Goal: Task Accomplishment & Management: Use online tool/utility

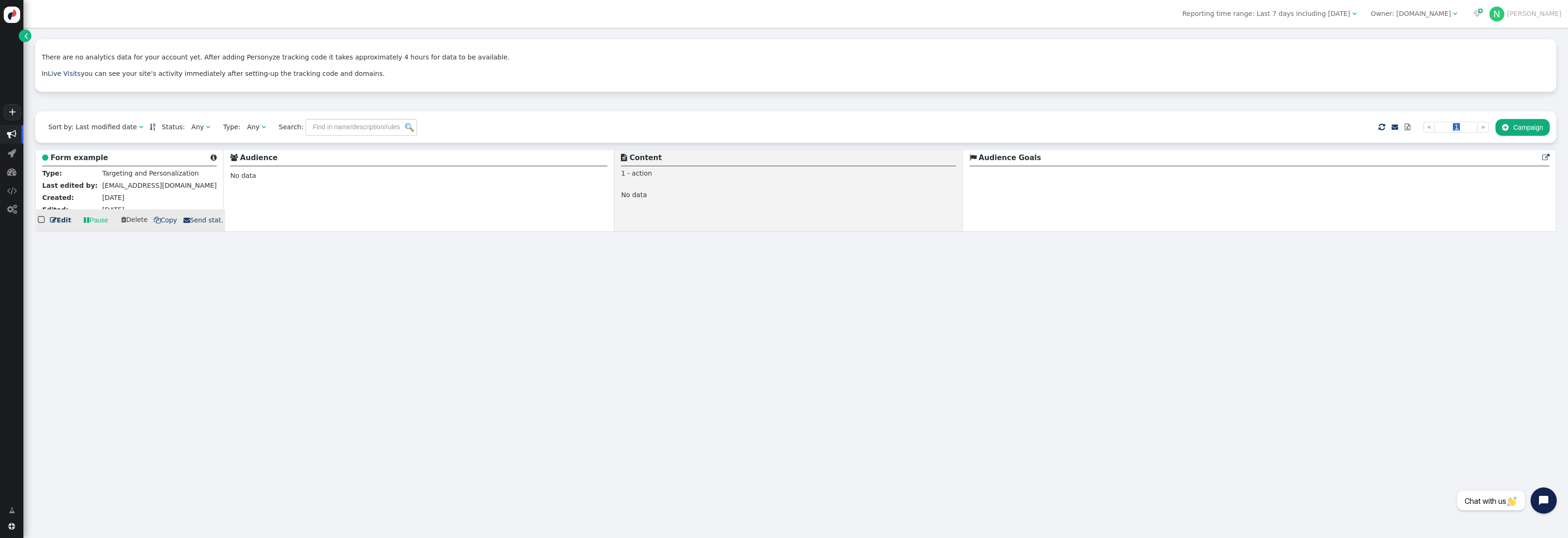
click at [63, 221] on link " Edit" at bounding box center [61, 220] width 21 height 9
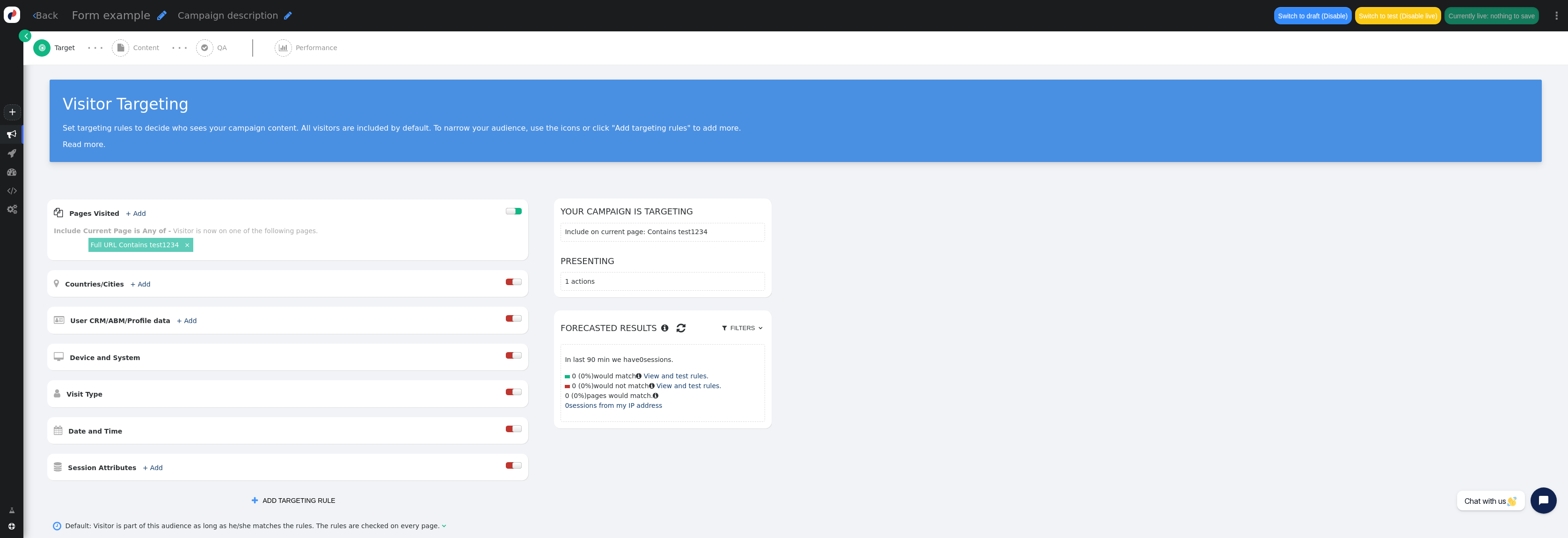
drag, startPoint x: 134, startPoint y: 45, endPoint x: 138, endPoint y: 53, distance: 8.9
click at [134, 45] on span "Content" at bounding box center [149, 47] width 30 height 9
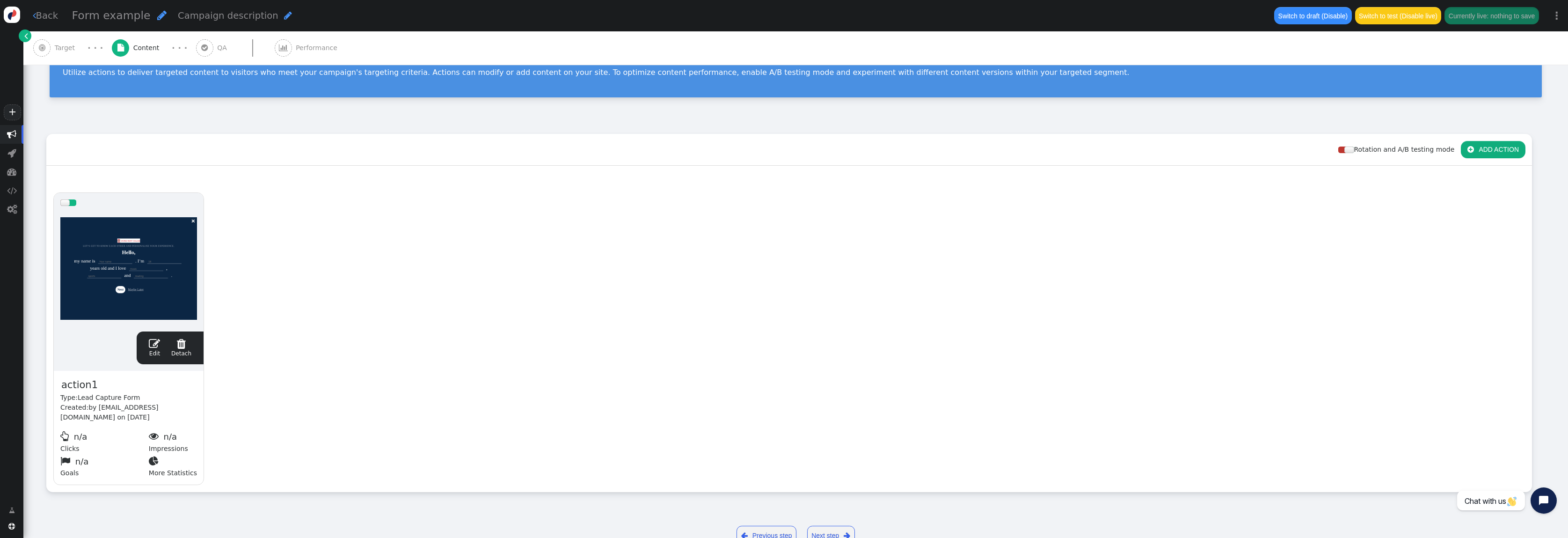
scroll to position [84, 0]
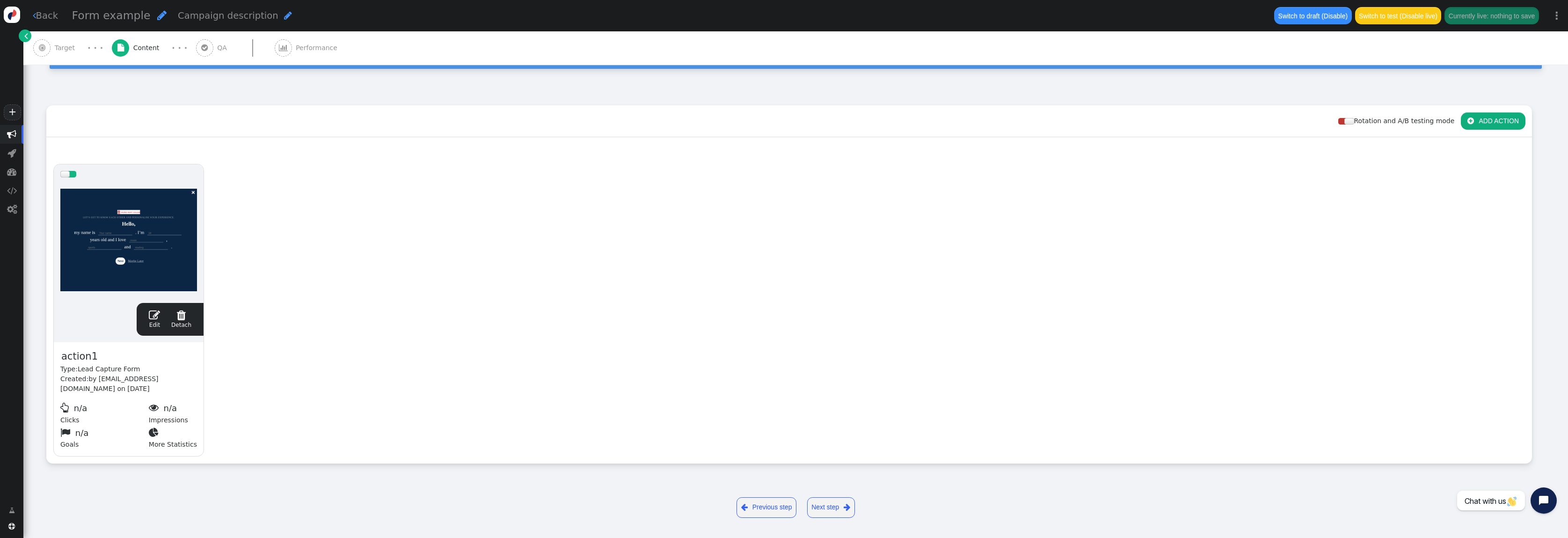
click at [155, 315] on span "" at bounding box center [154, 314] width 11 height 11
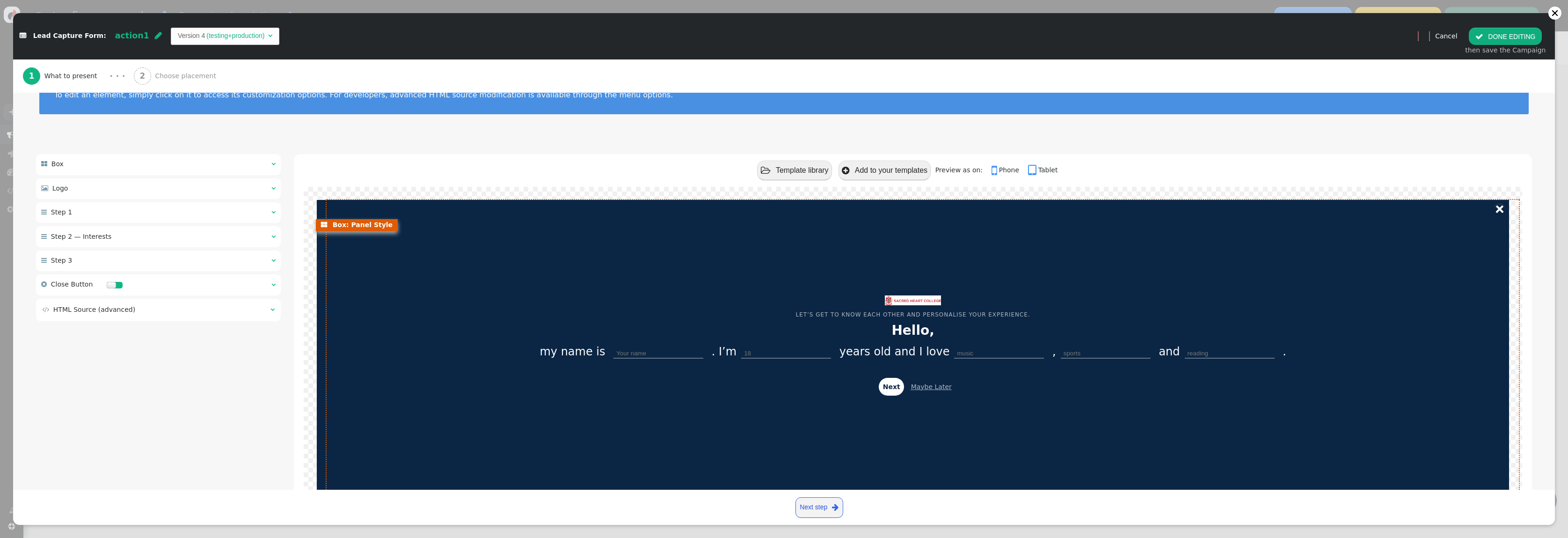
scroll to position [34, 0]
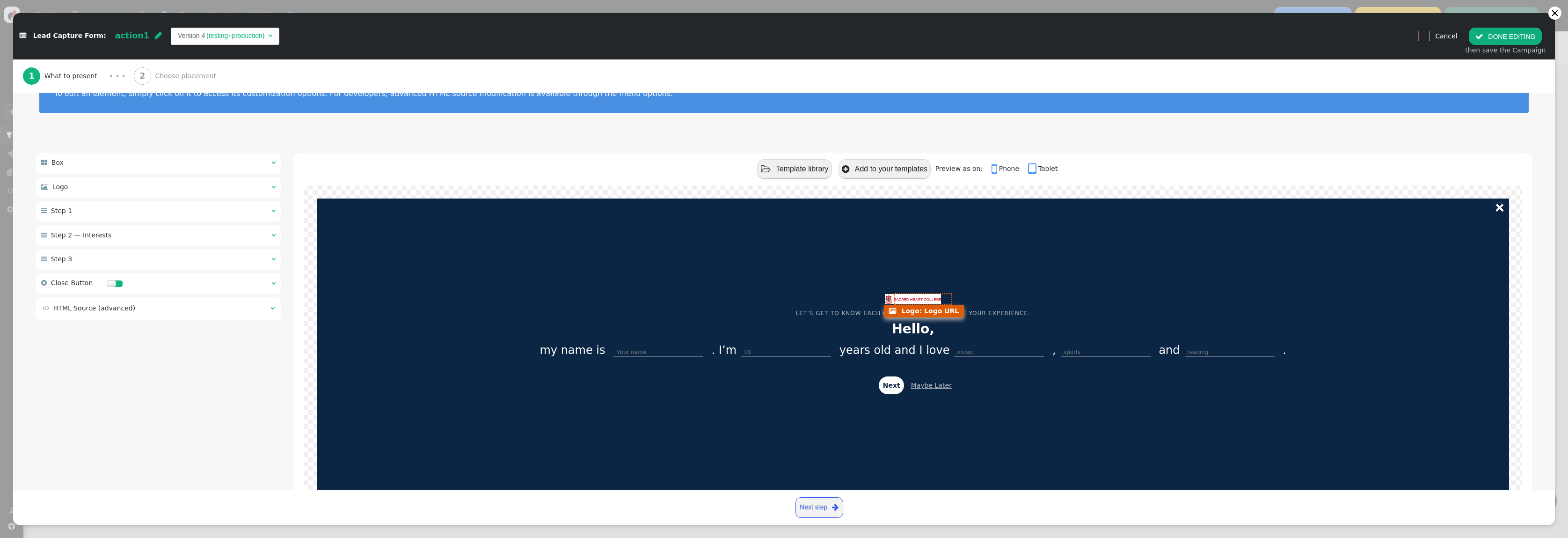
click at [919, 296] on img at bounding box center [912, 298] width 56 height 9
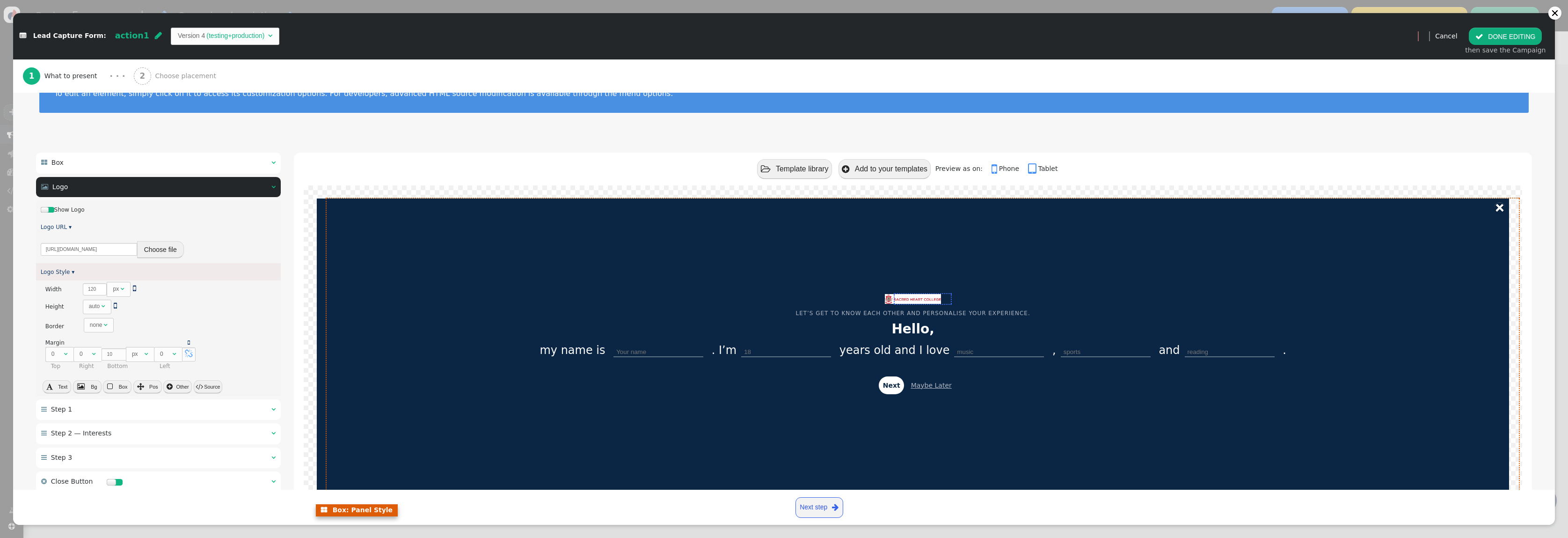
click at [737, 282] on td "LET’S GET TO KNOW EACH OTHER AND PERSONALISE YOUR EXPERIENCE. Hello, my name is…" at bounding box center [912, 350] width 1193 height 304
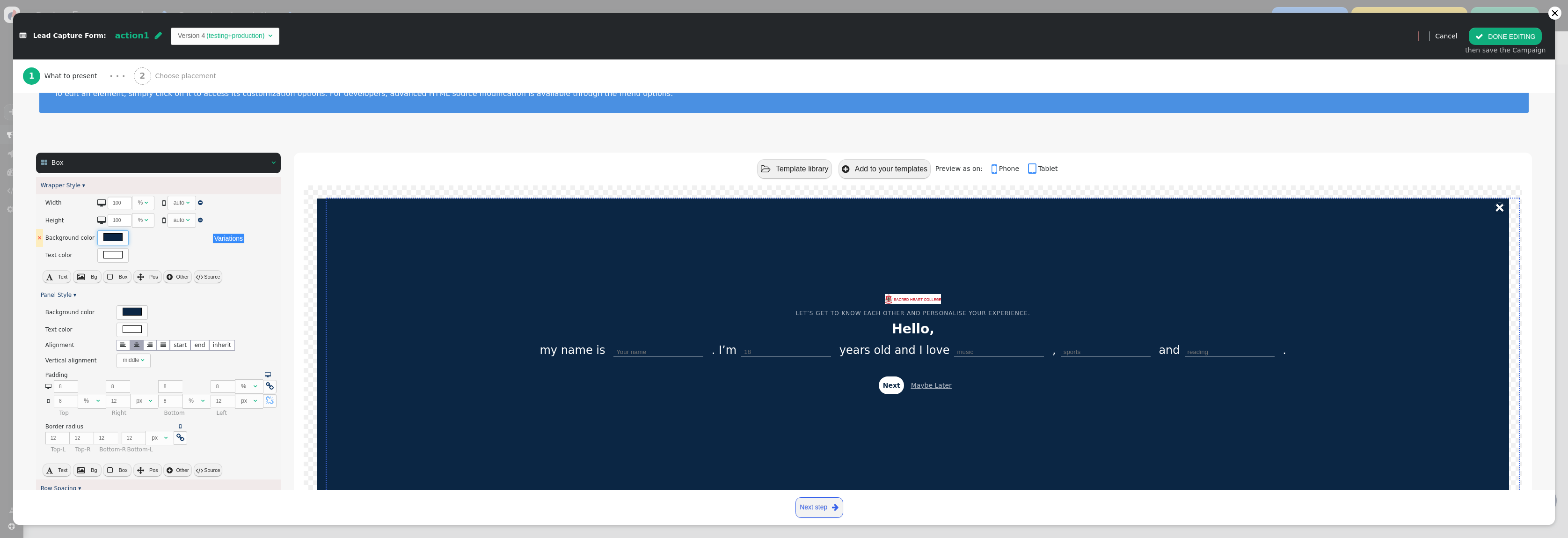
click at [99, 233] on div at bounding box center [113, 237] width 31 height 14
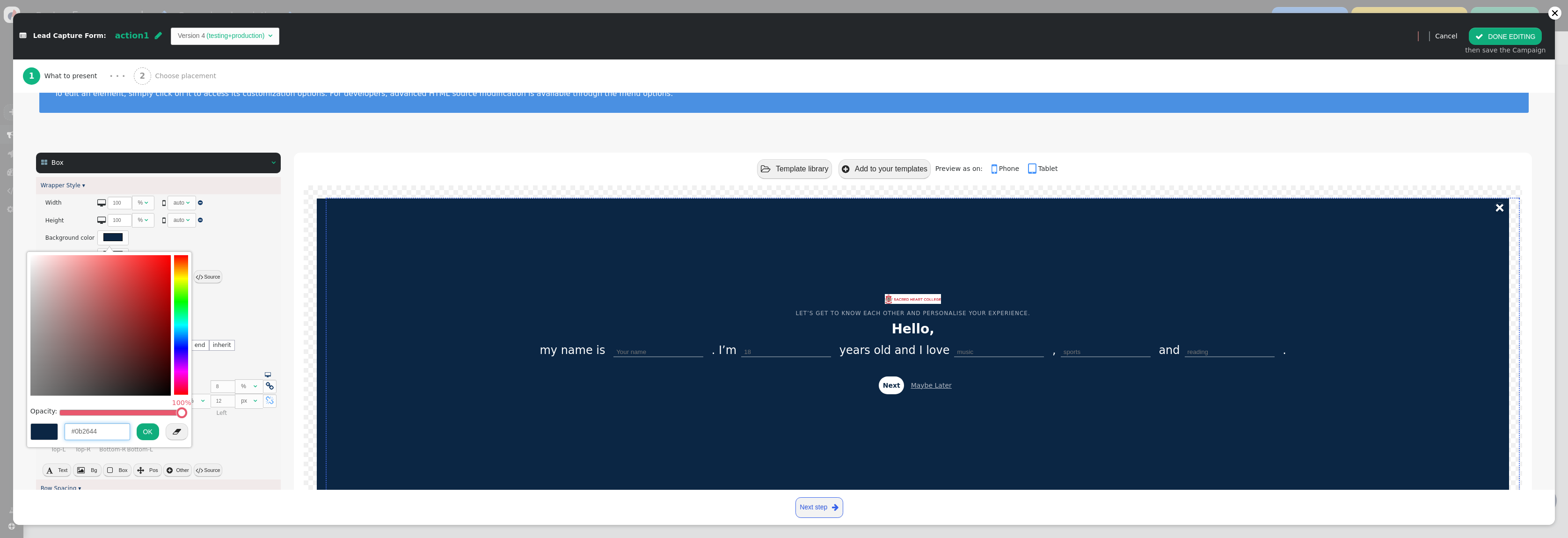
drag, startPoint x: 115, startPoint y: 427, endPoint x: 76, endPoint y: 429, distance: 39.1
click at [76, 429] on input "#0b2644" at bounding box center [97, 432] width 65 height 17
type input "rgba(204, 17, 17, 0)"
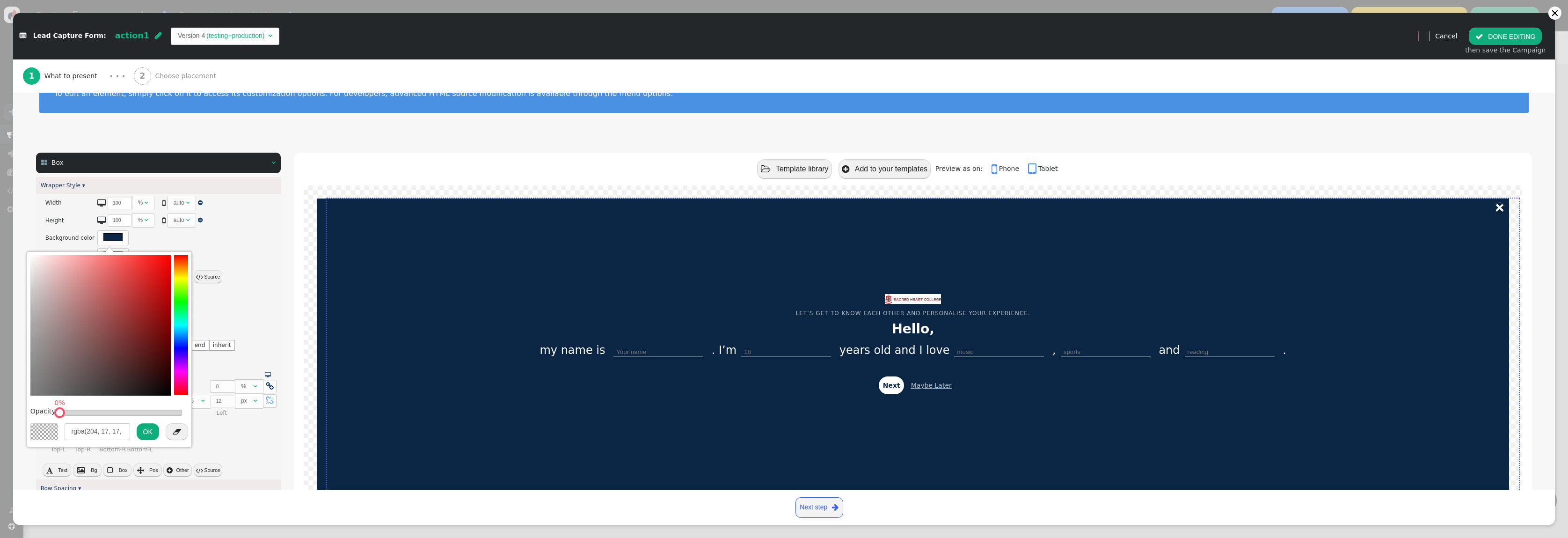
click at [247, 312] on div "There are alternatives. Default value:" at bounding box center [196, 312] width 160 height 14
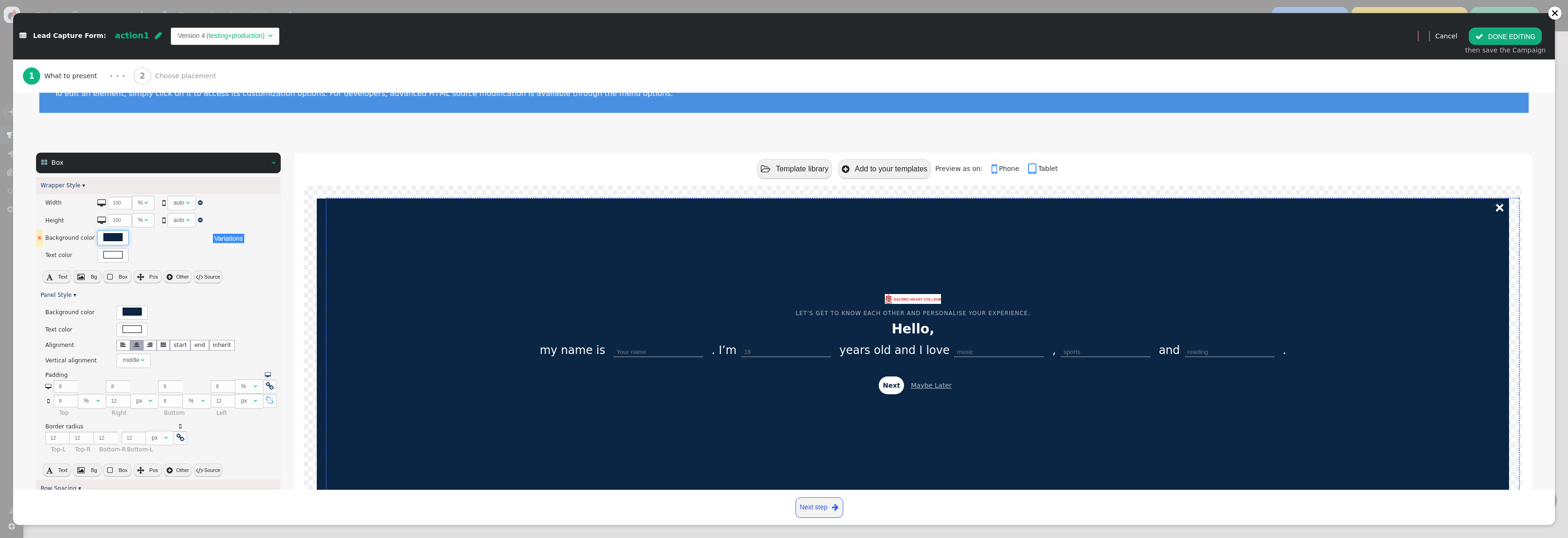
click at [103, 234] on div at bounding box center [113, 237] width 19 height 8
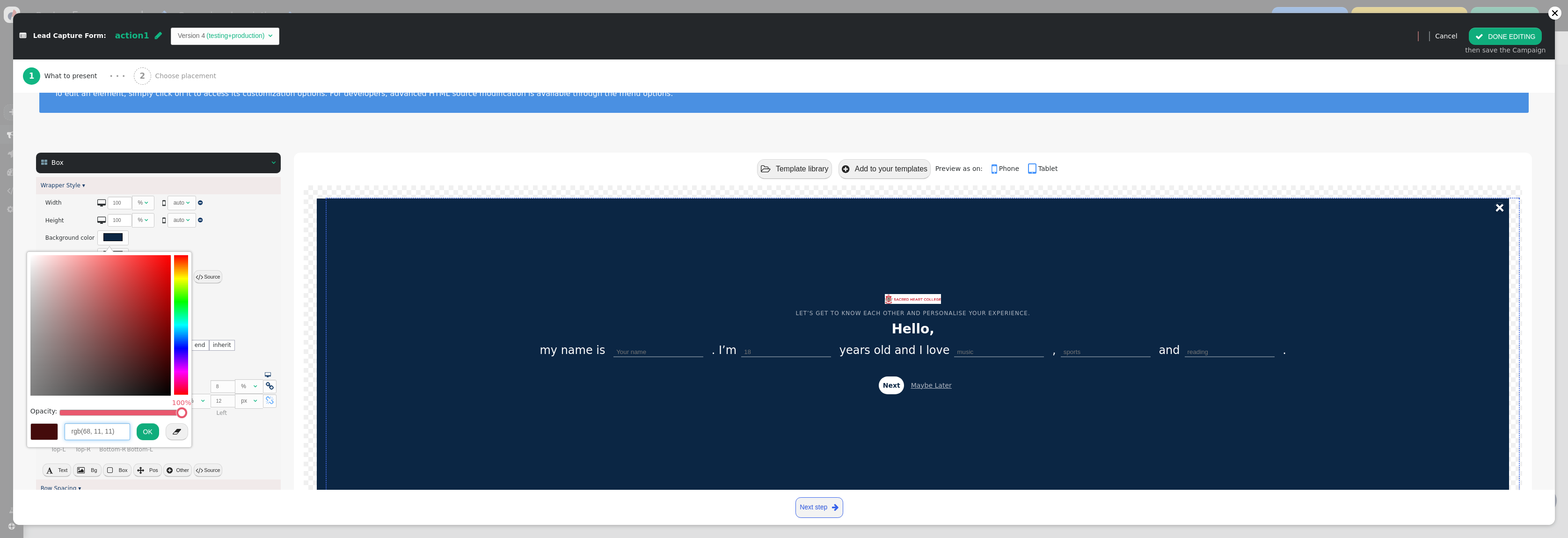
drag, startPoint x: 117, startPoint y: 434, endPoint x: 26, endPoint y: 426, distance: 91.4
click at [26, 537] on div " Lead Capture Form: action1  Version 4 (testing+production)   Preview Cance…" at bounding box center [784, 538] width 1568 height 0
type input "$"
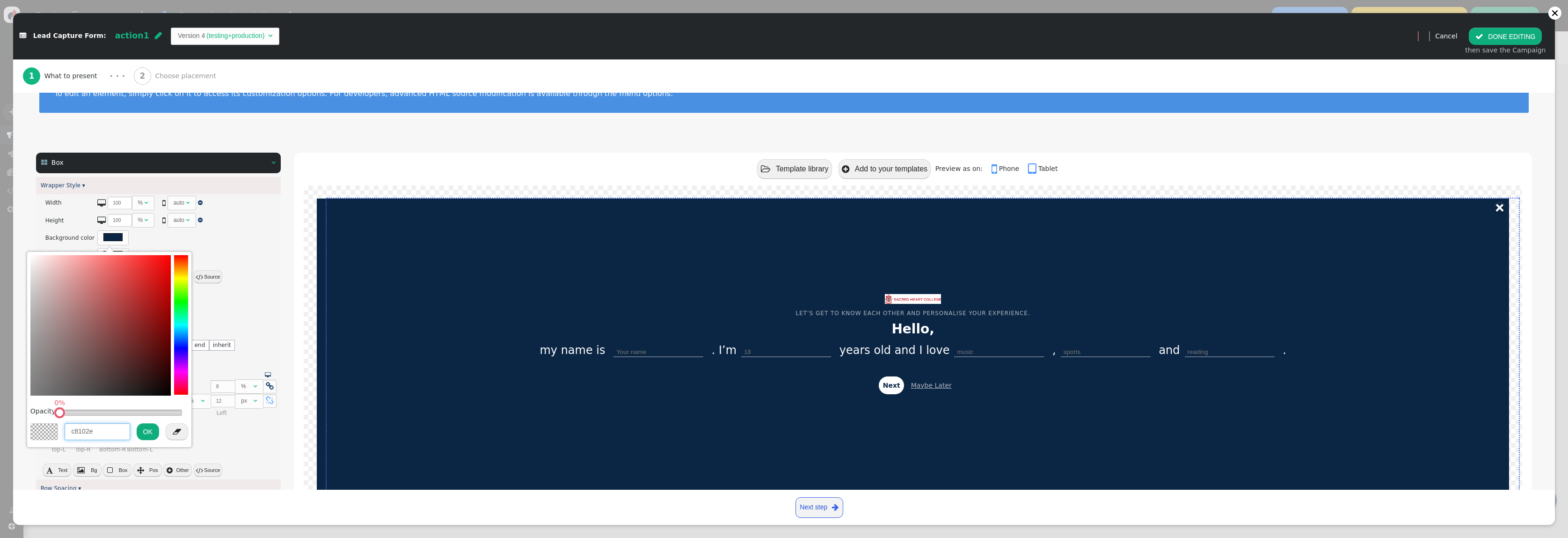
type input "c8102e"
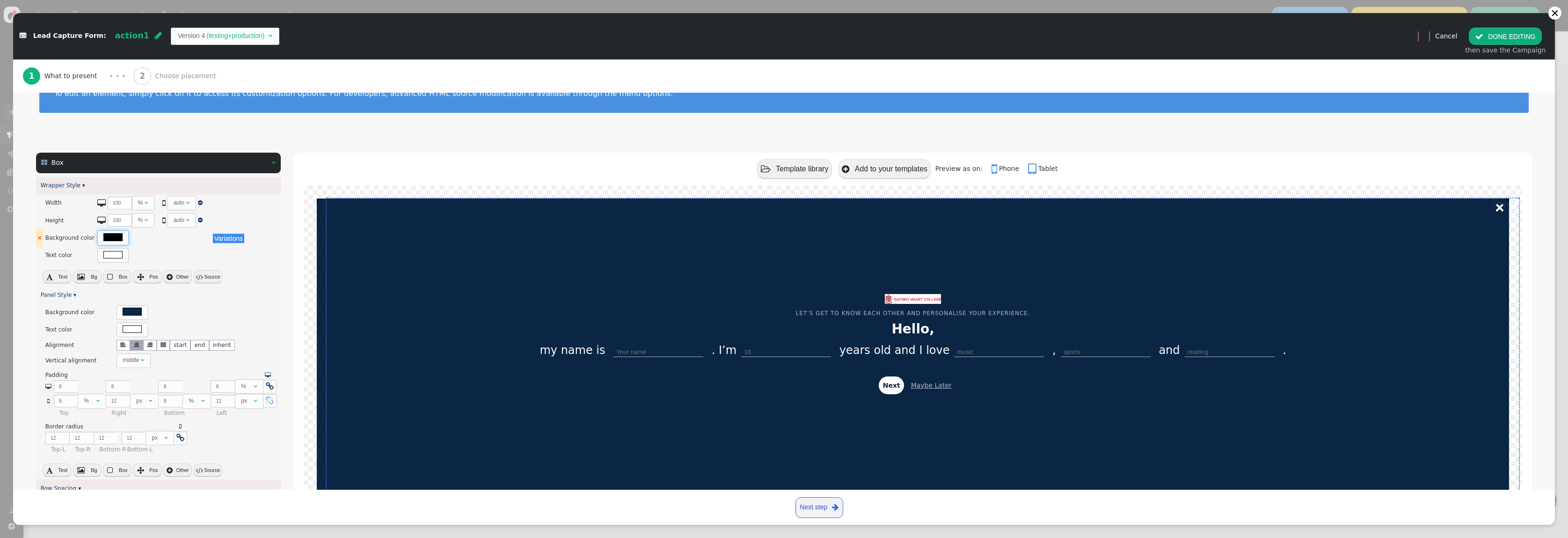
click at [108, 237] on div at bounding box center [113, 237] width 19 height 8
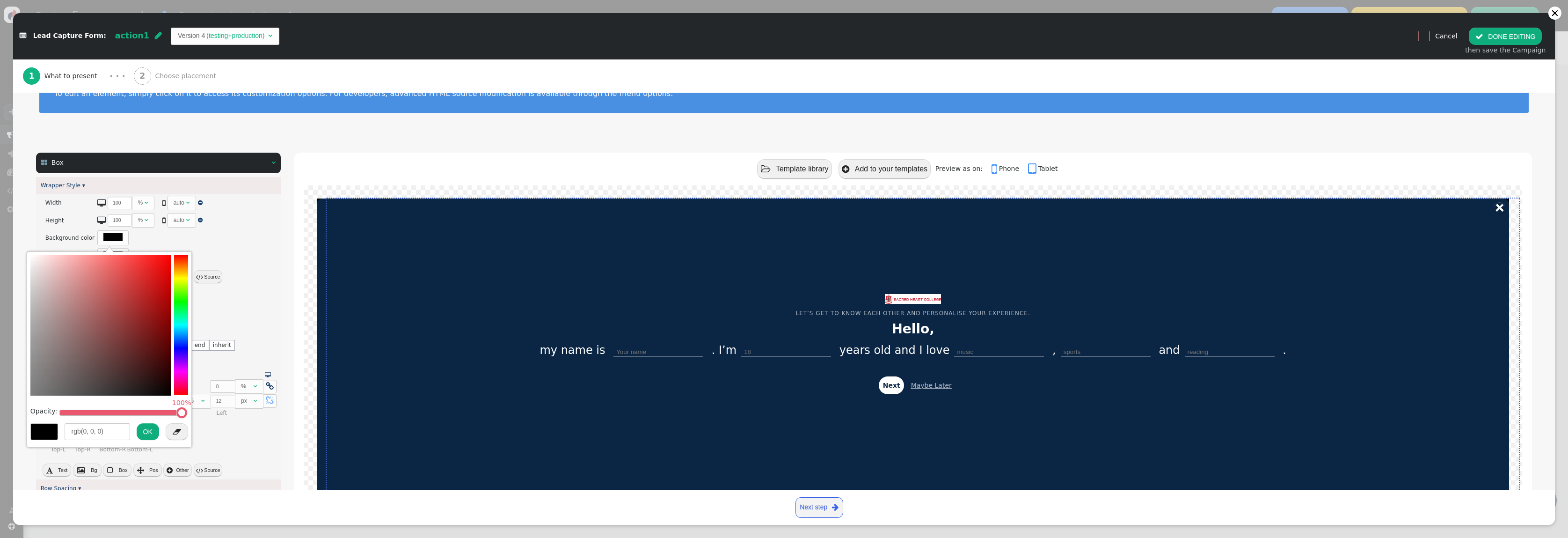
click at [257, 281] on div " Text  Bg  Box  Pos  Other  Source" at bounding box center [158, 277] width 244 height 16
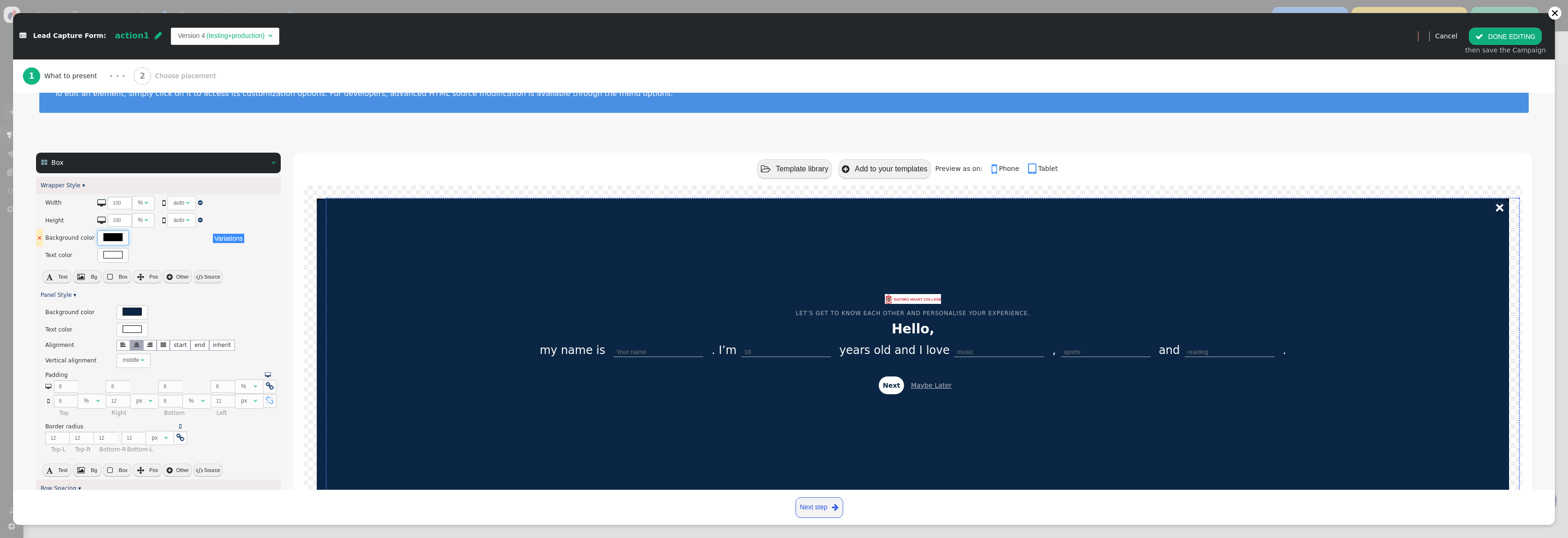
click at [105, 237] on div at bounding box center [113, 237] width 19 height 8
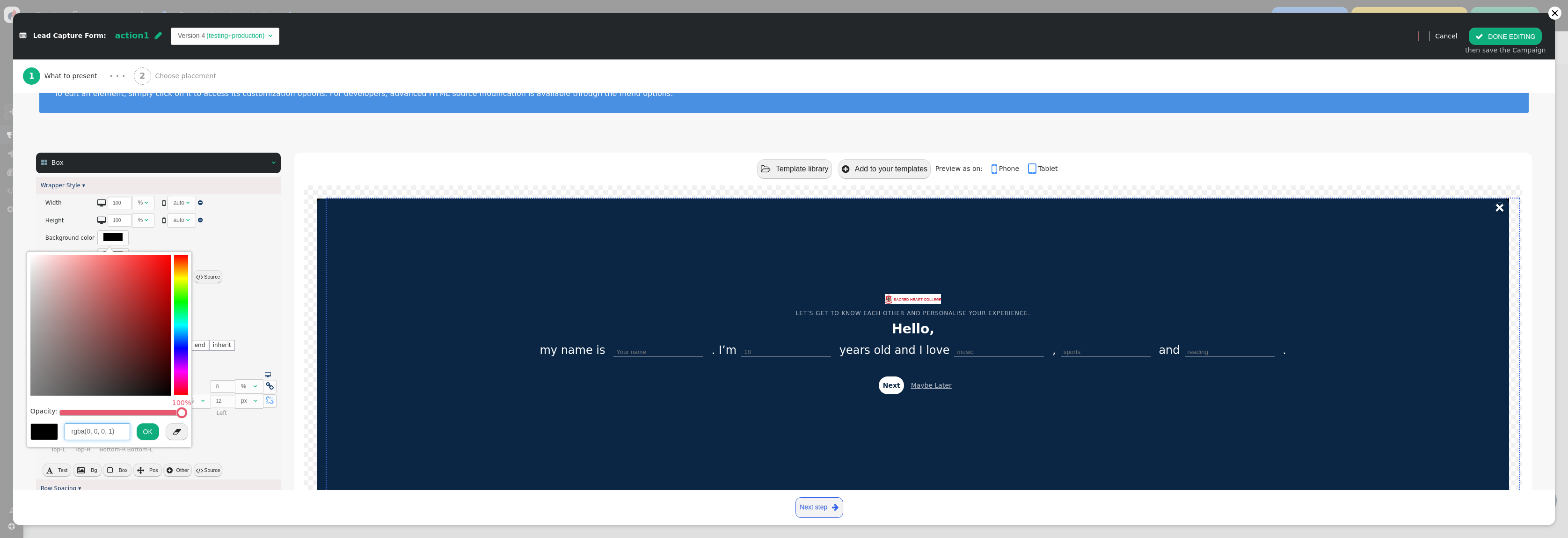
click at [113, 430] on input "rgba(0, 0, 0, 1)" at bounding box center [97, 432] width 65 height 17
drag, startPoint x: 64, startPoint y: 423, endPoint x: 37, endPoint y: 419, distance: 27.3
click at [37, 419] on div "Opacity: 100%  rgba(0, 0, 0, 1) OK " at bounding box center [109, 350] width 157 height 189
click at [98, 434] on input "rgba(0, 0, 0, 1)" at bounding box center [97, 432] width 65 height 17
click at [88, 432] on input "rgba(0, 0, 0, 1)" at bounding box center [97, 432] width 65 height 17
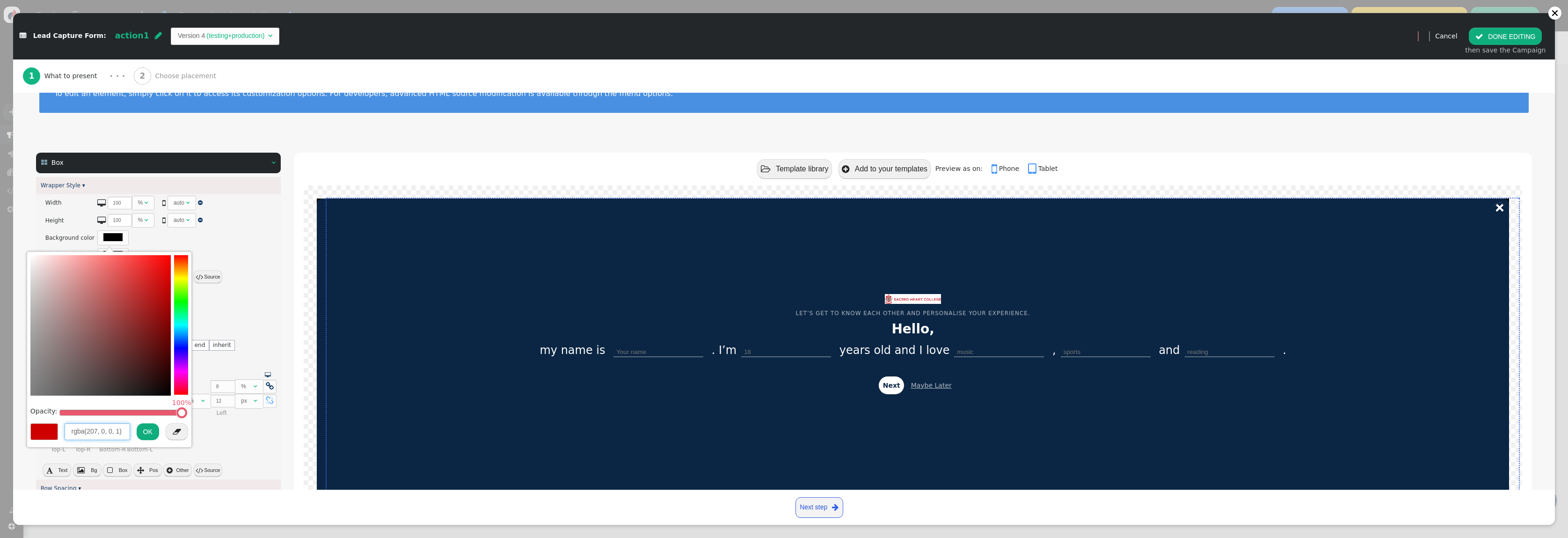
click at [102, 429] on input "rgba(207, 0, 0, 1)" at bounding box center [97, 432] width 65 height 17
click at [115, 431] on input "rgba(207, 32, 0, 1)" at bounding box center [97, 432] width 65 height 17
type input "rgba(207, 32, 46, 1)"
click at [146, 435] on button "OK" at bounding box center [148, 432] width 23 height 17
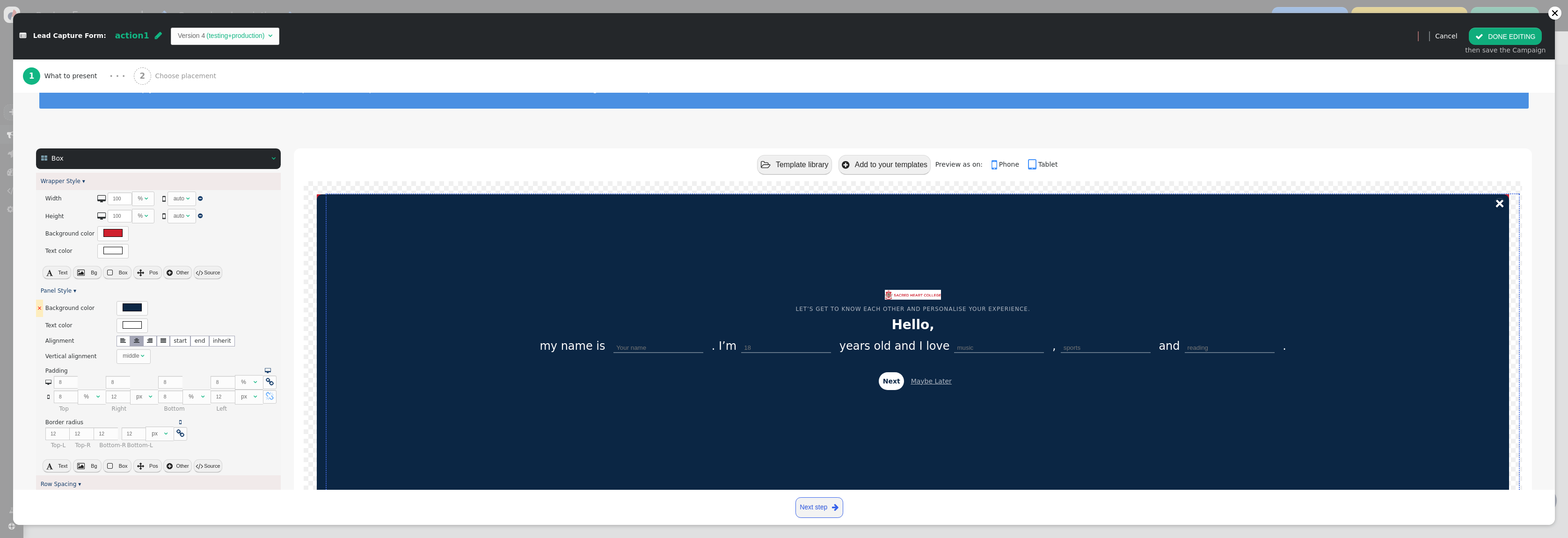
scroll to position [45, 0]
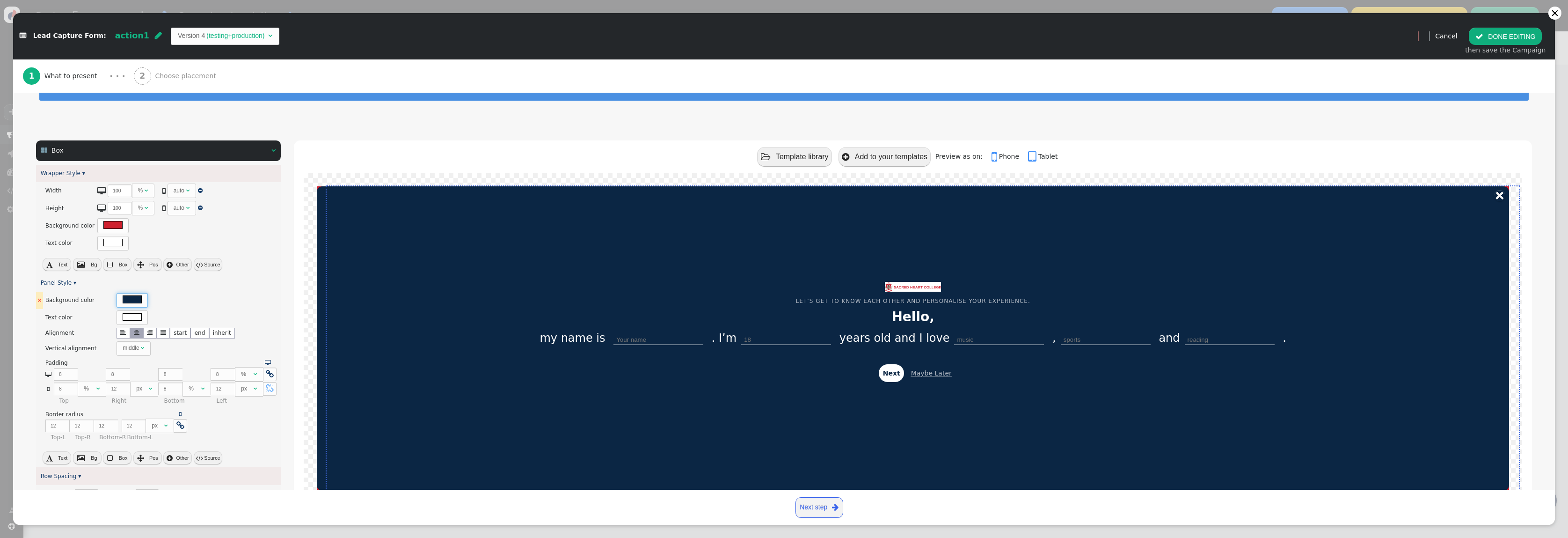
click at [127, 300] on div at bounding box center [132, 299] width 19 height 8
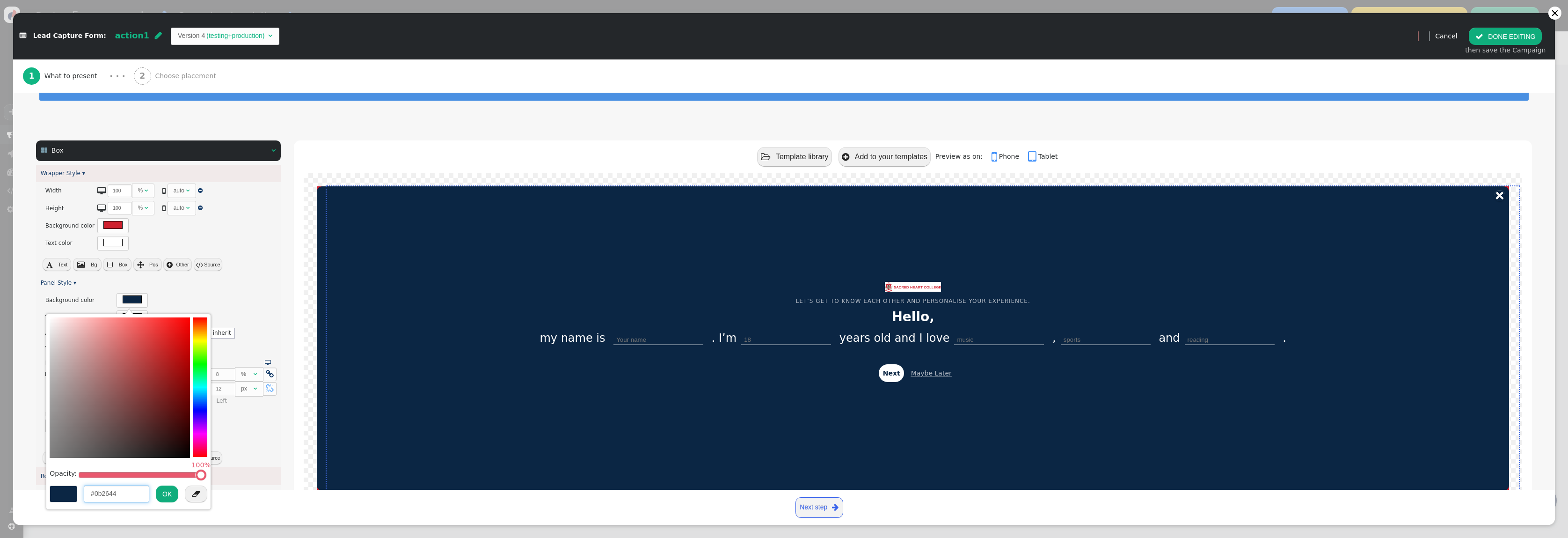
drag, startPoint x: 117, startPoint y: 488, endPoint x: 109, endPoint y: 489, distance: 8.1
click at [107, 489] on input "#0b2644" at bounding box center [116, 493] width 65 height 17
drag, startPoint x: 126, startPoint y: 496, endPoint x: 86, endPoint y: 486, distance: 41.2
click at [95, 492] on input "#0b2644" at bounding box center [116, 493] width 65 height 17
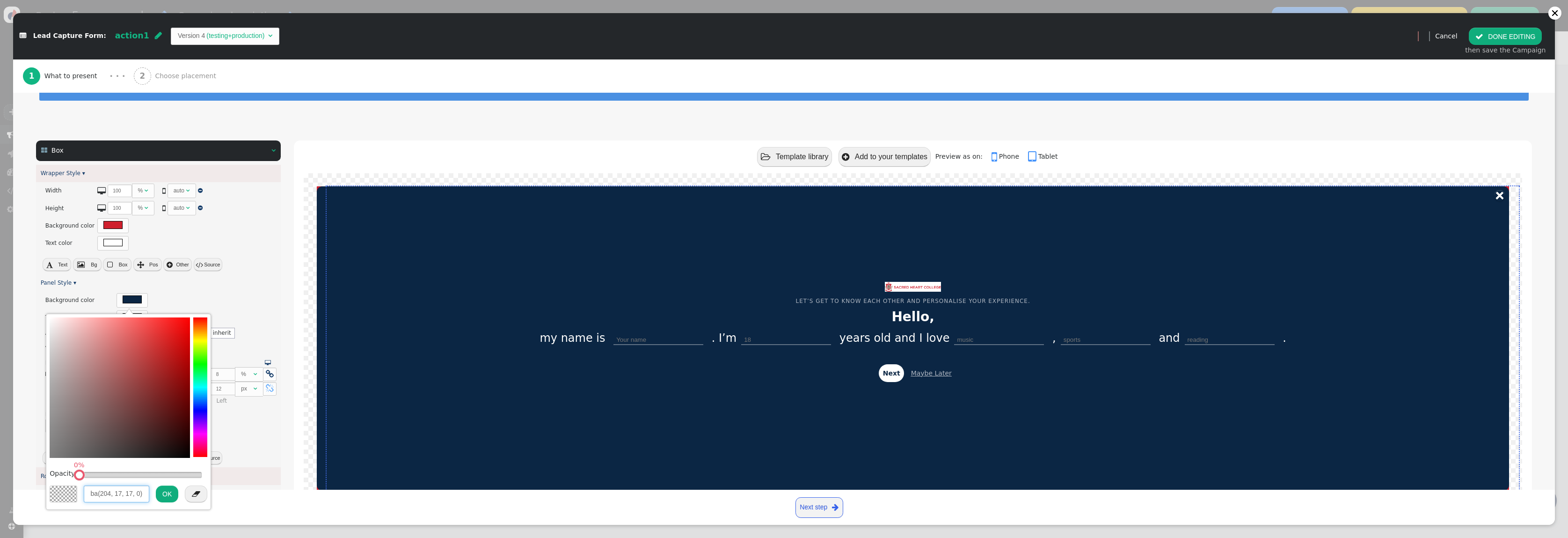
click at [109, 494] on input "rgba(204, 17, 17, 0)" at bounding box center [116, 493] width 65 height 17
type input "rgba(204, 17, 17, 0)"
click at [272, 292] on td "There are alternatives. Default value:" at bounding box center [196, 300] width 166 height 17
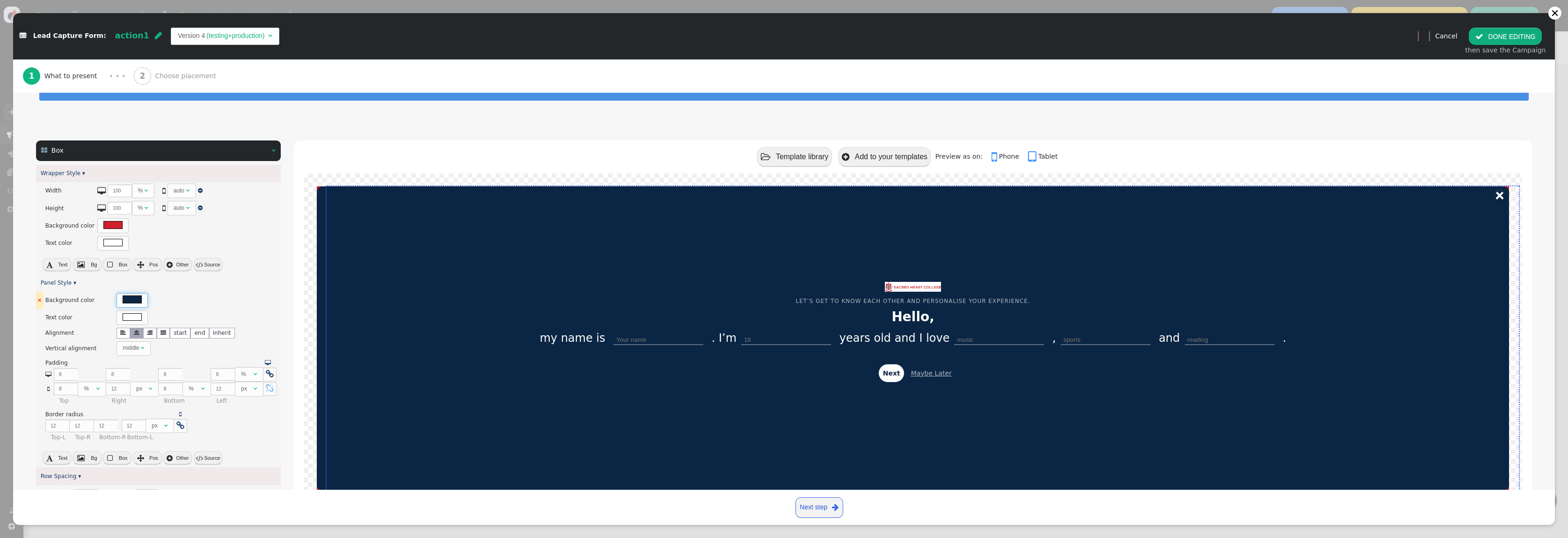
click at [131, 297] on div at bounding box center [132, 299] width 19 height 8
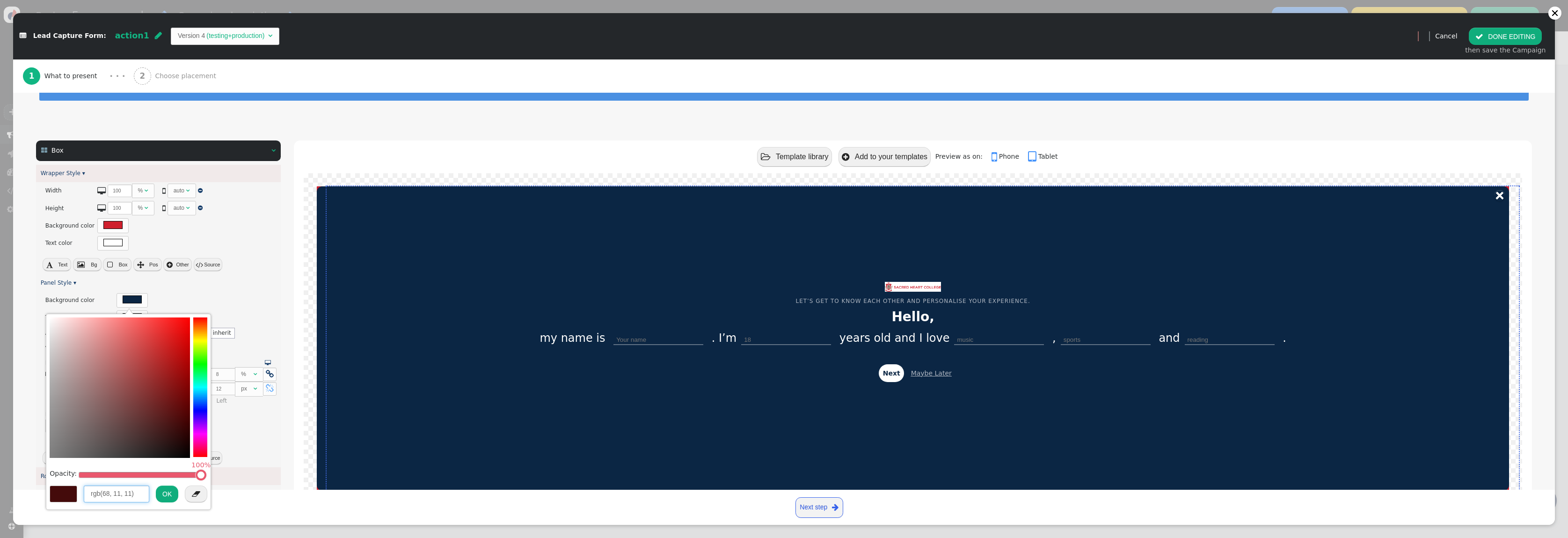
drag, startPoint x: 142, startPoint y: 497, endPoint x: 120, endPoint y: 497, distance: 22.0
click at [125, 497] on input "rgb(68, 11, 11)" at bounding box center [116, 493] width 65 height 17
drag, startPoint x: 109, startPoint y: 496, endPoint x: 103, endPoint y: 495, distance: 6.1
click at [103, 495] on input "rgb(68, 11, 11)" at bounding box center [116, 493] width 65 height 17
click at [120, 493] on input "rgb(207, 11, 11)" at bounding box center [116, 493] width 65 height 17
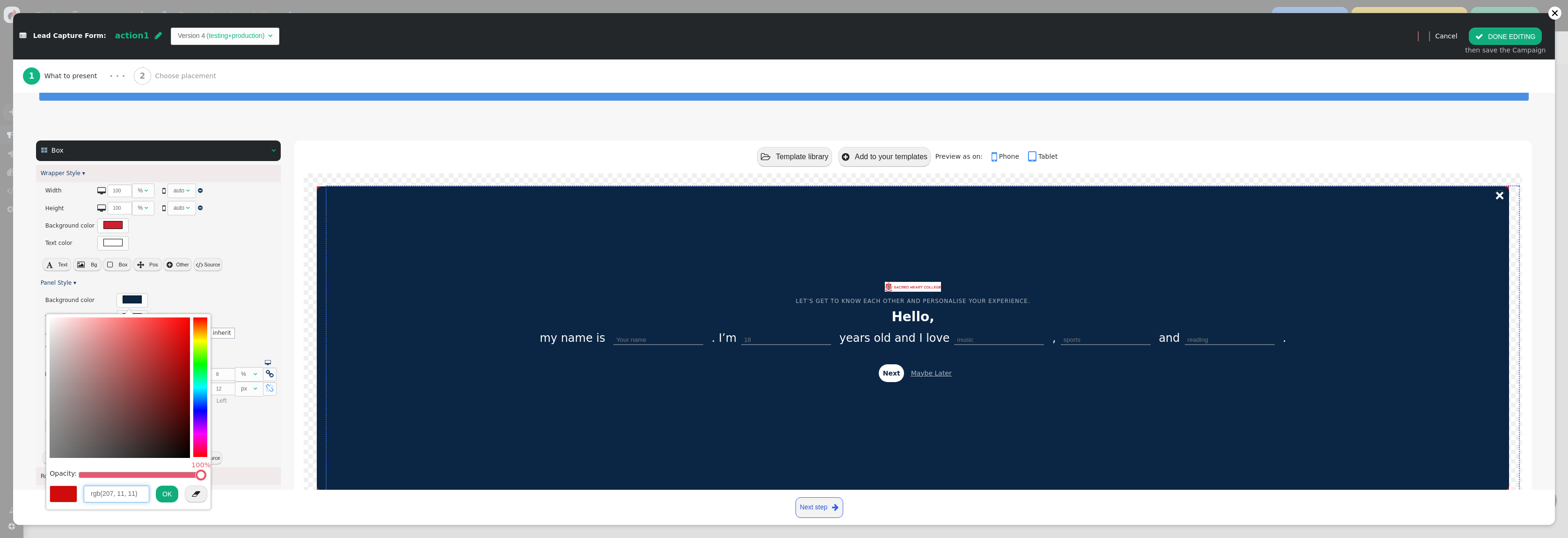
click at [120, 493] on input "rgb(207, 11, 11)" at bounding box center [116, 493] width 65 height 17
click at [130, 495] on input "rgb(207, 32, 11)" at bounding box center [116, 493] width 65 height 17
type input "rgb(207, 32, 46)"
click at [166, 493] on button "OK" at bounding box center [167, 493] width 23 height 17
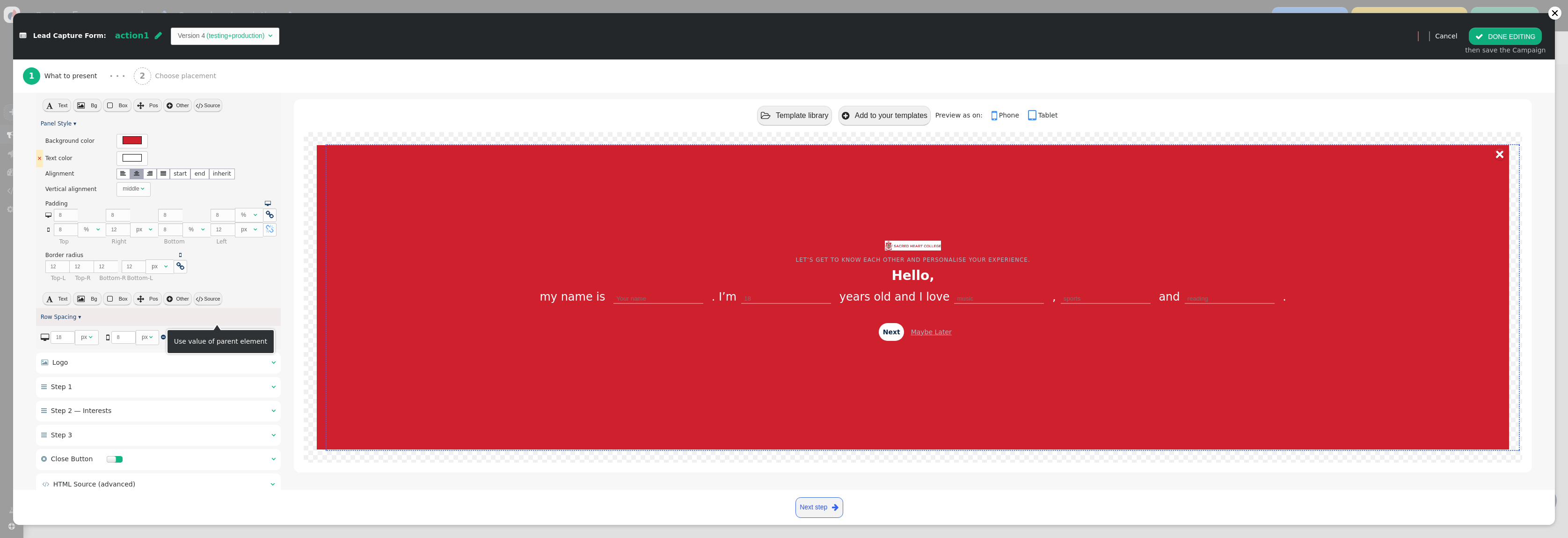
scroll to position [206, 0]
click at [156, 365] on div " Logo  " at bounding box center [158, 362] width 244 height 21
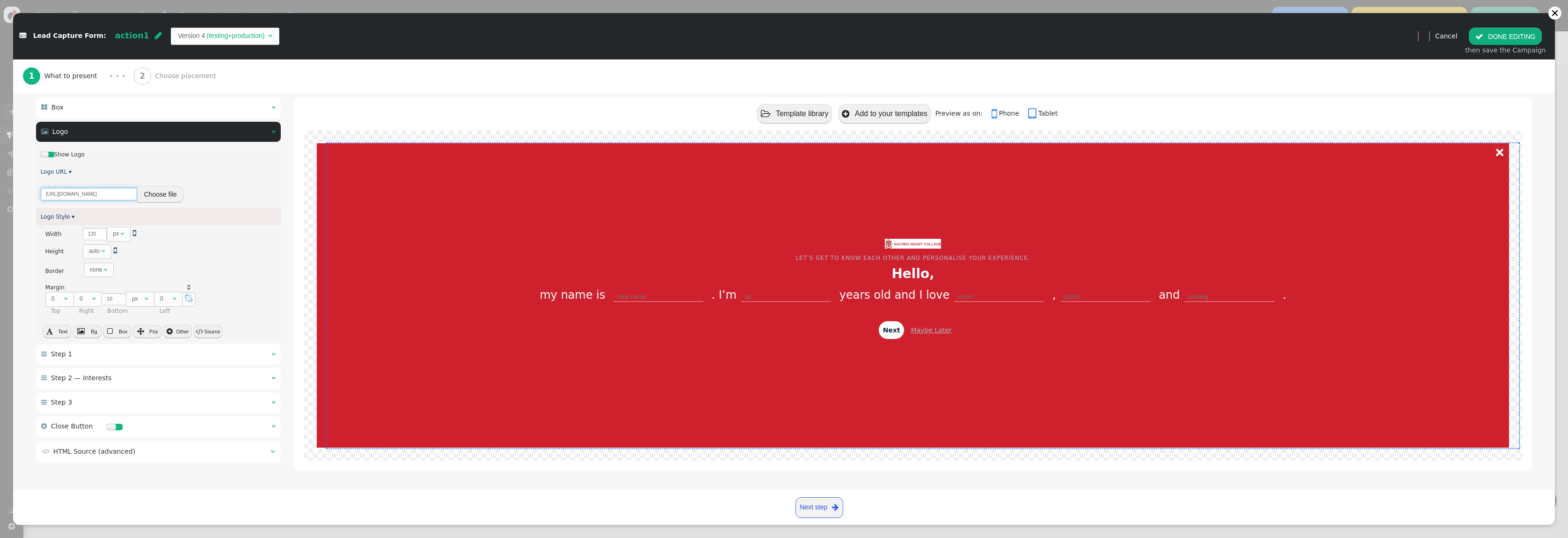
scroll to position [0, 61]
drag, startPoint x: 98, startPoint y: 194, endPoint x: 165, endPoint y: 197, distance: 67.1
click at [165, 197] on div "[URL][DOMAIN_NAME] Choose file" at bounding box center [158, 193] width 236 height 18
click at [102, 196] on input "[URL][DOMAIN_NAME]" at bounding box center [89, 193] width 97 height 12
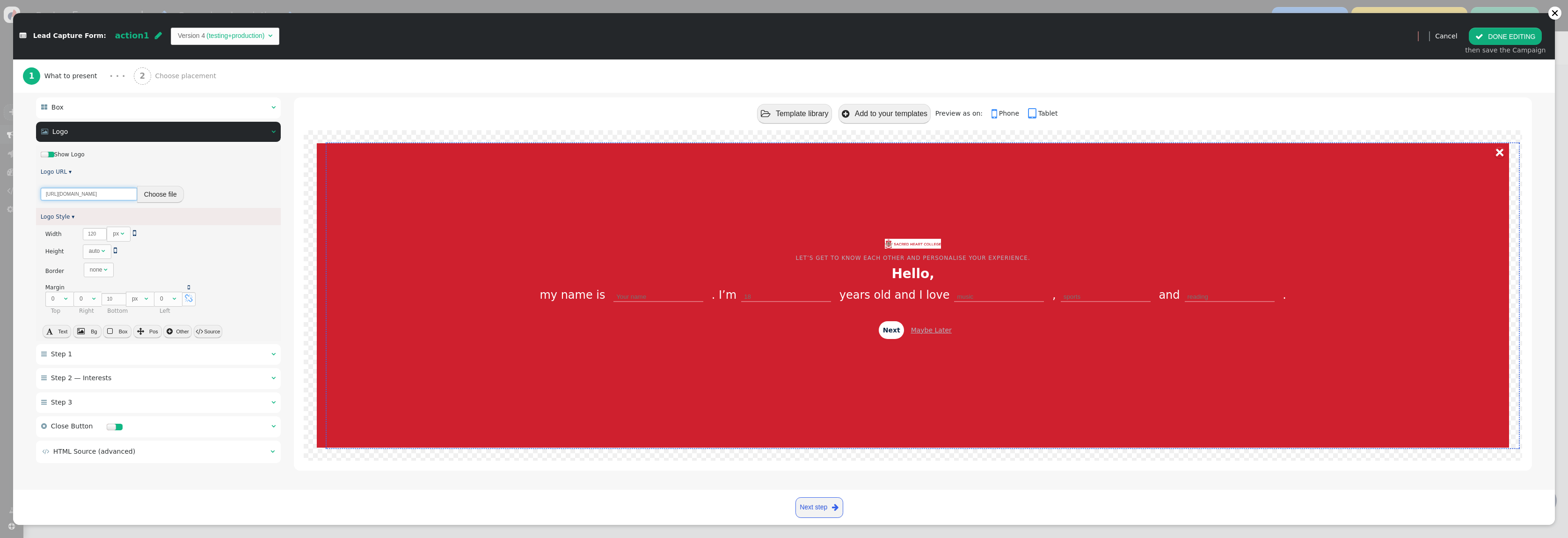
drag, startPoint x: 111, startPoint y: 194, endPoint x: -2, endPoint y: 189, distance: 113.1
click at [0, 189] on html "+  Campaigns  Realtime Visitors  Dashboard  Tracker Settings  Settings  …" at bounding box center [784, 269] width 1568 height 538
click at [65, 191] on input "[URL][DOMAIN_NAME]" at bounding box center [89, 193] width 97 height 12
drag, startPoint x: 64, startPoint y: 192, endPoint x: 184, endPoint y: 193, distance: 120.0
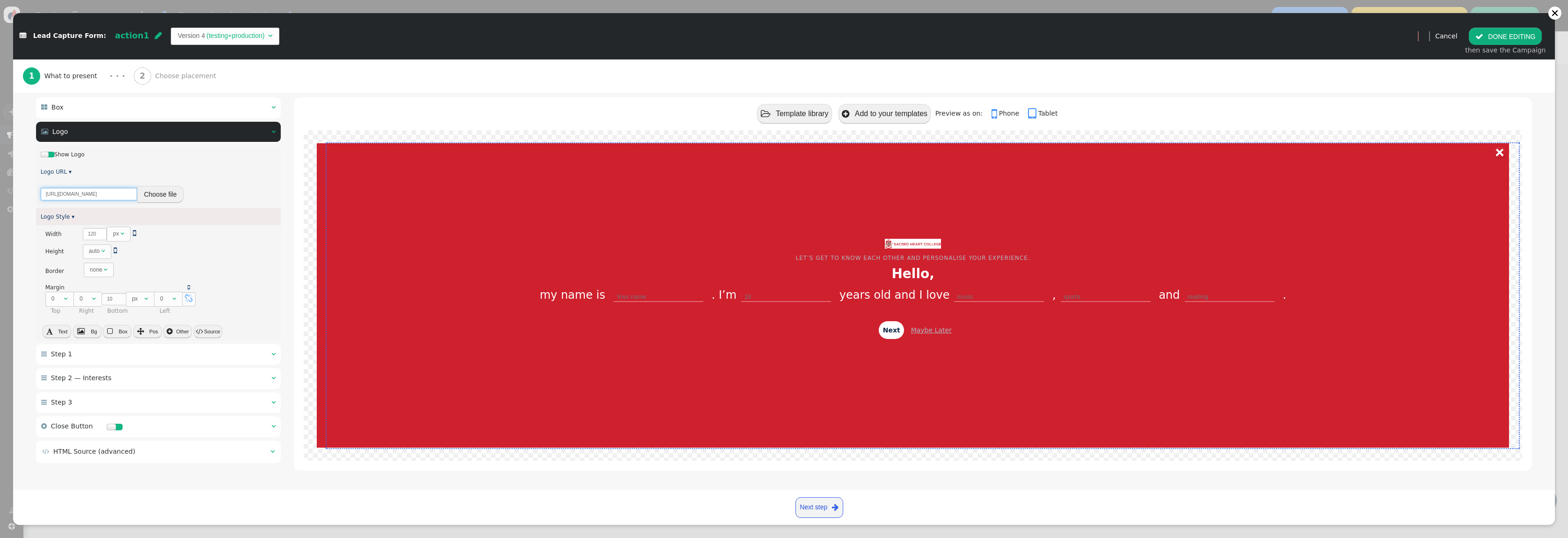
click at [184, 193] on div "[URL][DOMAIN_NAME] Choose file" at bounding box center [158, 193] width 236 height 18
click at [171, 197] on button "Choose file" at bounding box center [160, 194] width 46 height 17
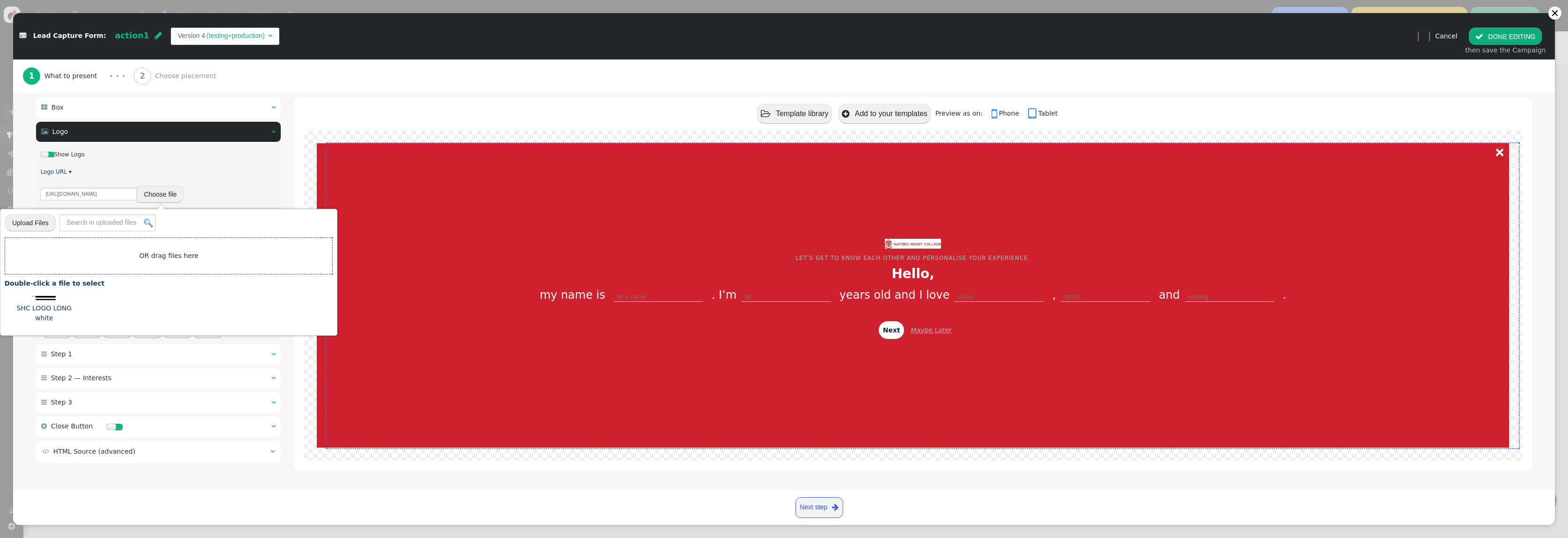
click at [45, 309] on span "SHC LOGO LONG white" at bounding box center [44, 314] width 70 height 21
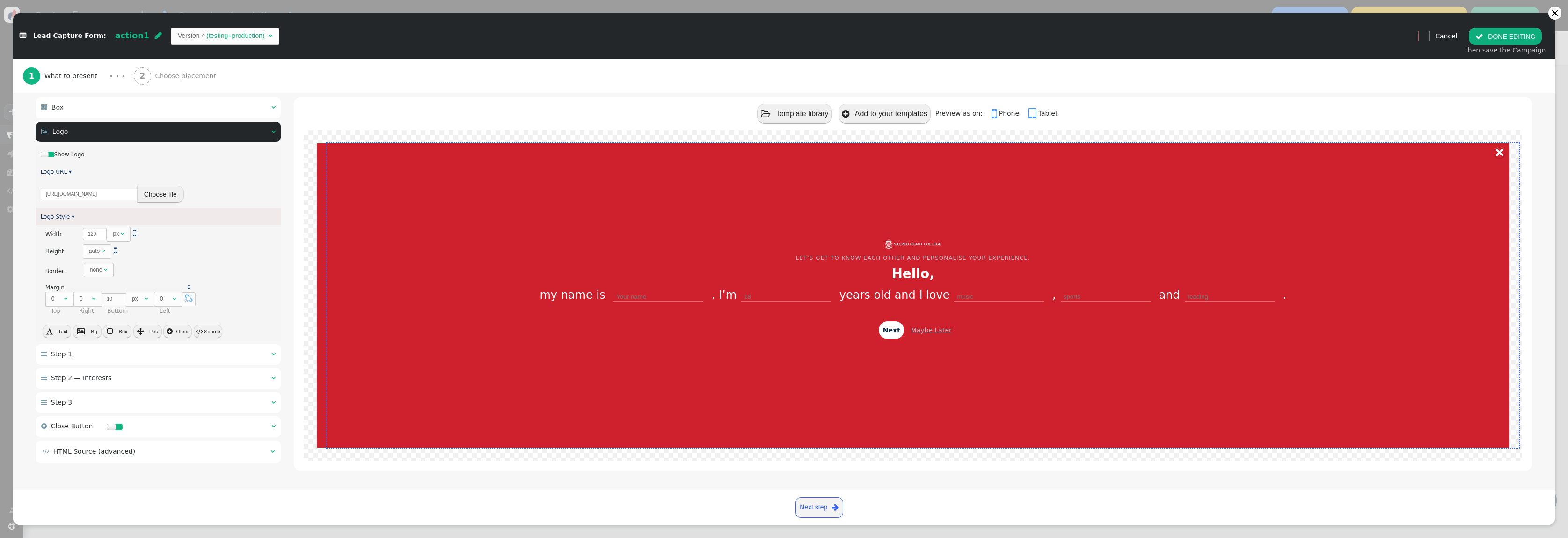
click at [151, 192] on button "Choose file" at bounding box center [160, 194] width 46 height 17
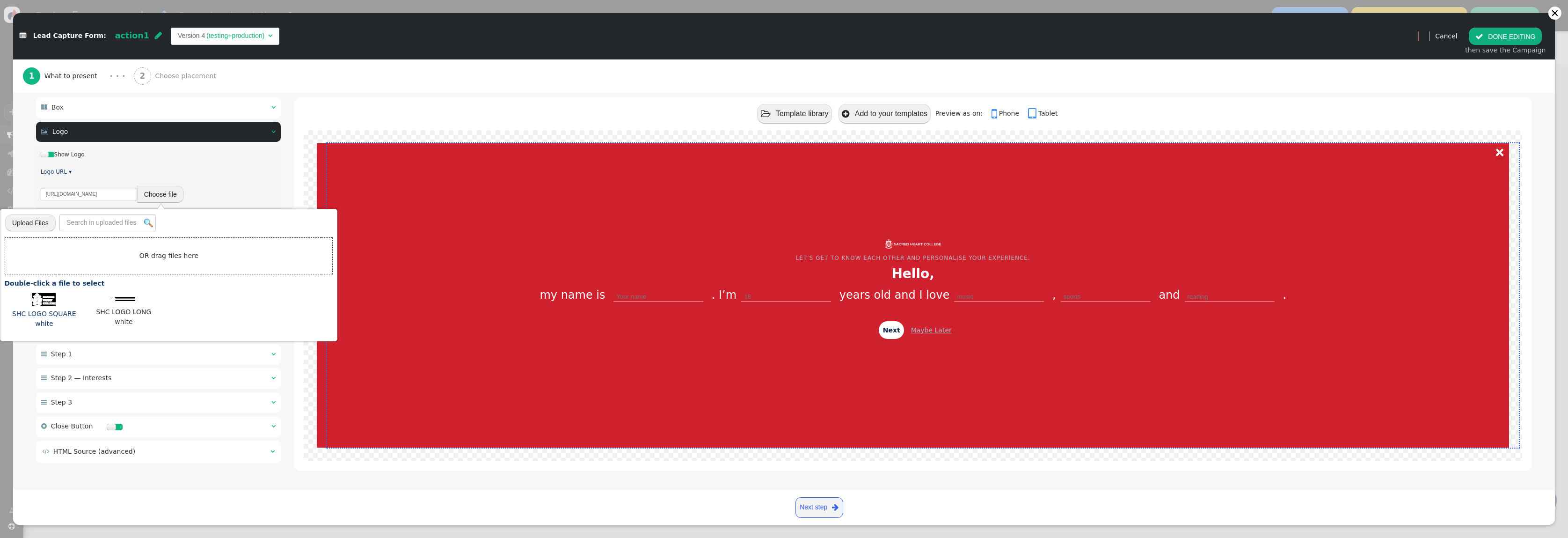
click at [50, 298] on img at bounding box center [44, 298] width 24 height 12
type input "[URL][DOMAIN_NAME]"
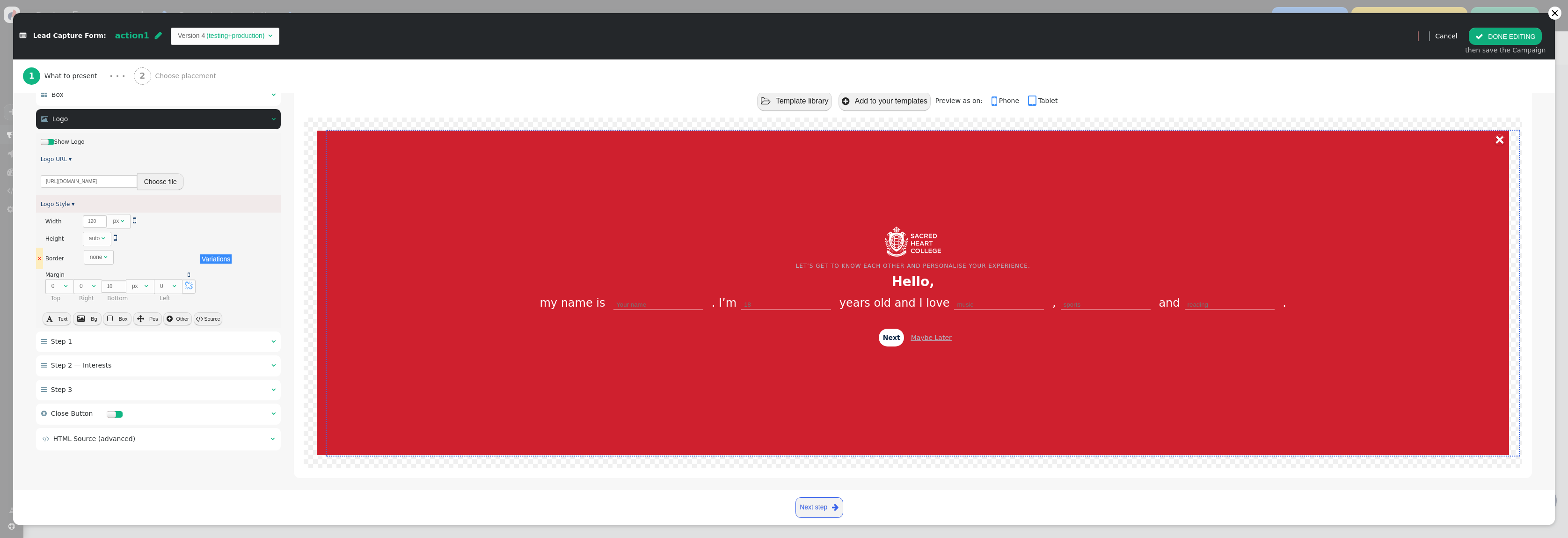
scroll to position [110, 0]
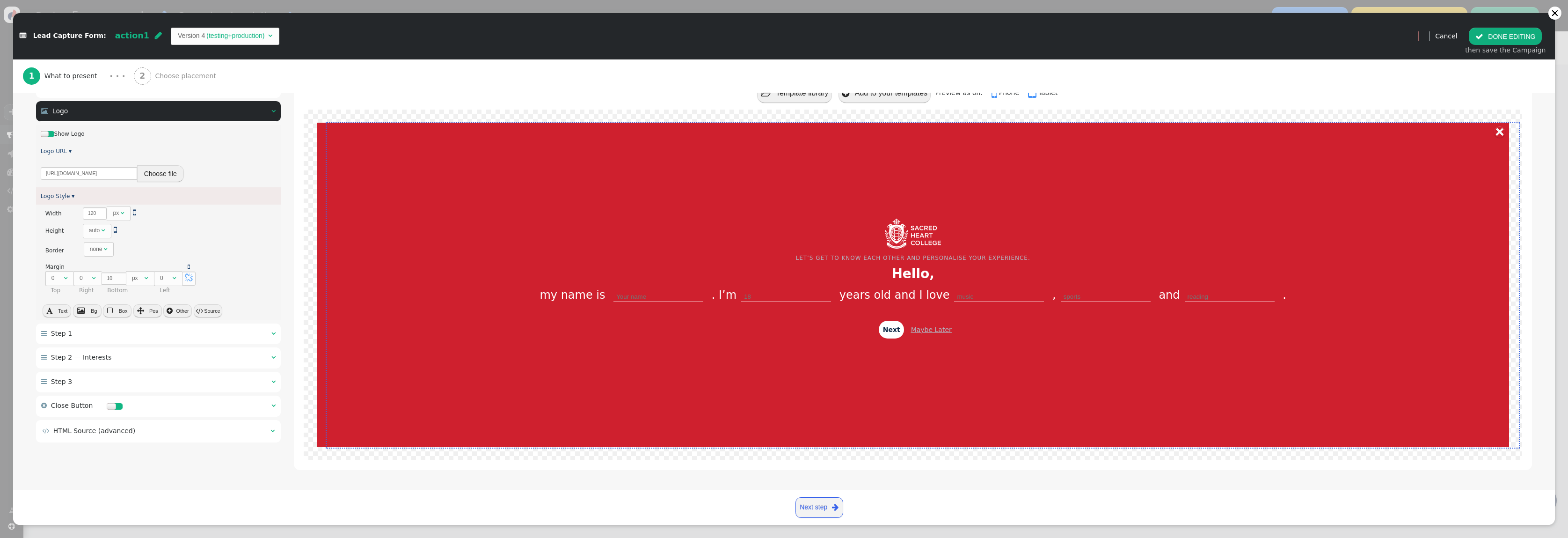
click at [86, 340] on div " Step 1  " at bounding box center [158, 333] width 244 height 21
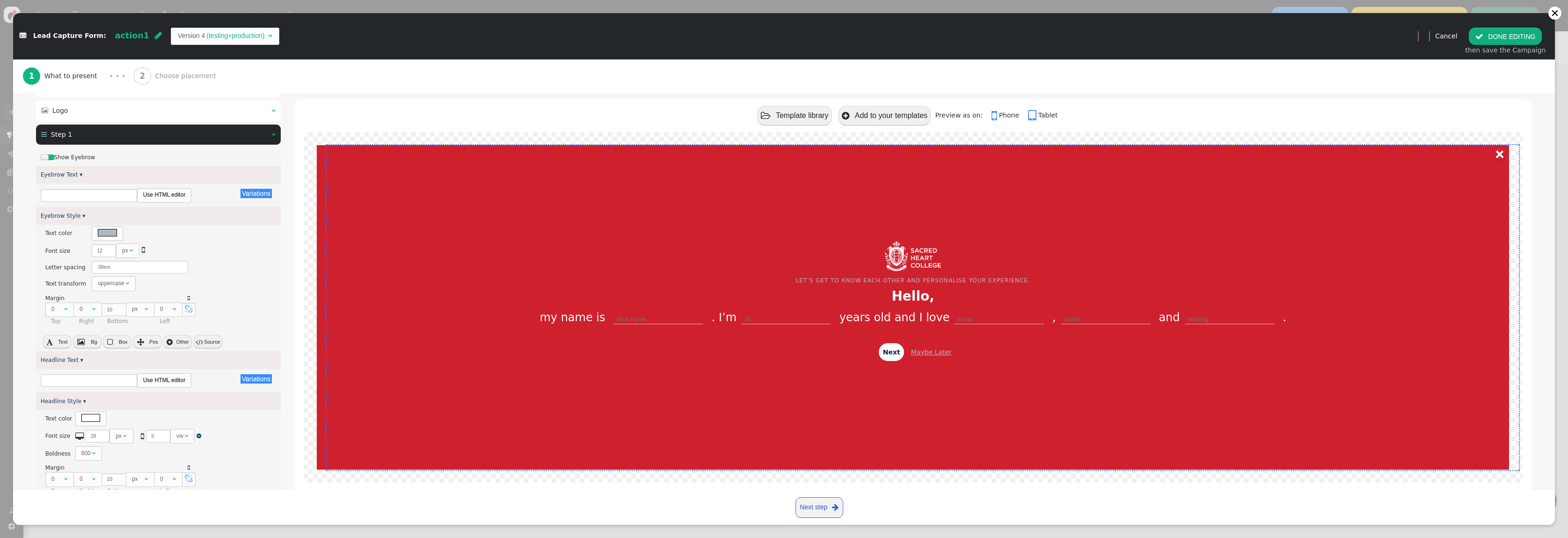
type input "18"
type input "LET’S GET TO KNOW EACH OTHER AND PERSONALISE YOUR EXPERIENCE."
type input "Hello,"
type input "Your name"
type input "Maybe Later"
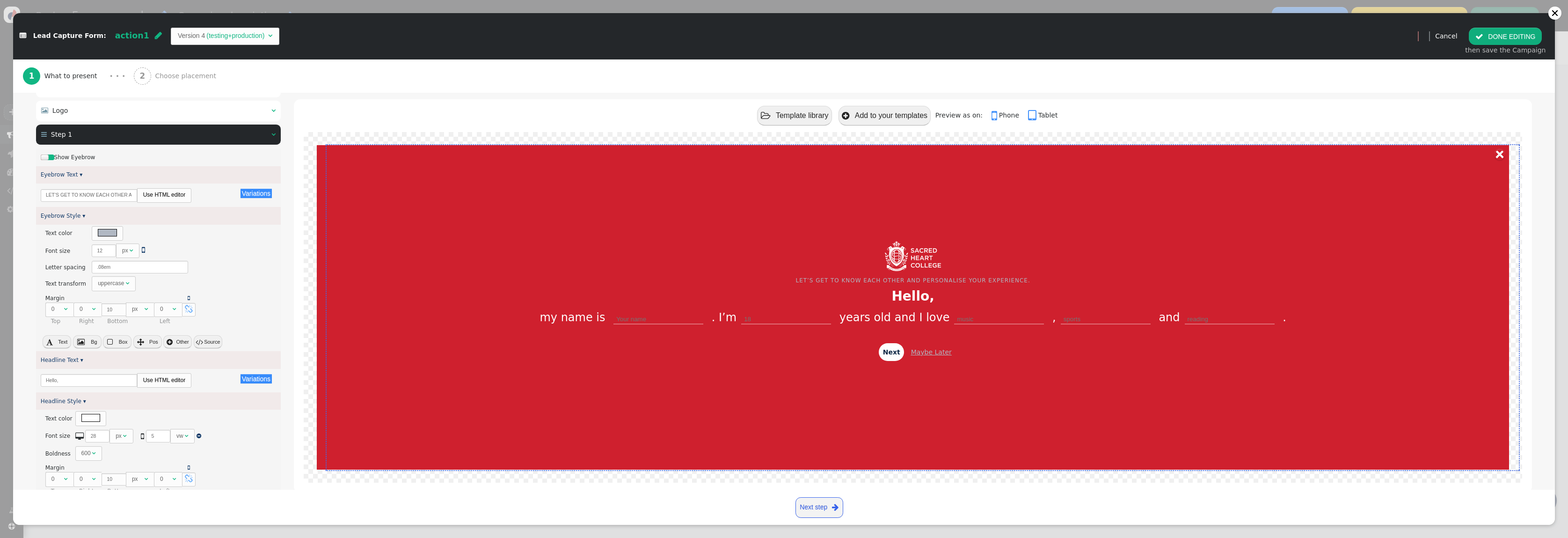
type input "music"
type input "sports"
type input "Next"
type input "reading"
click at [96, 197] on input "LET’S GET TO KNOW EACH OTHER AND PERSONALISE YOUR EXPERIENCE." at bounding box center [89, 195] width 97 height 12
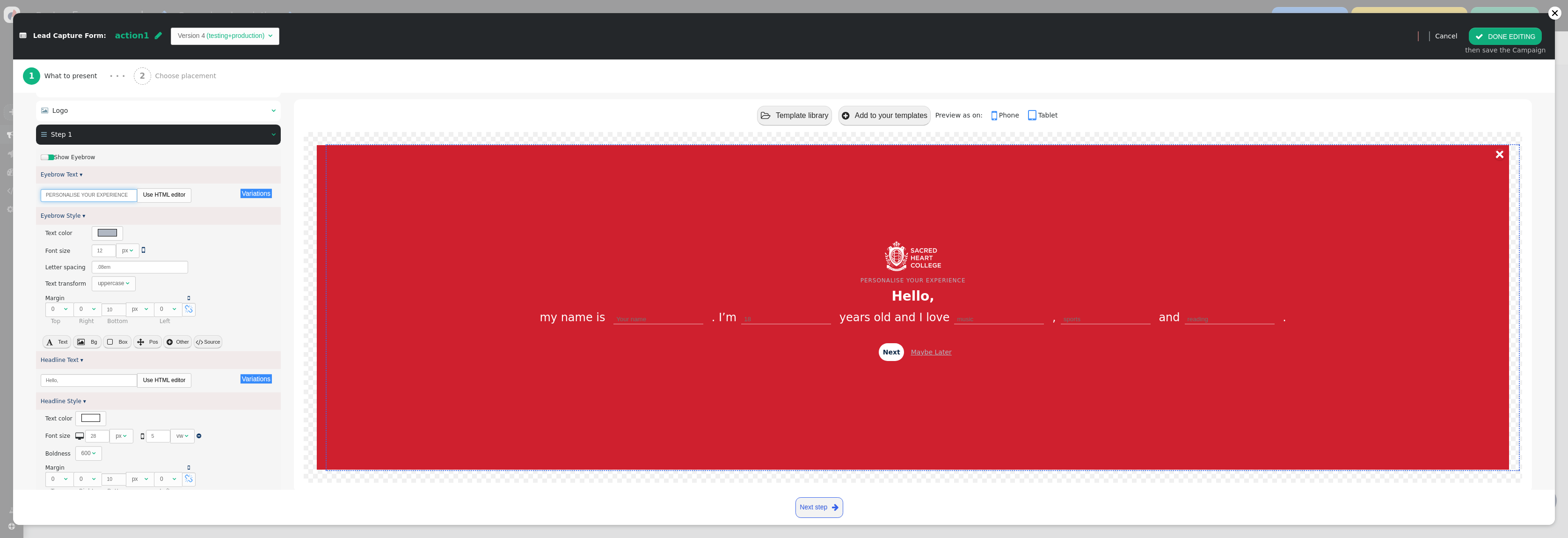
type input "PERSONALISE YOUR EXPERIENCE"
click at [164, 199] on link "Use HTML editor" at bounding box center [164, 195] width 54 height 13
click at [84, 211] on div "Variations There are alternatives. Default value: Simple text editor" at bounding box center [158, 204] width 244 height 40
click at [90, 204] on button "Simple text editor" at bounding box center [73, 199] width 64 height 17
click at [110, 236] on div at bounding box center [107, 233] width 19 height 8
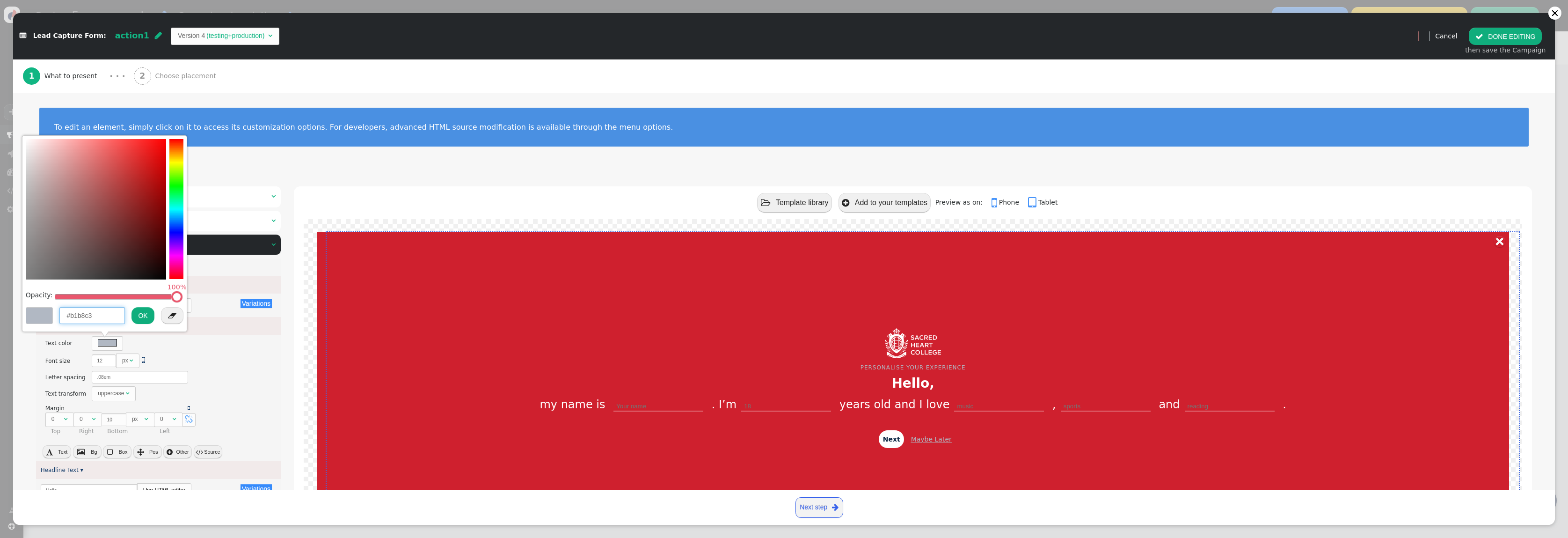
drag, startPoint x: 99, startPoint y: 314, endPoint x: 65, endPoint y: 314, distance: 34.0
click at [65, 314] on input "#b1b8c3" at bounding box center [92, 315] width 65 height 17
drag, startPoint x: 99, startPoint y: 169, endPoint x: 15, endPoint y: 133, distance: 91.4
click at [15, 537] on div " Lead Capture Form: action1  Version 4 (testing+production)   Preview Cance…" at bounding box center [784, 538] width 1568 height 0
drag, startPoint x: 62, startPoint y: 170, endPoint x: 13, endPoint y: 135, distance: 60.2
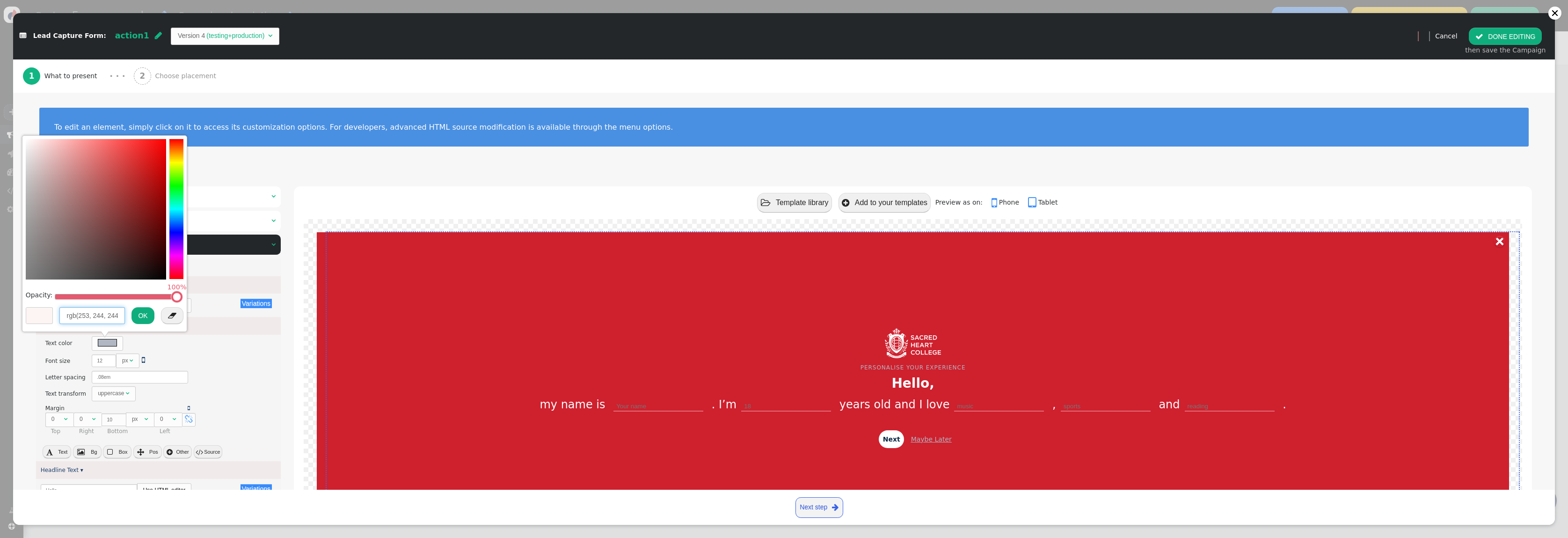
click at [13, 537] on div " Lead Capture Form: action1  Version 4 (testing+production)   Preview Cance…" at bounding box center [784, 538] width 1568 height 0
click at [81, 313] on input "rgb(253, 244, 244)" at bounding box center [92, 315] width 65 height 17
click at [99, 315] on input "rgb(253, 244, 244)" at bounding box center [92, 315] width 65 height 17
drag, startPoint x: 116, startPoint y: 314, endPoint x: 99, endPoint y: 314, distance: 17.0
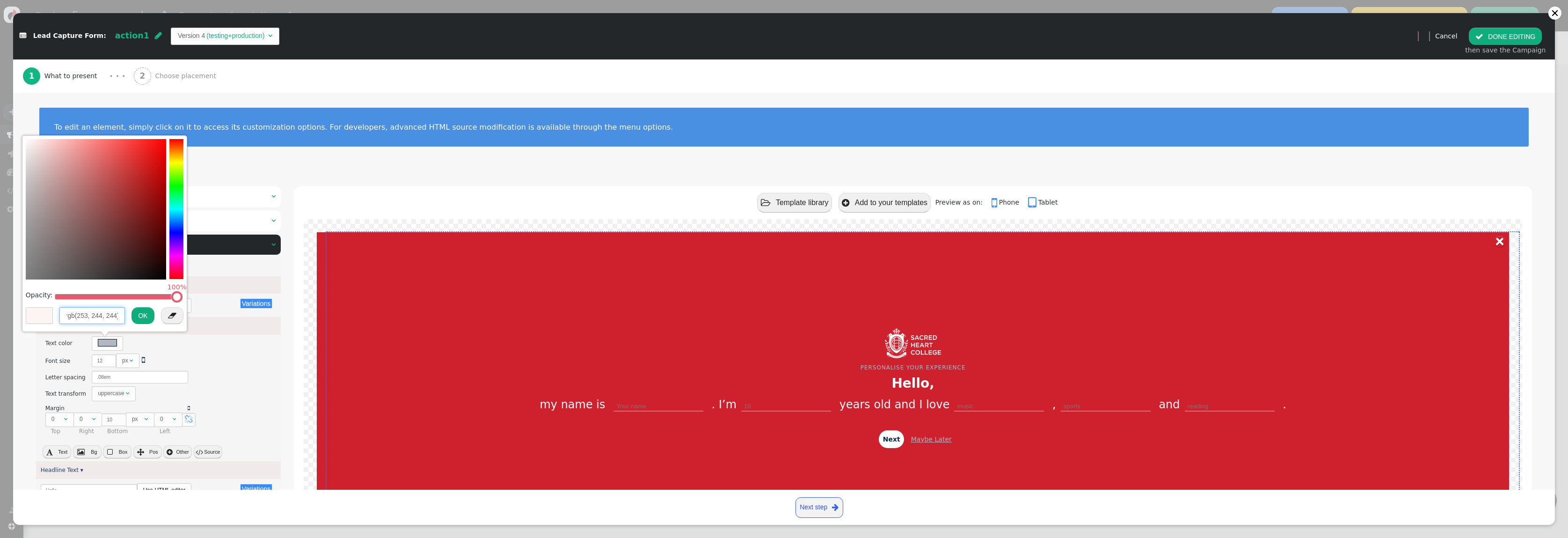
click at [99, 314] on input "rgb(253, 244, 244)" at bounding box center [92, 315] width 65 height 17
click at [82, 315] on input "rgb(253, 244, 244)" at bounding box center [92, 315] width 65 height 17
click at [88, 315] on input "rgb(0, 244, 244)" at bounding box center [92, 315] width 65 height 17
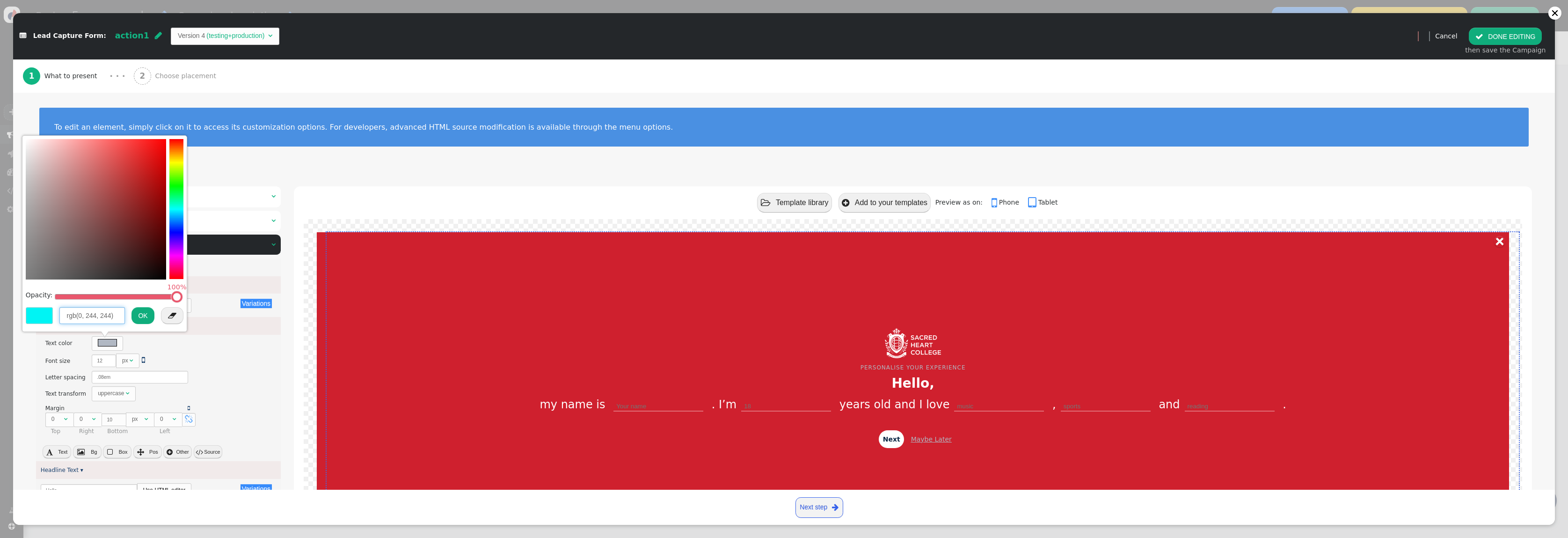
click at [88, 315] on input "rgb(0, 244, 244)" at bounding box center [92, 315] width 65 height 17
click at [99, 316] on input "rgb(0, 0, 244)" at bounding box center [92, 315] width 65 height 17
click at [107, 316] on input "rgb(0, 0, 0)" at bounding box center [92, 315] width 65 height 17
click at [80, 316] on input "rgb(0, 0, 0)" at bounding box center [92, 315] width 65 height 17
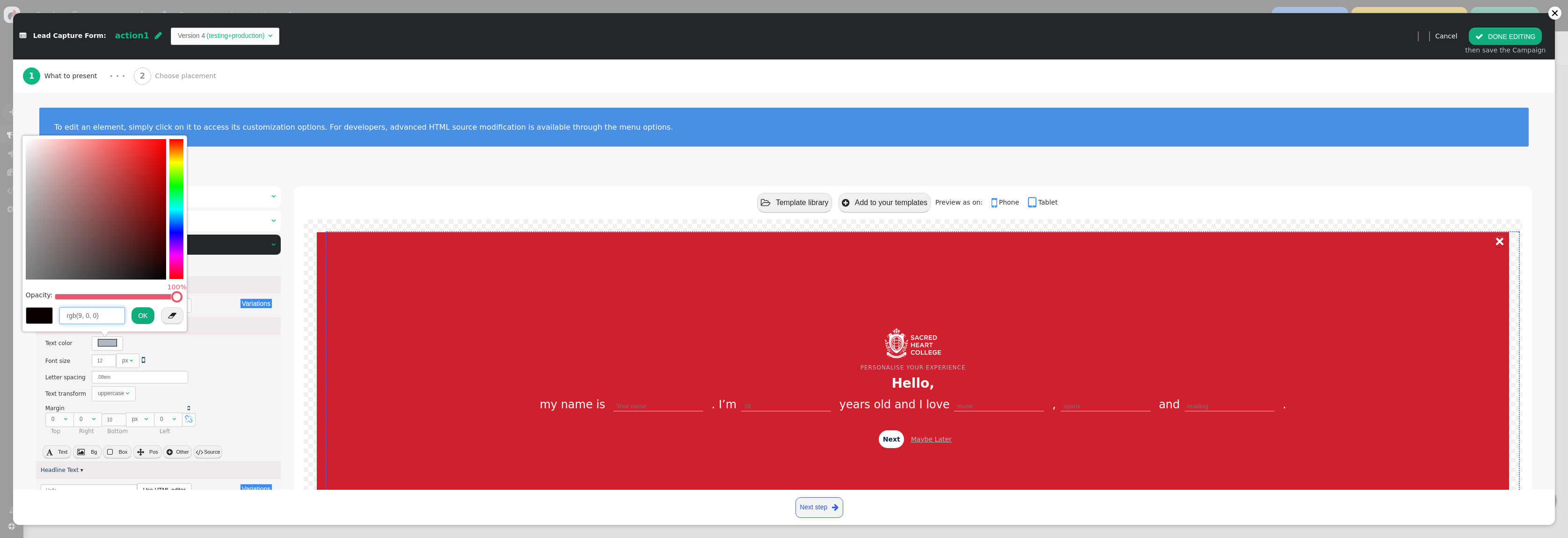
click at [87, 316] on input "rgb(9, 0, 0)" at bounding box center [92, 315] width 65 height 17
click at [96, 316] on input "rgb(9, 9, 0)" at bounding box center [92, 315] width 65 height 17
click at [105, 315] on input "rgb(9, 9, 09" at bounding box center [92, 315] width 65 height 17
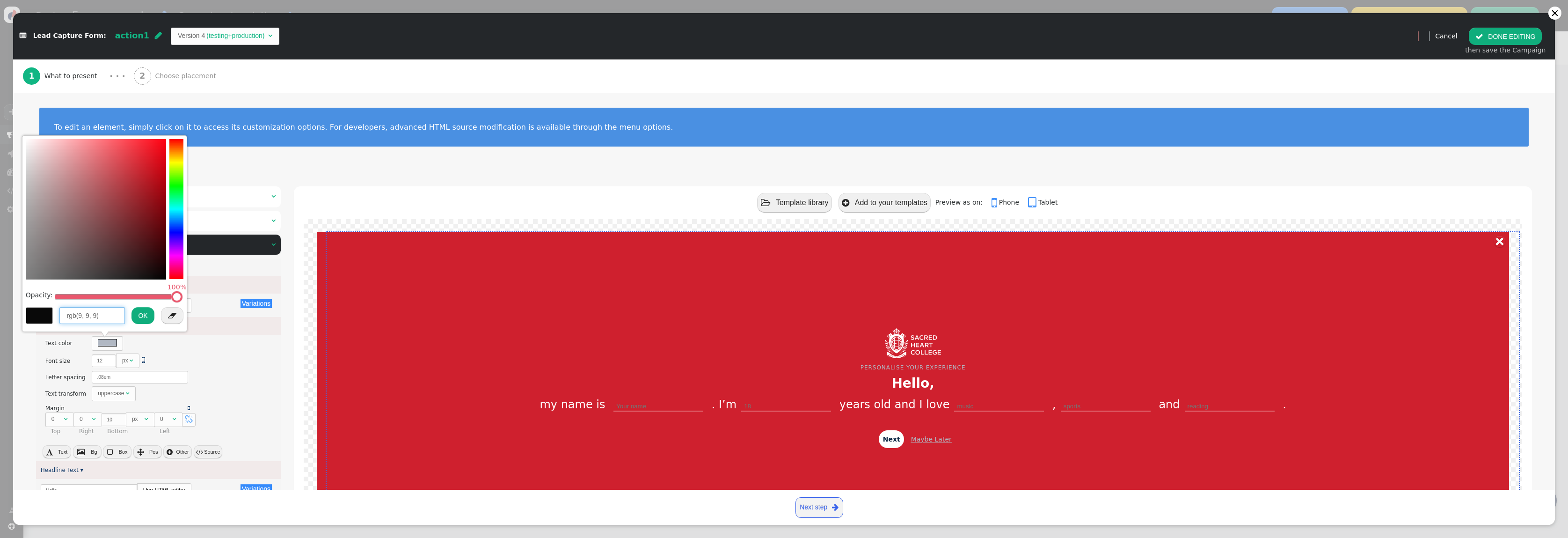
drag, startPoint x: 177, startPoint y: 254, endPoint x: 180, endPoint y: 286, distance: 32.1
click at [180, 286] on div "Opacity: 100%  rgb(9, 9, 9) OK " at bounding box center [104, 234] width 157 height 189
drag, startPoint x: 51, startPoint y: 180, endPoint x: 26, endPoint y: 141, distance: 46.3
click at [26, 141] on div at bounding box center [96, 209] width 140 height 140
drag, startPoint x: 35, startPoint y: 152, endPoint x: 23, endPoint y: 140, distance: 17.0
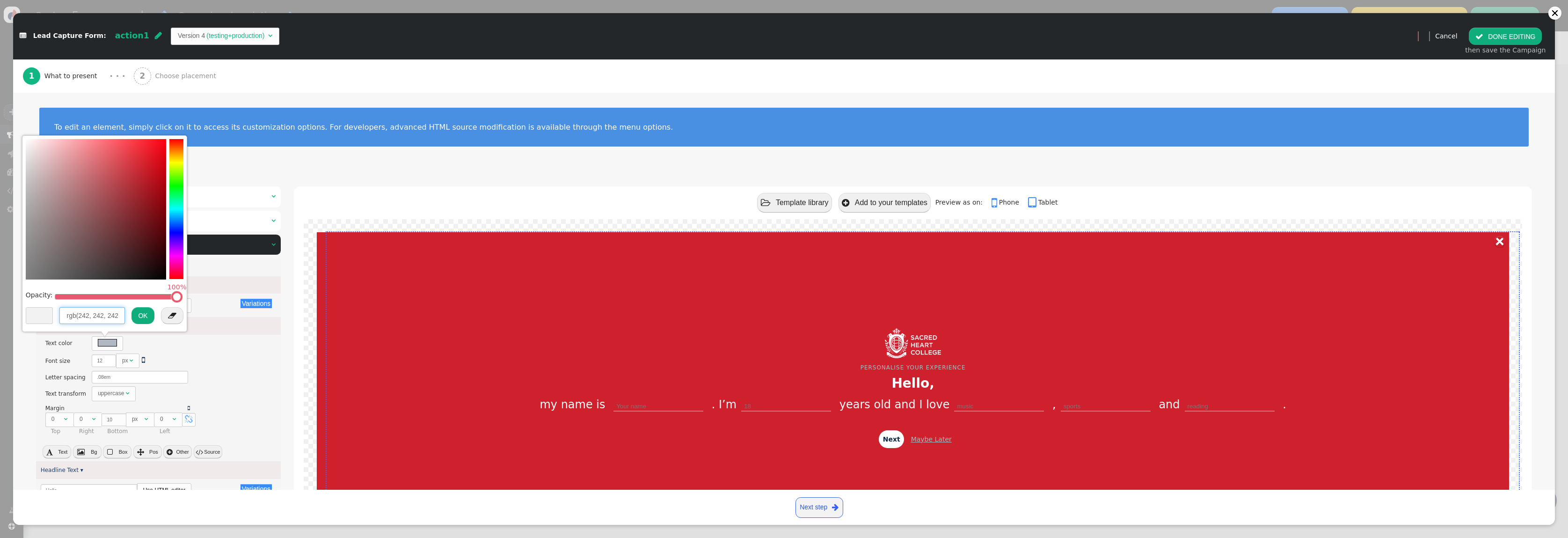
click at [23, 140] on div "Opacity: 100%  rgb(242, 242, 242) OK " at bounding box center [104, 233] width 165 height 196
type input "rgb(242, 242, 242)"
click at [139, 315] on button "OK" at bounding box center [143, 315] width 23 height 17
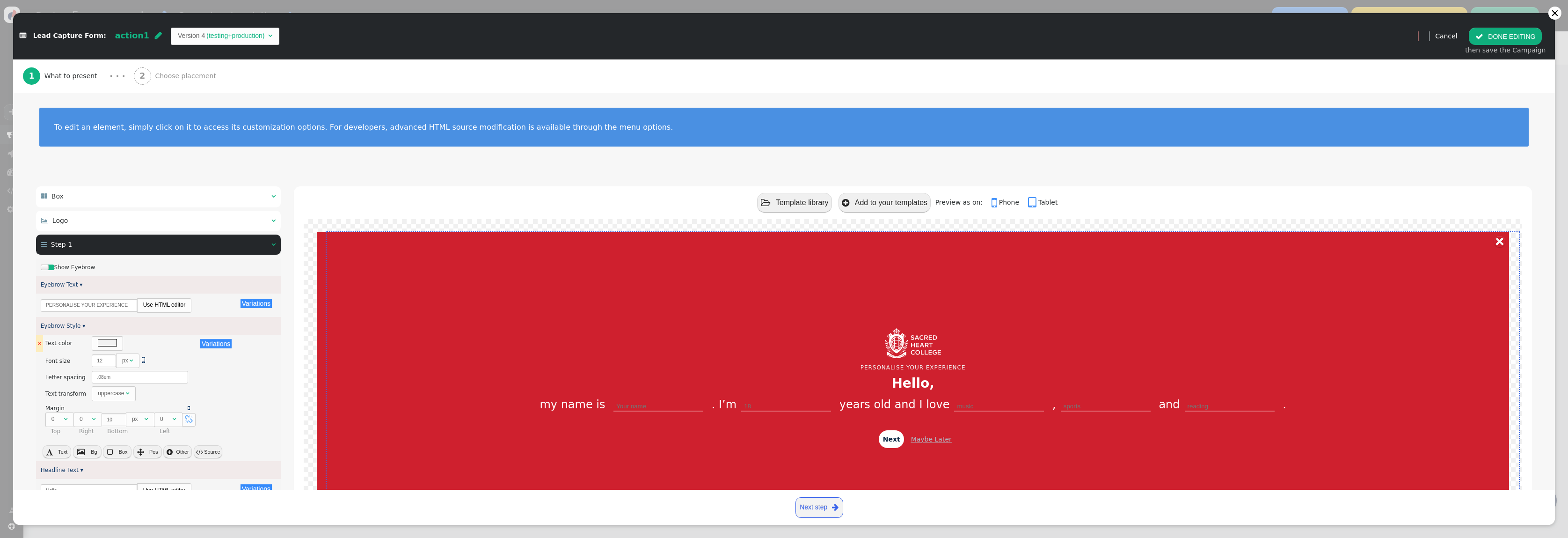
scroll to position [11, 0]
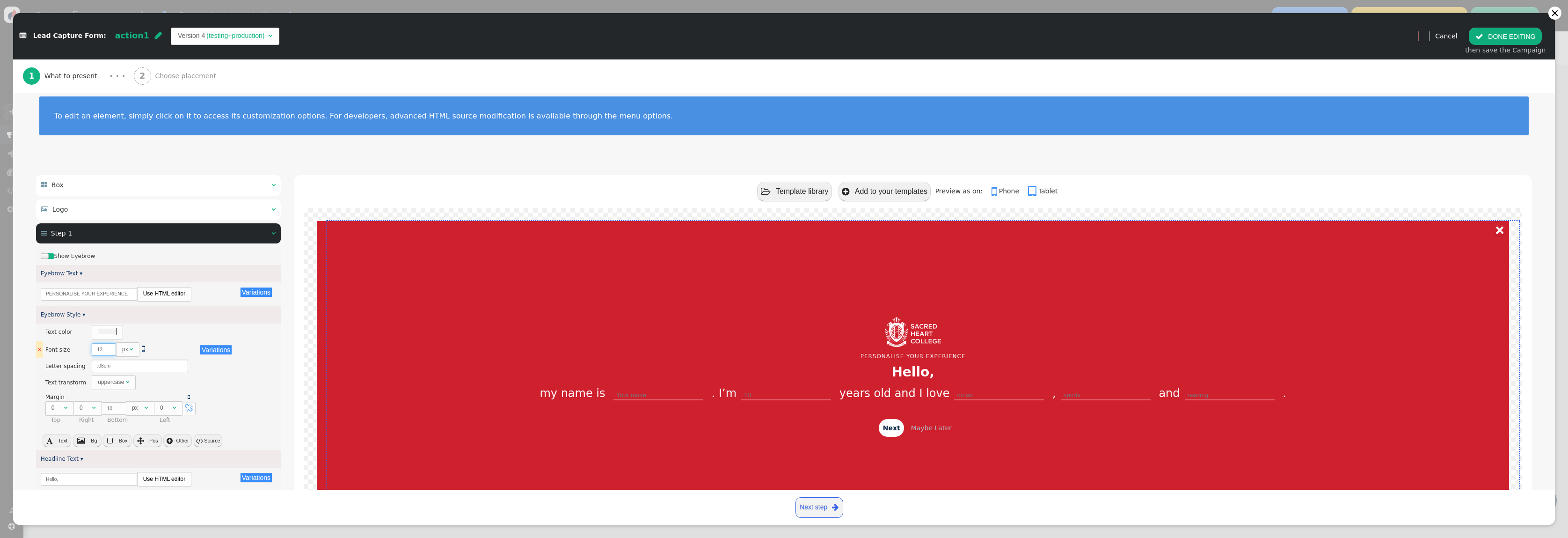
drag, startPoint x: 101, startPoint y: 351, endPoint x: 95, endPoint y: 350, distance: 6.1
click at [95, 350] on input "12" at bounding box center [104, 349] width 25 height 12
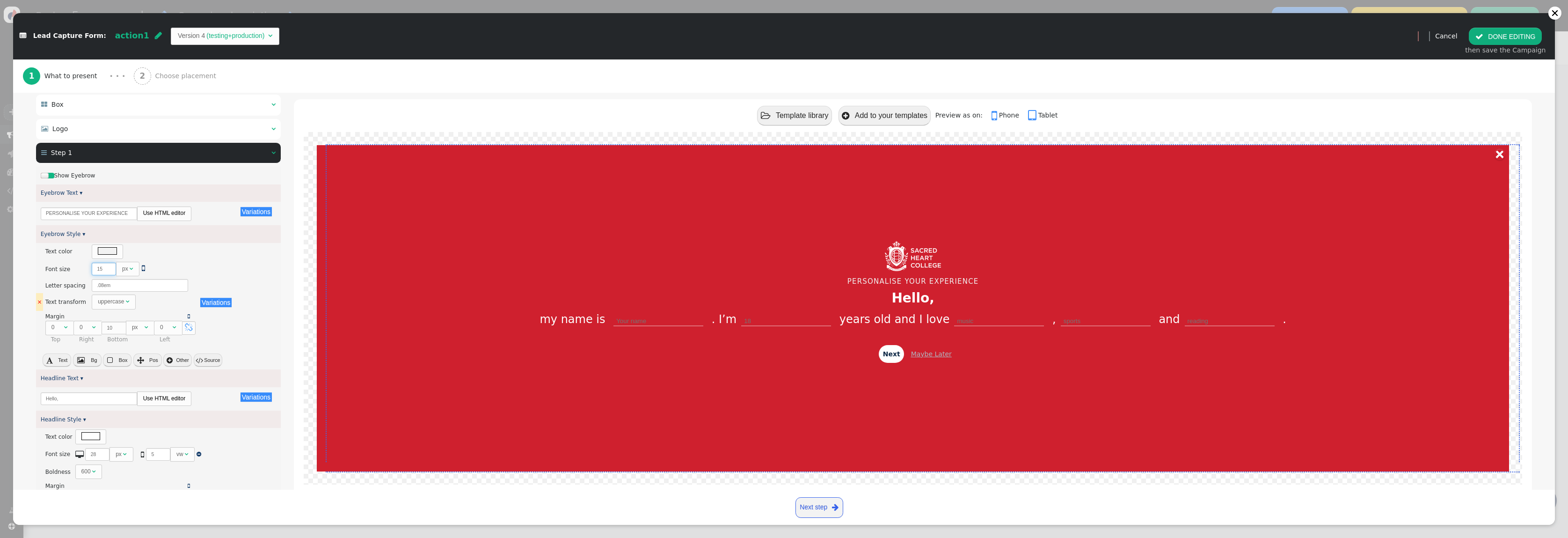
scroll to position [92, 0]
type input "15"
click at [147, 360] on button " Pos" at bounding box center [148, 359] width 28 height 13
click at [265, 329] on div "× Text color There are alternatives. Default value: Variations × Font size Ther…" at bounding box center [158, 295] width 244 height 104
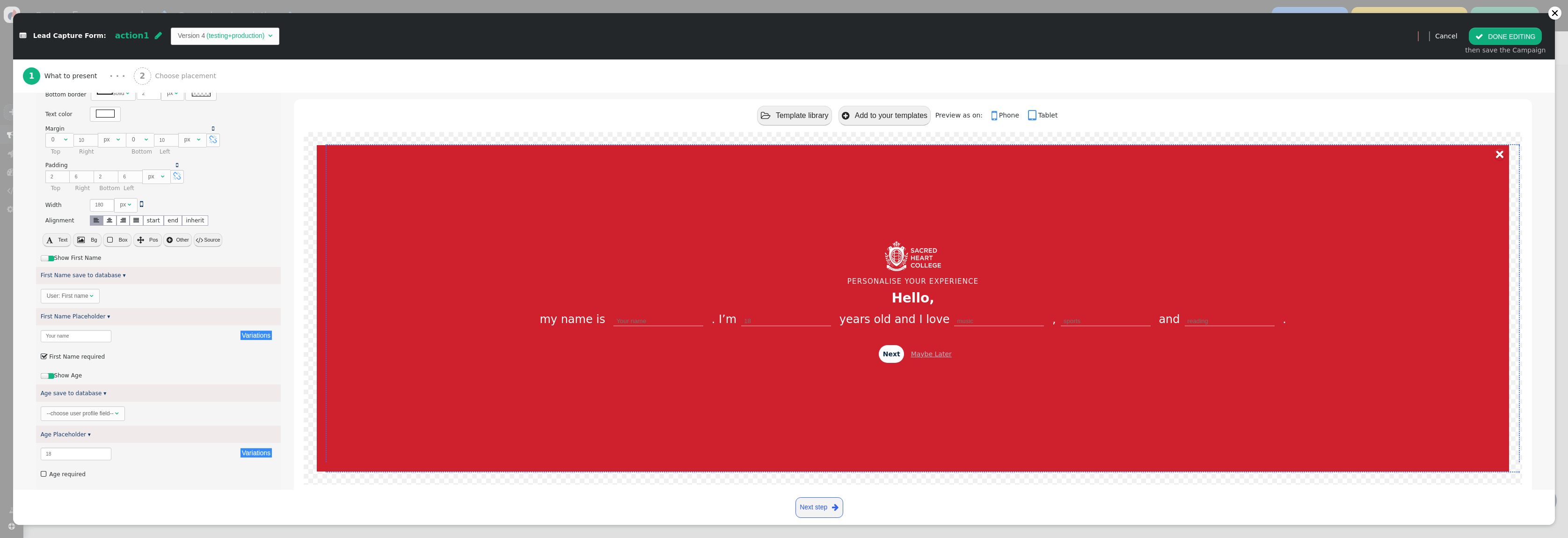
scroll to position [737, 0]
click at [86, 340] on div "Variations There are alternatives. Default value: Your name" at bounding box center [158, 330] width 244 height 22
click at [77, 322] on div "Variations There are alternatives. Default value: Your name" at bounding box center [158, 328] width 244 height 22
click at [89, 292] on div "User: First name" at bounding box center [68, 290] width 44 height 9
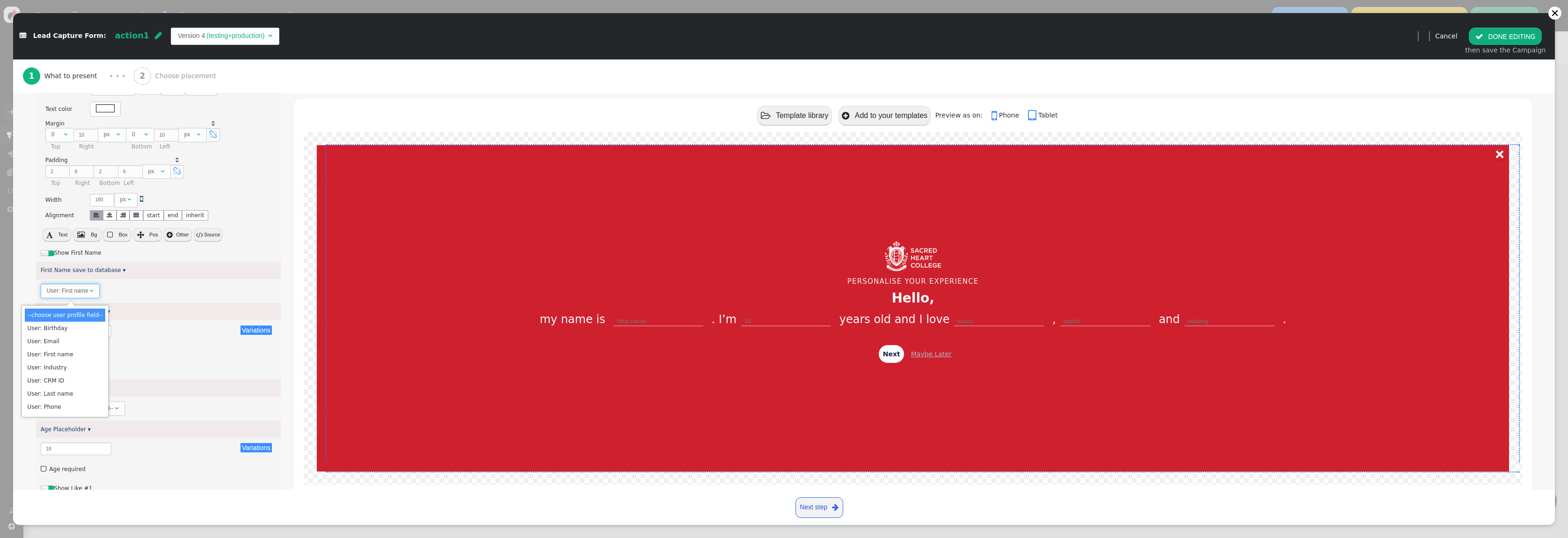
click at [129, 292] on div "User: First name " at bounding box center [158, 290] width 244 height 24
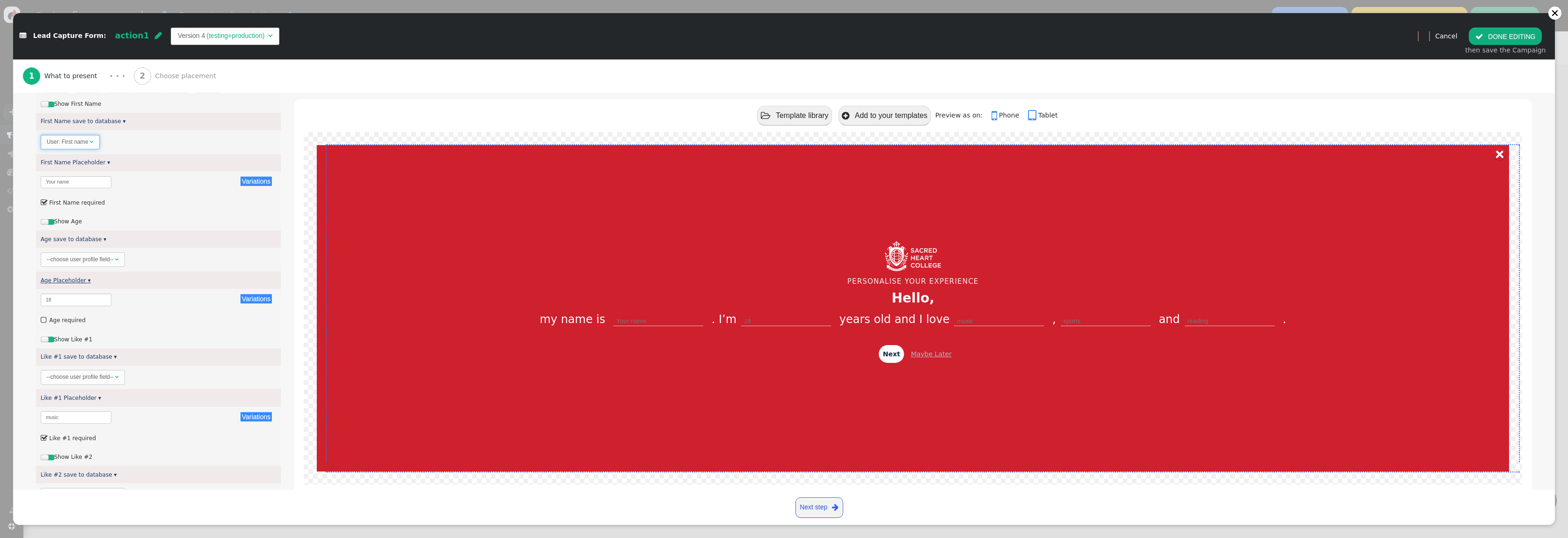
scroll to position [917, 0]
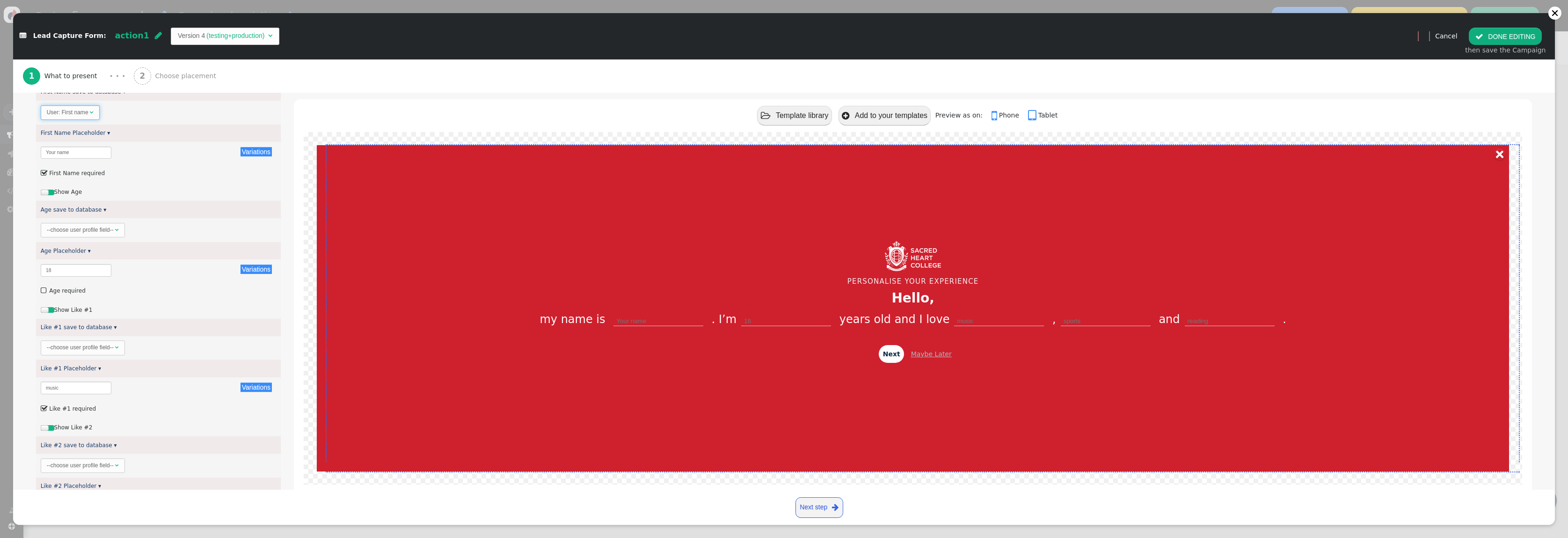
click at [95, 230] on div "--choose user profile field--" at bounding box center [80, 229] width 67 height 9
click at [166, 238] on div "--choose user profile field-- " at bounding box center [158, 229] width 244 height 24
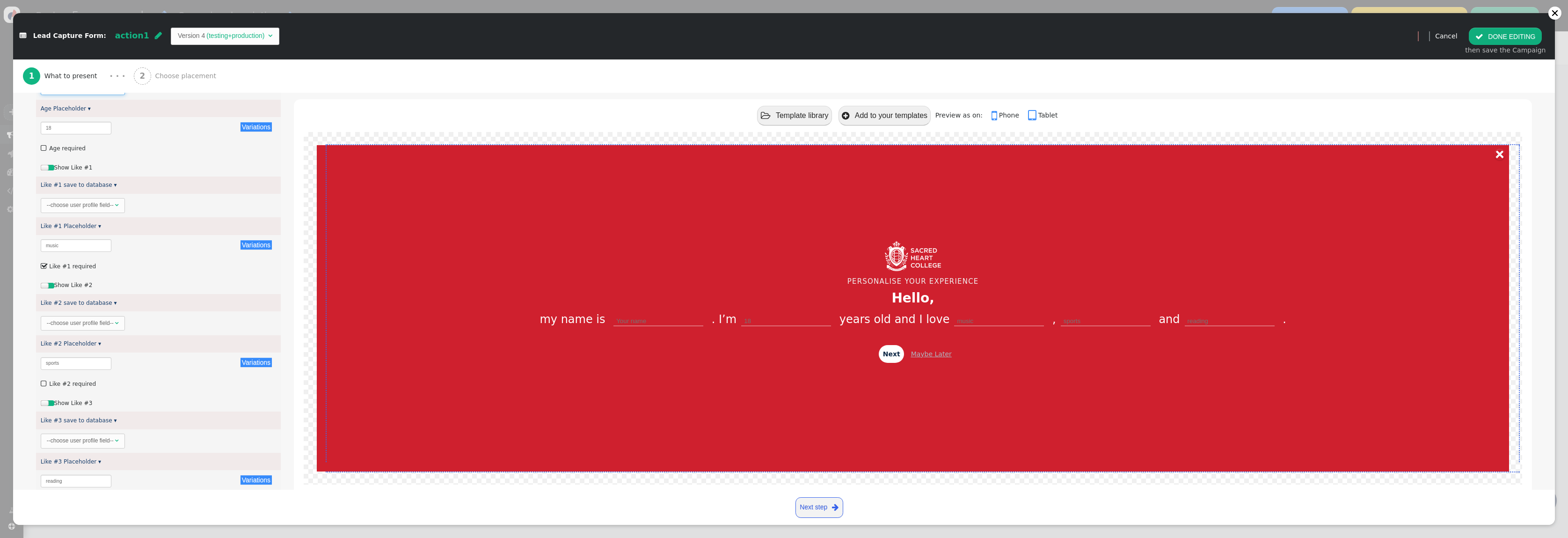
scroll to position [1050, 0]
click at [75, 256] on input "music" at bounding box center [76, 253] width 71 height 12
click at [145, 263] on div "Variations There are alternatives. Default value: music" at bounding box center [158, 253] width 244 height 22
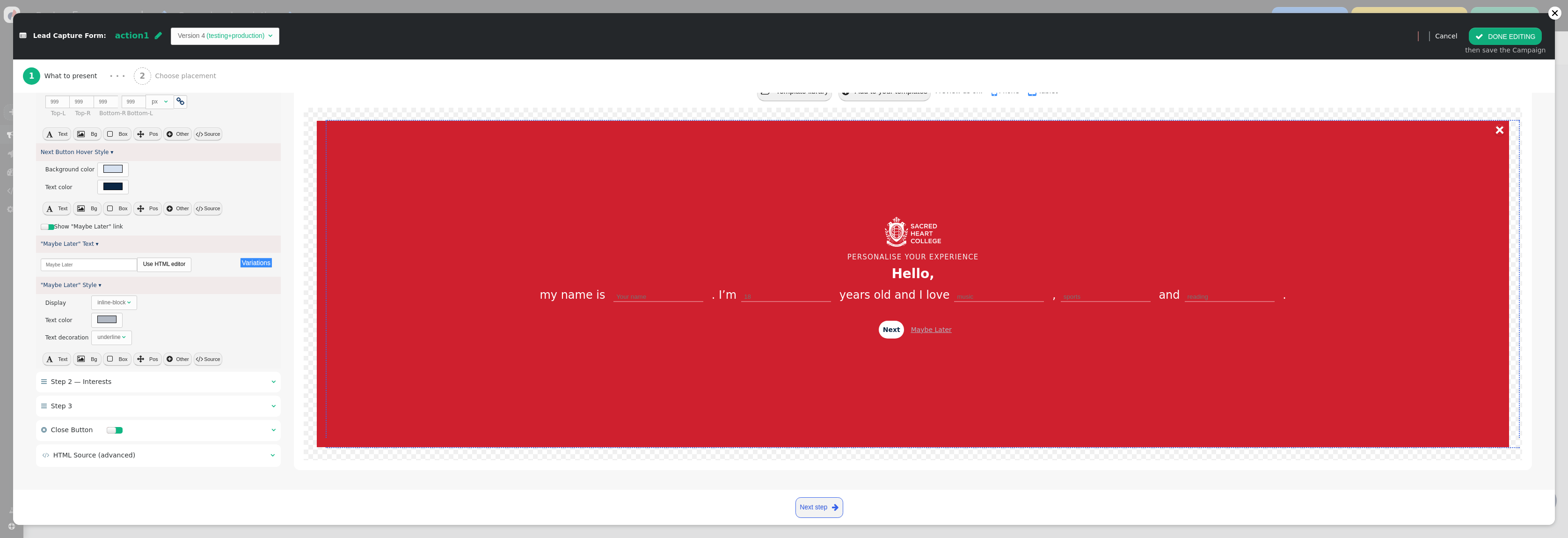
scroll to position [1704, 0]
click at [104, 384] on span "Step 2 — Interests" at bounding box center [81, 382] width 61 height 8
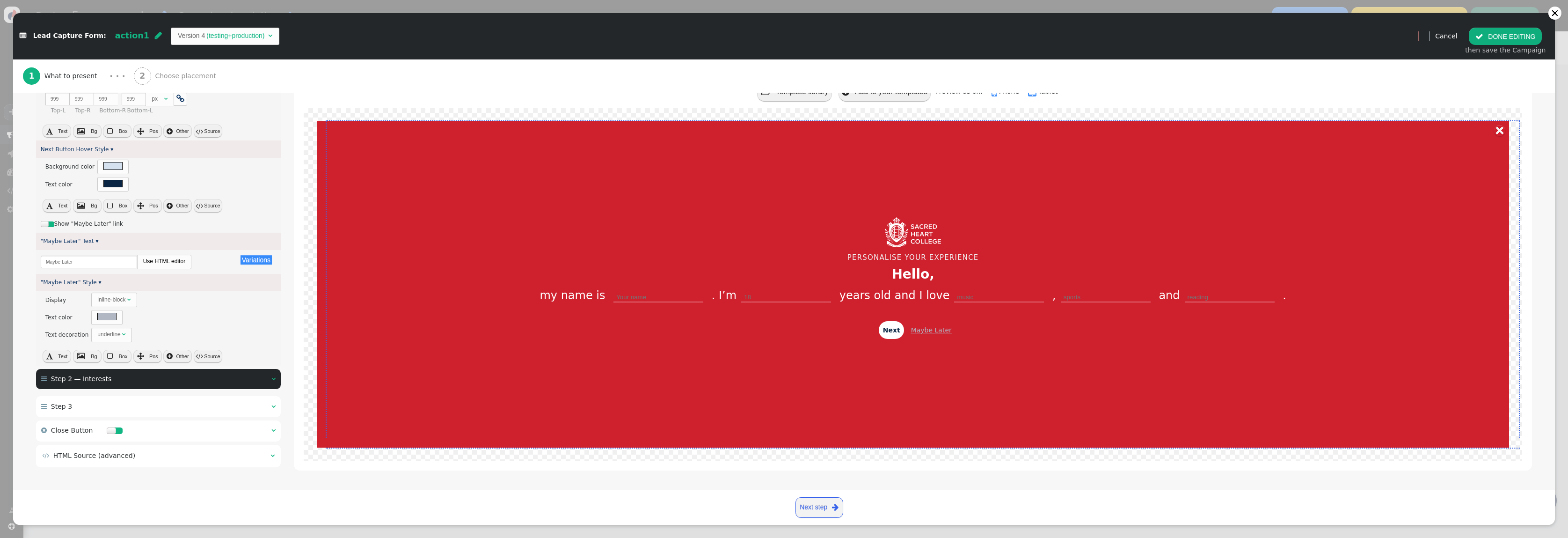
type input "980"
type input "34"
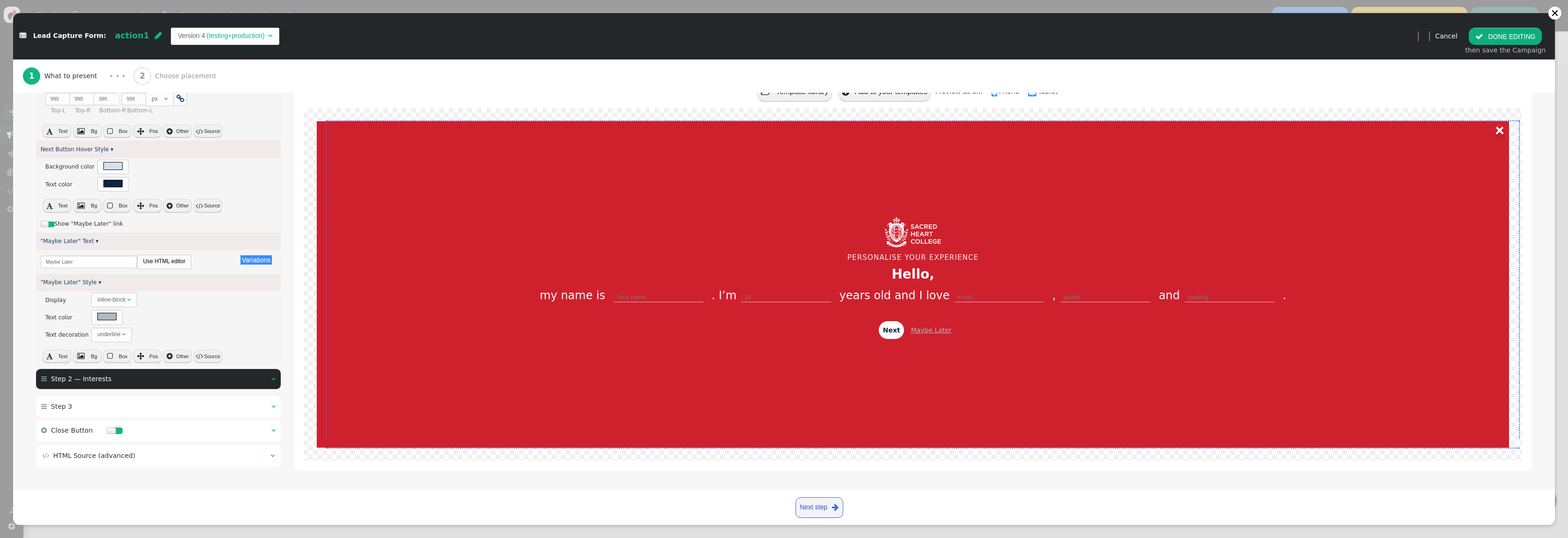
scroll to position [112, 0]
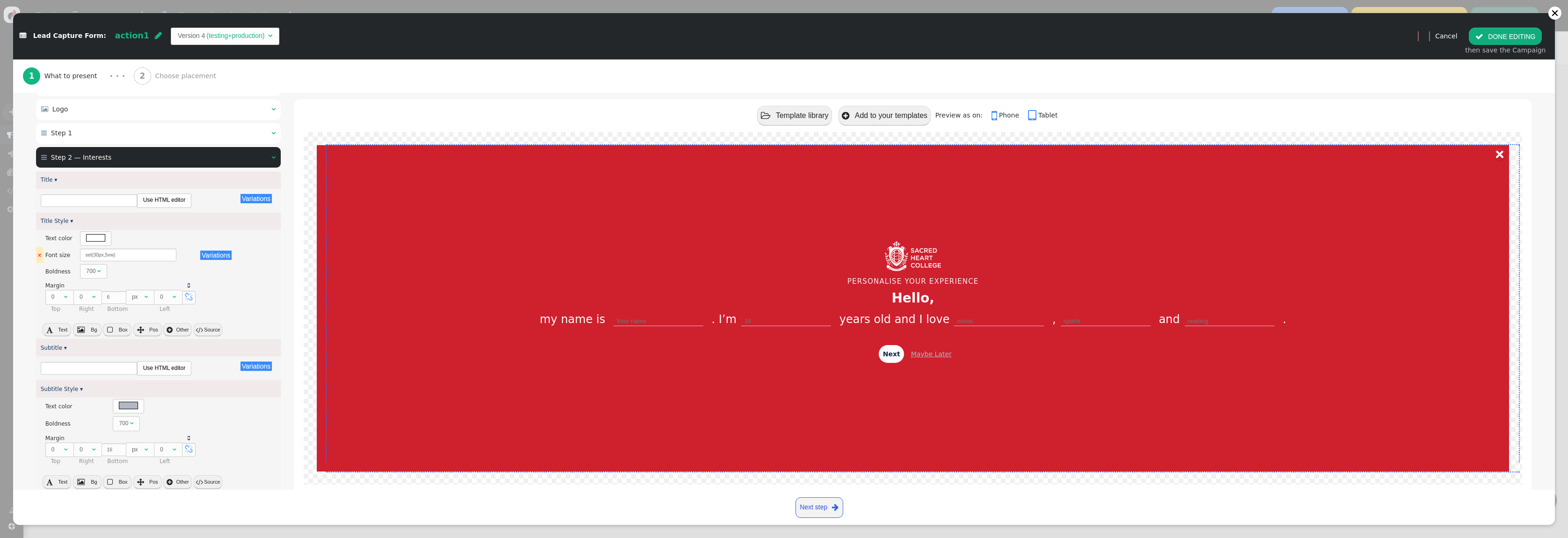
type input "AFL"
type input "What are your favourite interests?"
type input "Select Three"
type input "AFL"
type input "Art"
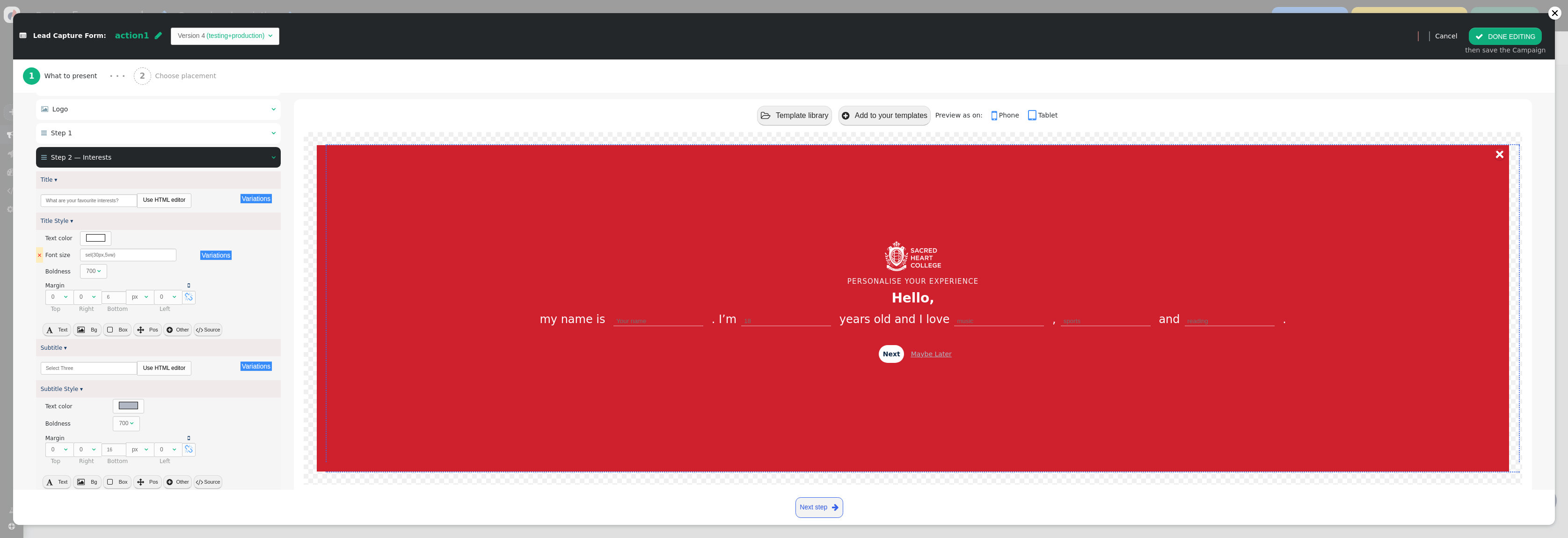
type input "Art"
type input "Athletics"
type input "Cricket"
type input "Band (woodwind & brass)"
type input "Basketball"
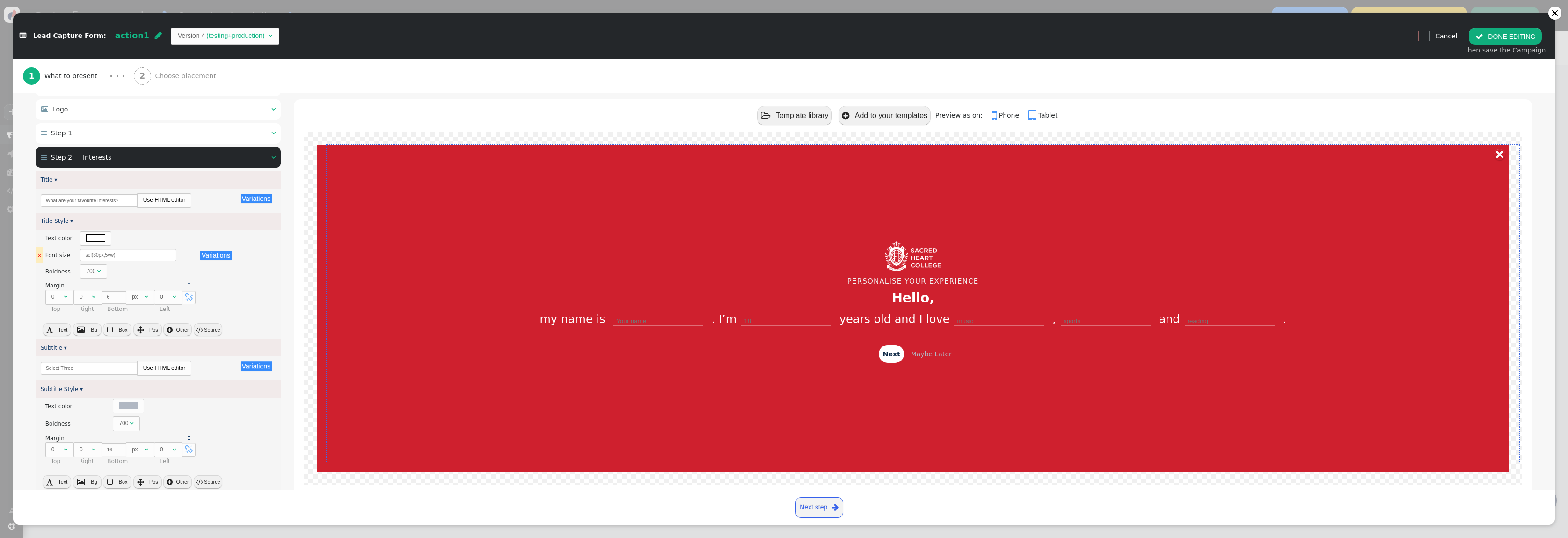
type input "Business & Economics"
type input "Badminton"
type input "Athletics"
type input "Coding & Robotics"
type input "Business & Economics"
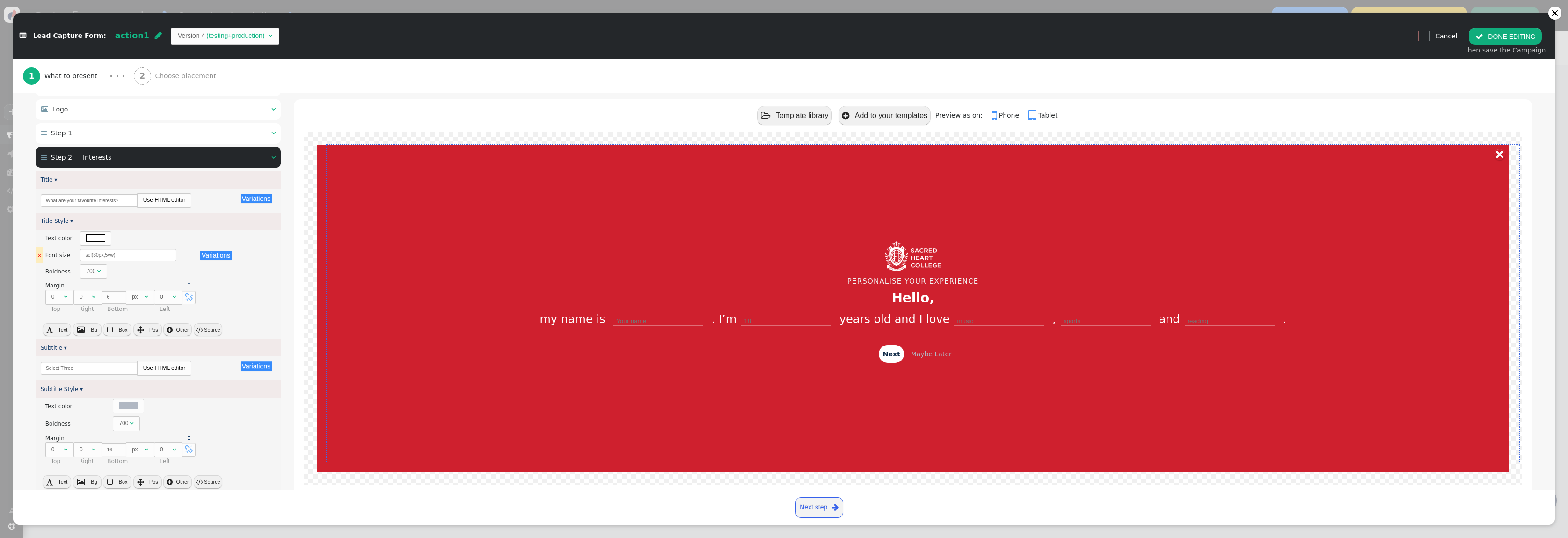
type input "Cricket"
type input "Band (woodwind & brass)"
type input "Badminton"
type input "Basketball"
type input "Gymnastics"
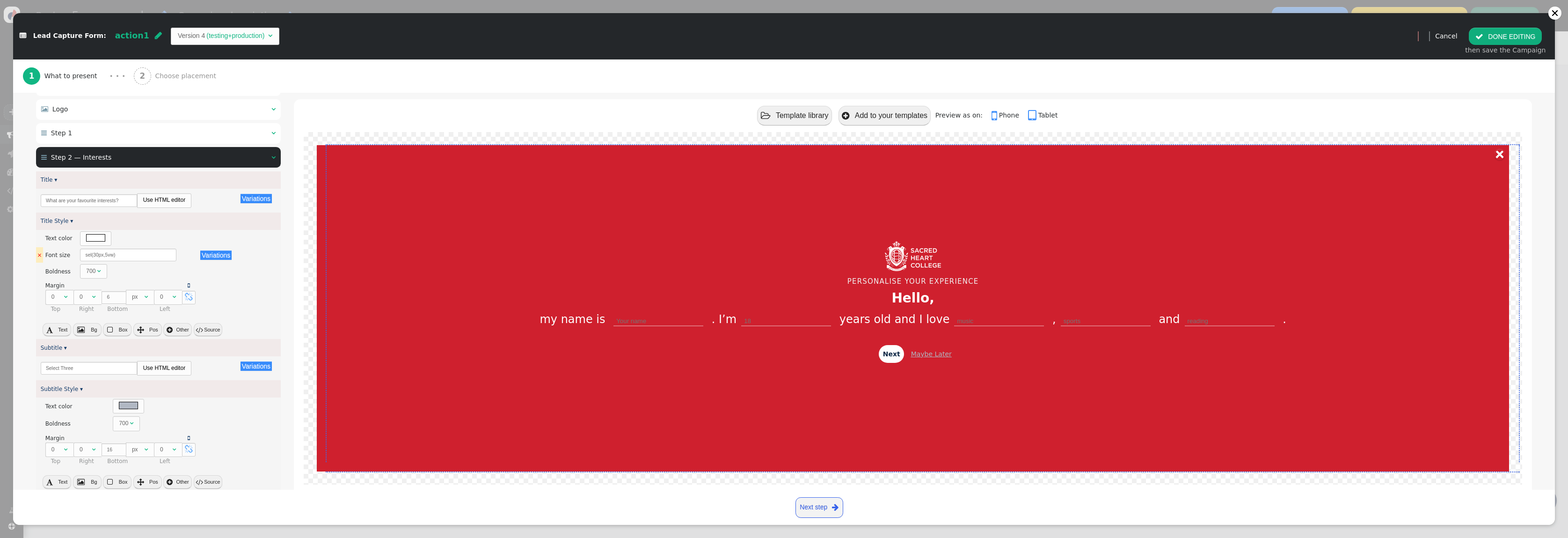
type input "Gymnastics"
type input "Debating"
type input "Drama"
type input "Coding & Robotics"
type input "Debating"
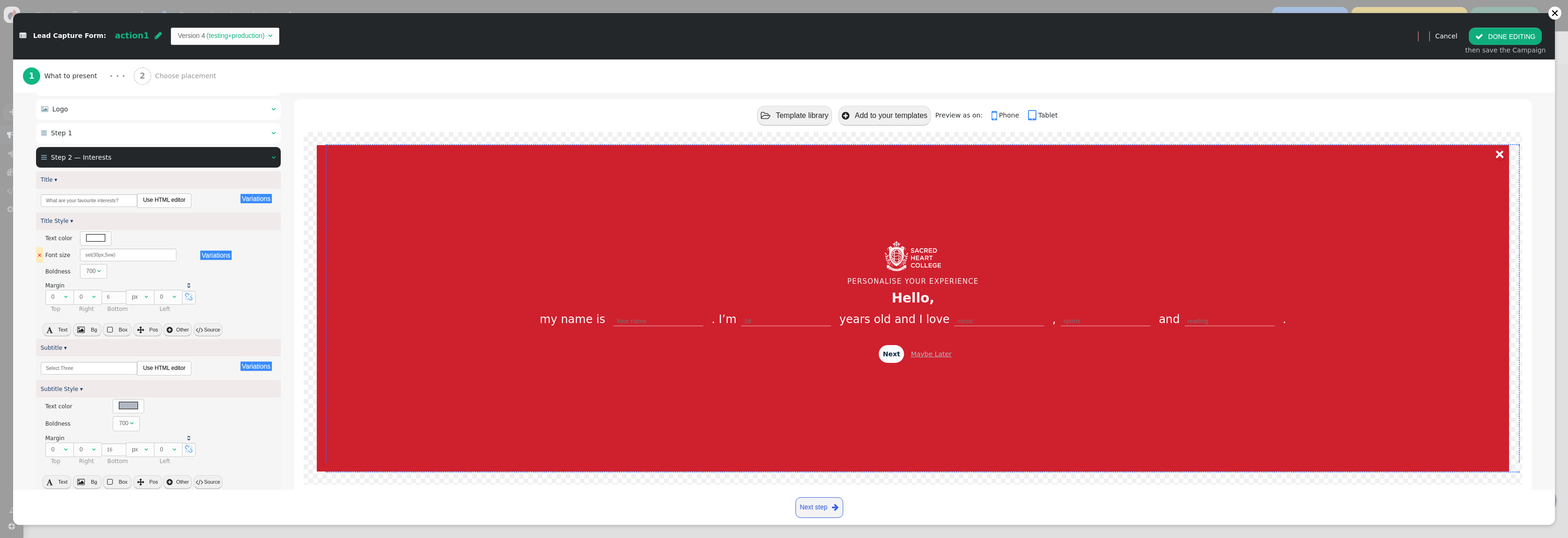
type input "Submit"
type input "Community Service"
type input "Cross Country"
type input "Community Service"
type input "Equestrian"
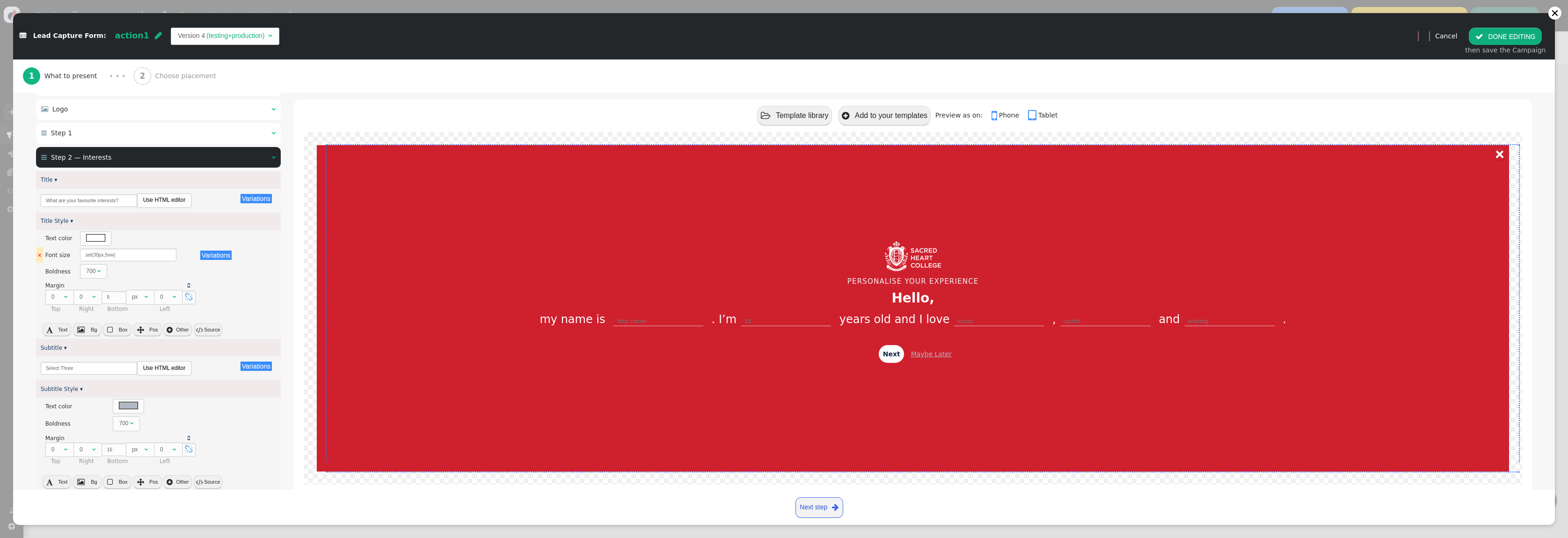
type input "Equestrian"
type input "Cross Country"
type input "Geography"
type input "Dance"
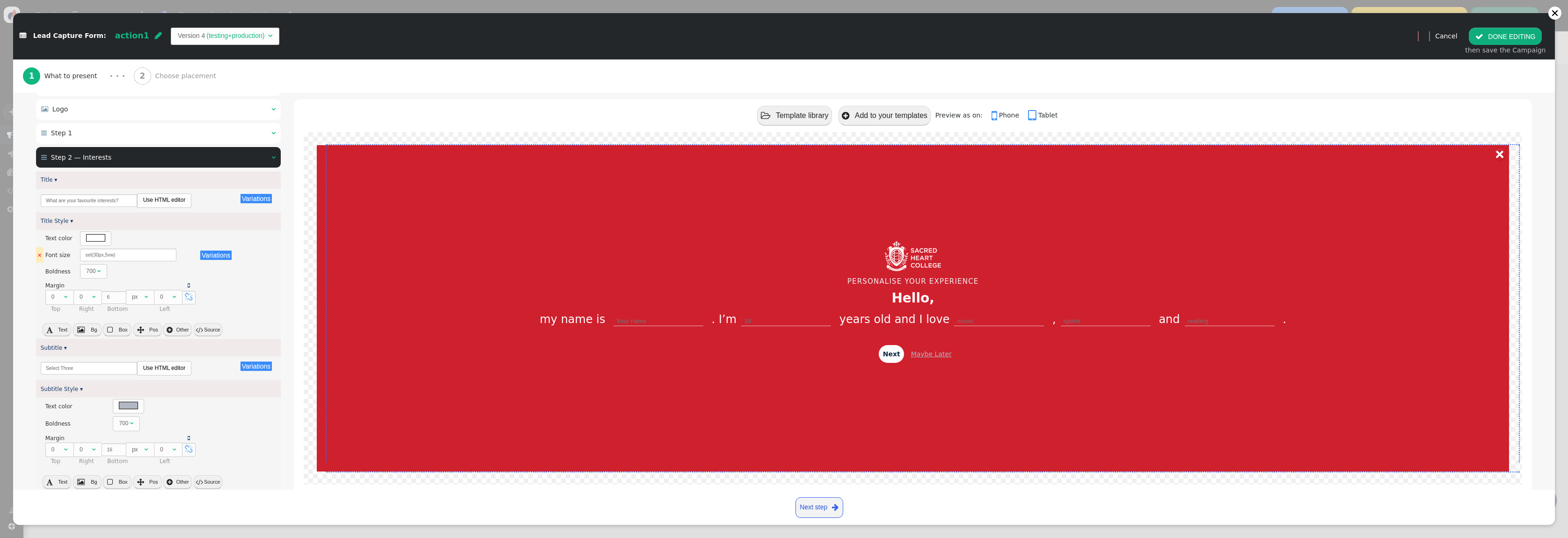
type input "Golf"
type input "Dance"
type input "Drama"
type input "Golf"
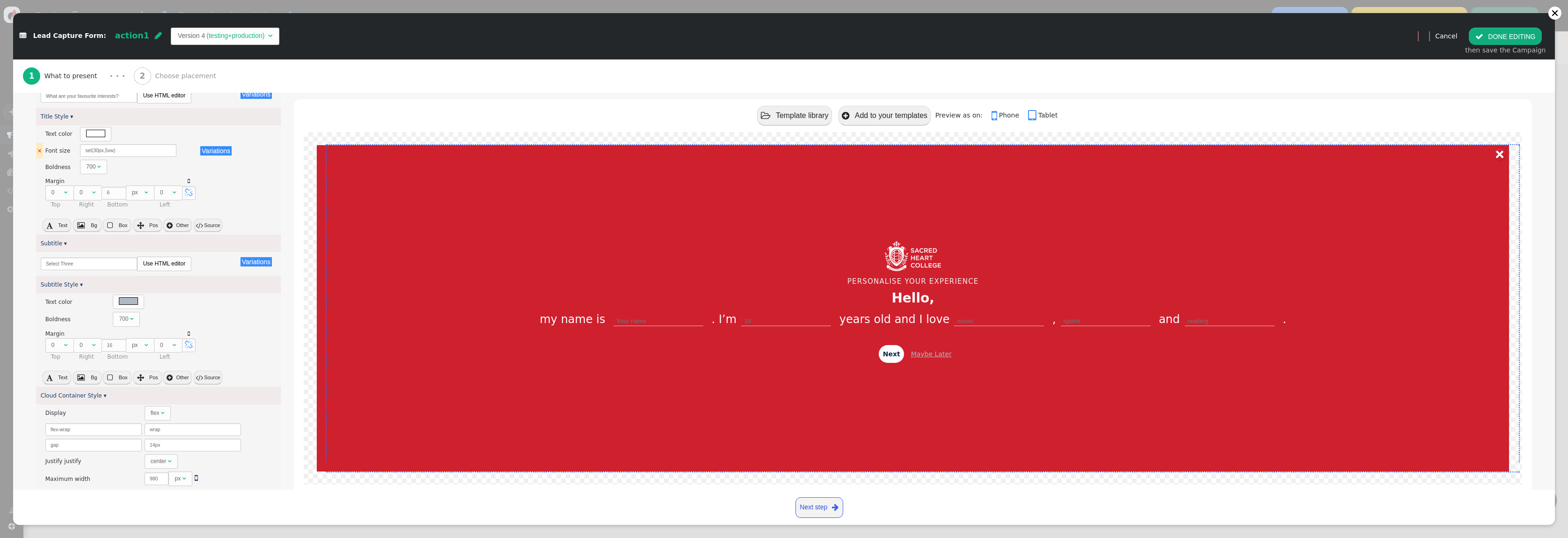
type input "Back"
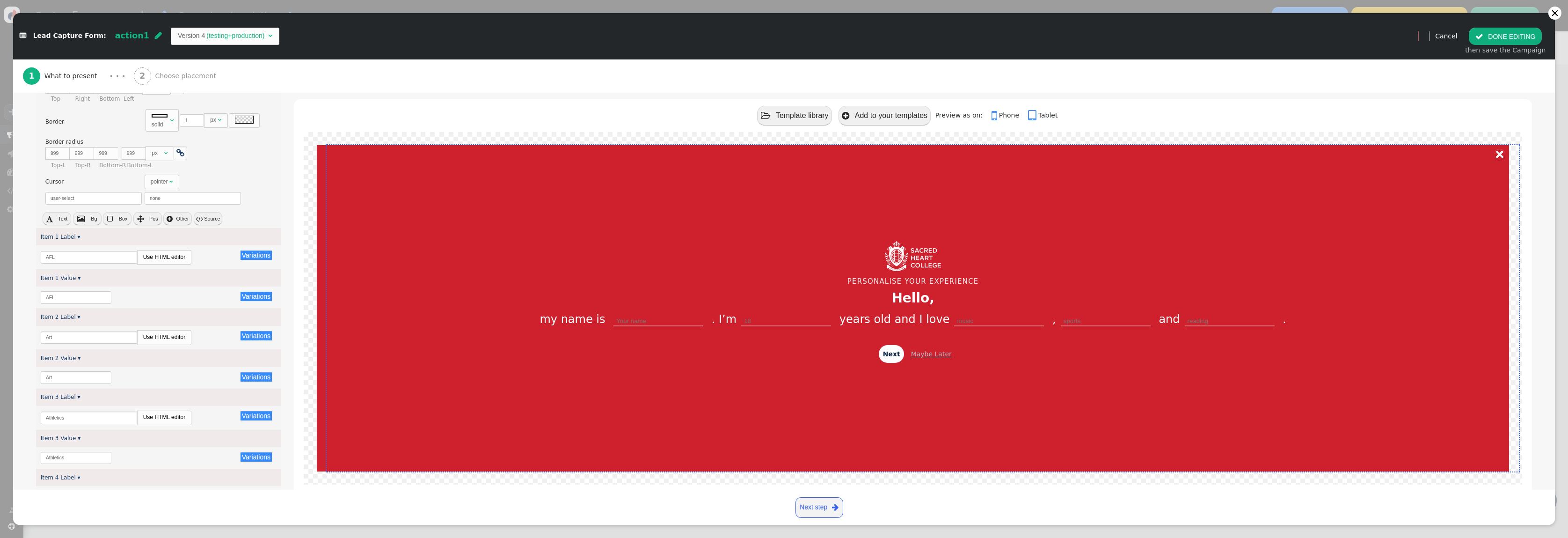
scroll to position [758, 0]
click at [79, 297] on input "AFL" at bounding box center [76, 298] width 71 height 12
click at [68, 260] on input "AFL" at bounding box center [89, 258] width 97 height 12
type input "AFL/AFLW"
click at [57, 300] on input "AFL" at bounding box center [76, 298] width 71 height 12
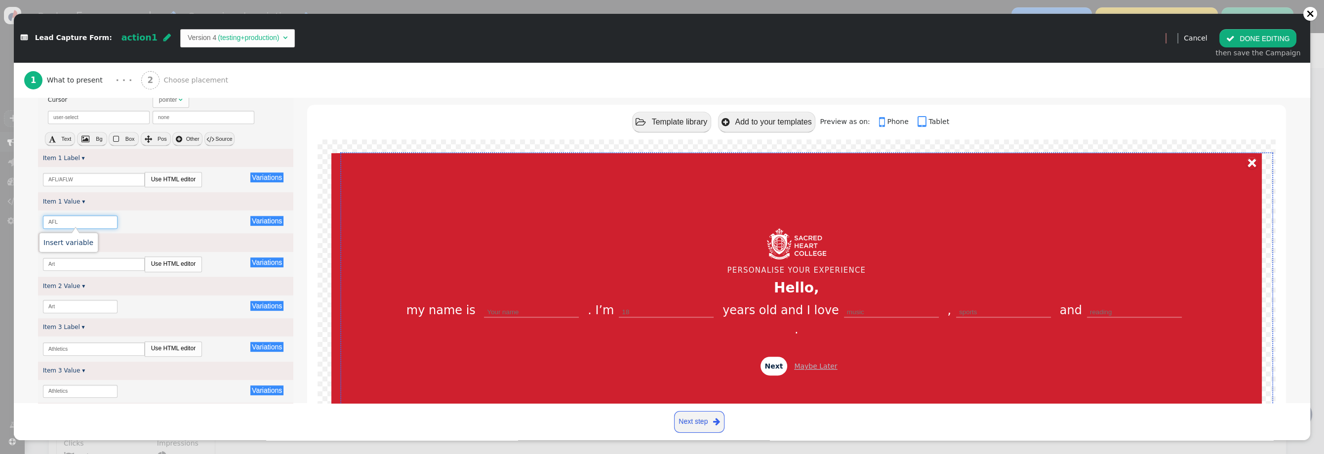
scroll to position [893, 0]
click at [70, 265] on input "Art" at bounding box center [94, 264] width 102 height 13
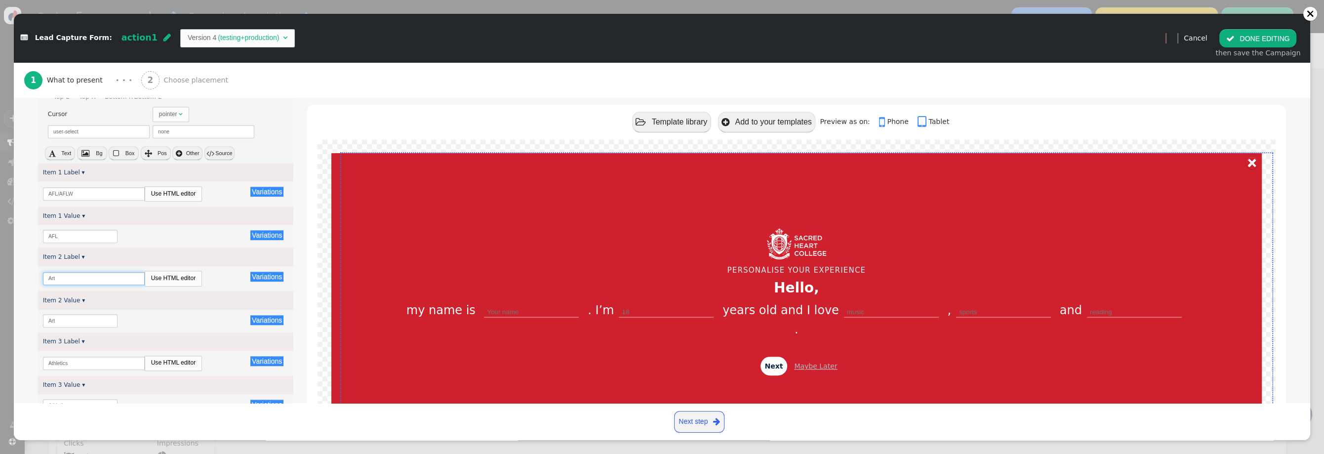
scroll to position [869, 0]
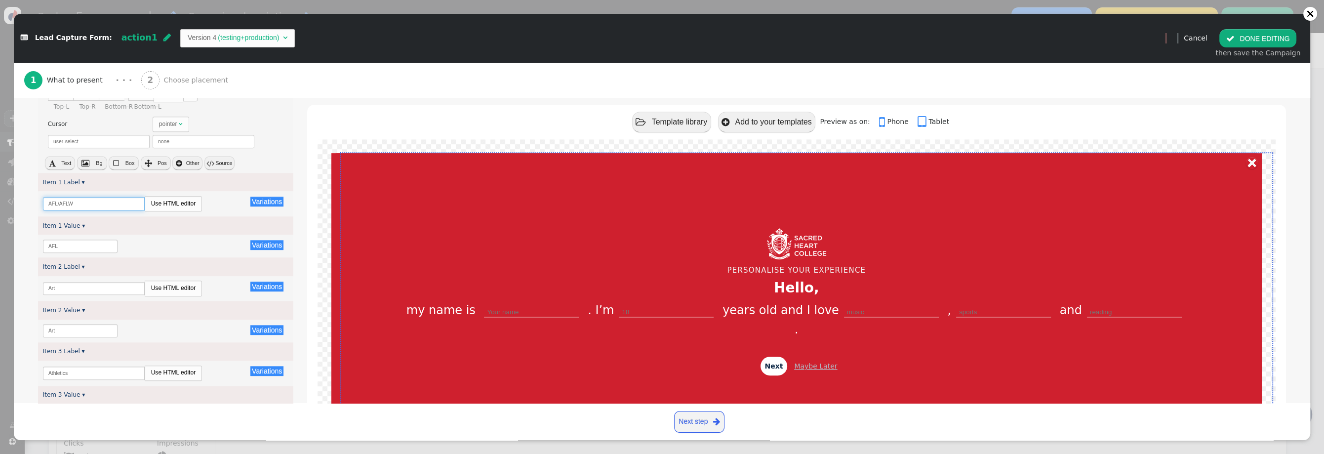
drag, startPoint x: 74, startPoint y: 199, endPoint x: 14, endPoint y: 195, distance: 59.9
click at [74, 289] on input "Art" at bounding box center [94, 288] width 102 height 13
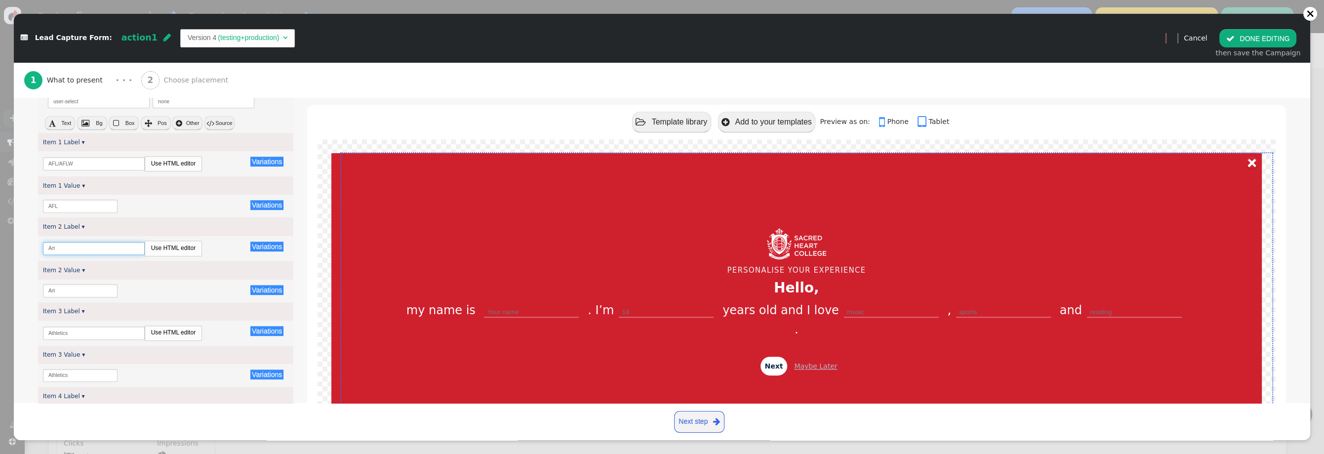
scroll to position [911, 0]
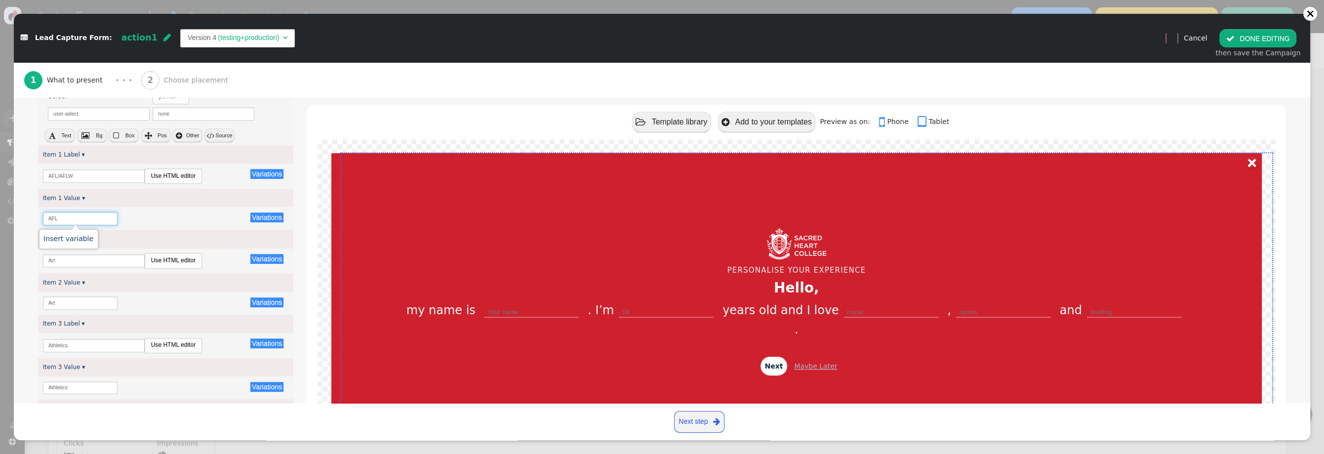
click at [73, 220] on input "AFL" at bounding box center [80, 218] width 75 height 13
type input "AFL/AFLW"
click at [112, 216] on div "Variations There are alternatives. Default value: AFL/AFLW" at bounding box center [165, 219] width 245 height 13
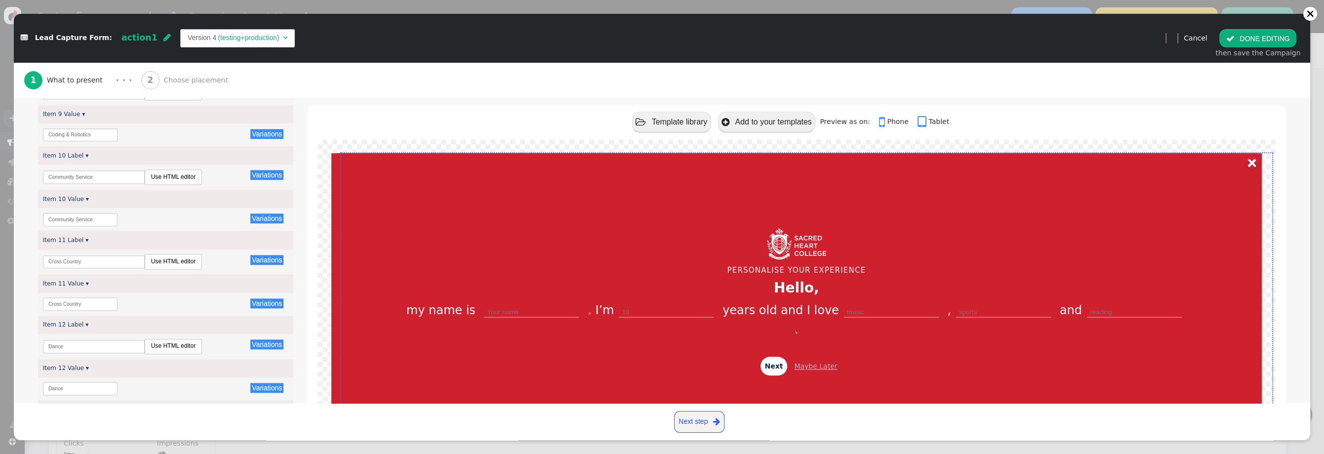
scroll to position [1662, 0]
click at [103, 162] on div "Variations There are alternatives. Default value: Community Service Use HTML ed…" at bounding box center [165, 173] width 255 height 25
click at [104, 168] on input "Community Service" at bounding box center [94, 172] width 102 height 13
type input "Social Justice"
click at [81, 206] on div "Variations There are alternatives. Default value: Community Service" at bounding box center [165, 215] width 255 height 23
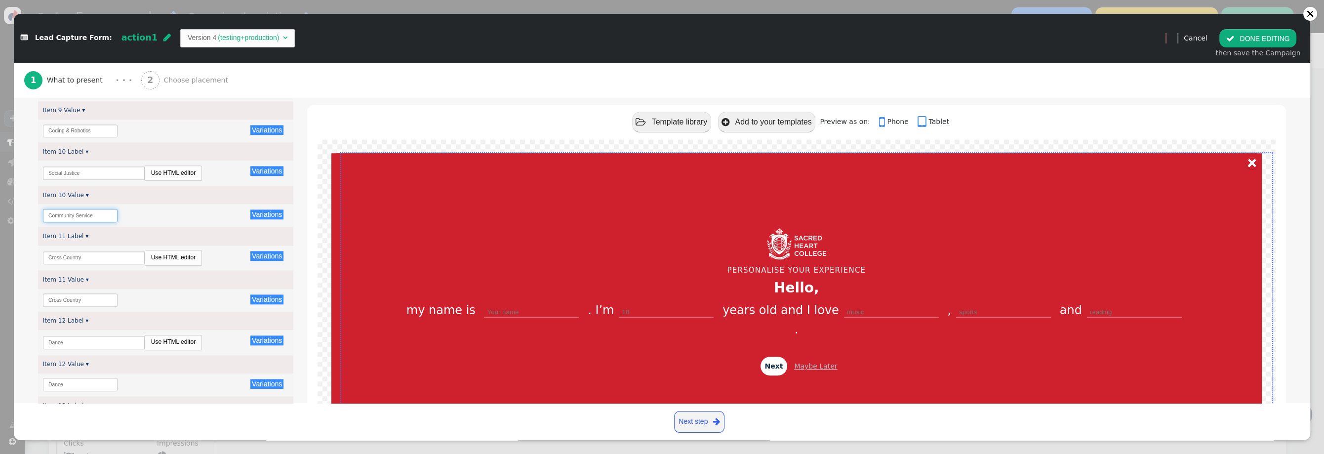
click at [81, 212] on input "Community Service" at bounding box center [80, 215] width 75 height 13
type input "Social Justice"
click at [82, 295] on input "Cross Country" at bounding box center [80, 299] width 75 height 13
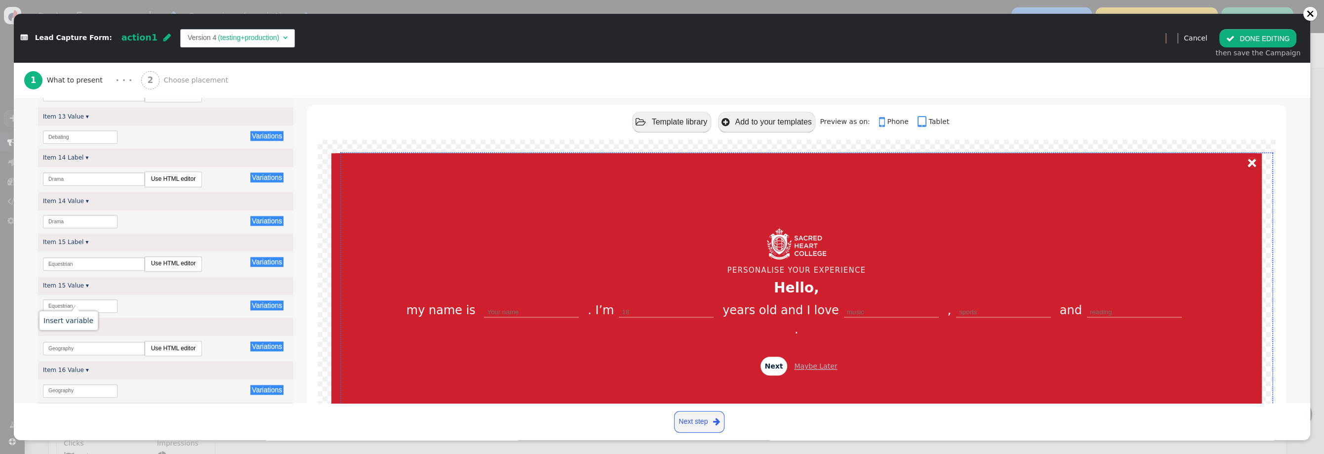
scroll to position [2001, 0]
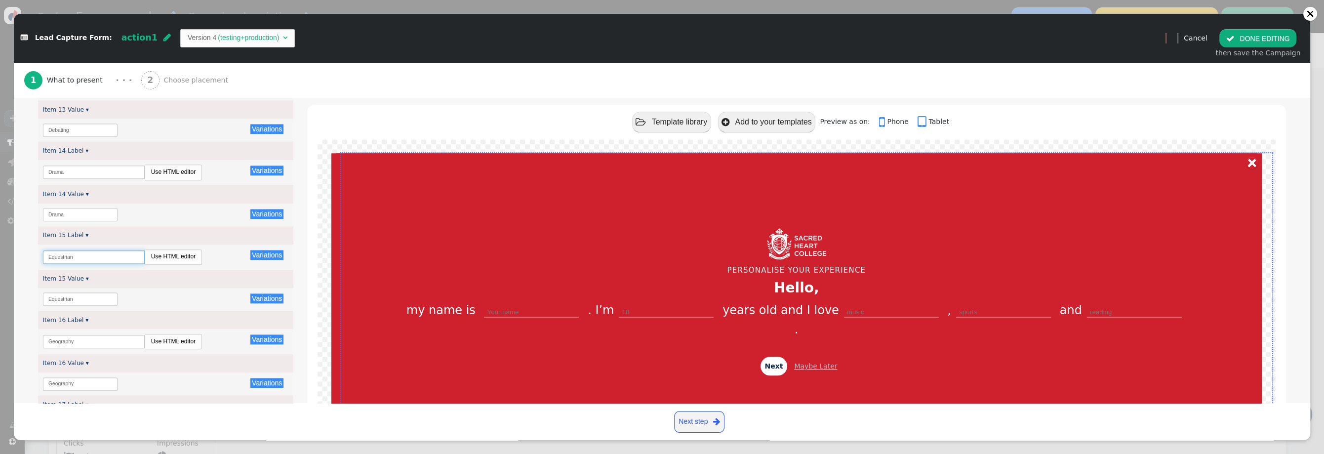
click at [81, 253] on input "Equestrian" at bounding box center [94, 256] width 102 height 13
click at [81, 256] on input "Equestrian" at bounding box center [94, 256] width 102 height 13
type input "Rugby"
click at [77, 296] on input "Equestrian" at bounding box center [80, 298] width 75 height 13
type input "Rugby"
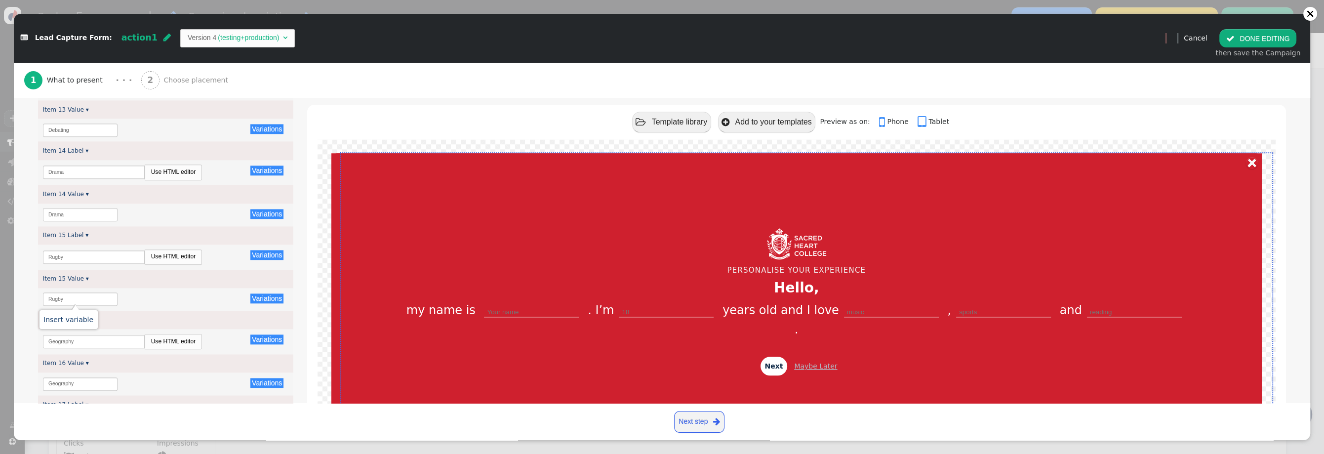
click at [151, 288] on div "Variations There are alternatives. Default value: Rugby" at bounding box center [165, 299] width 255 height 23
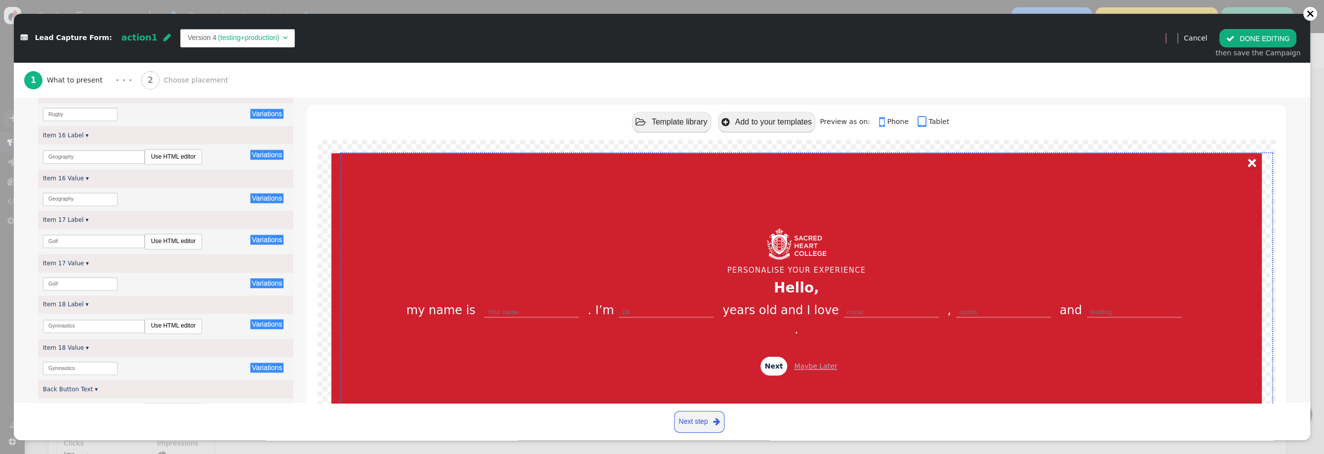
scroll to position [2179, 0]
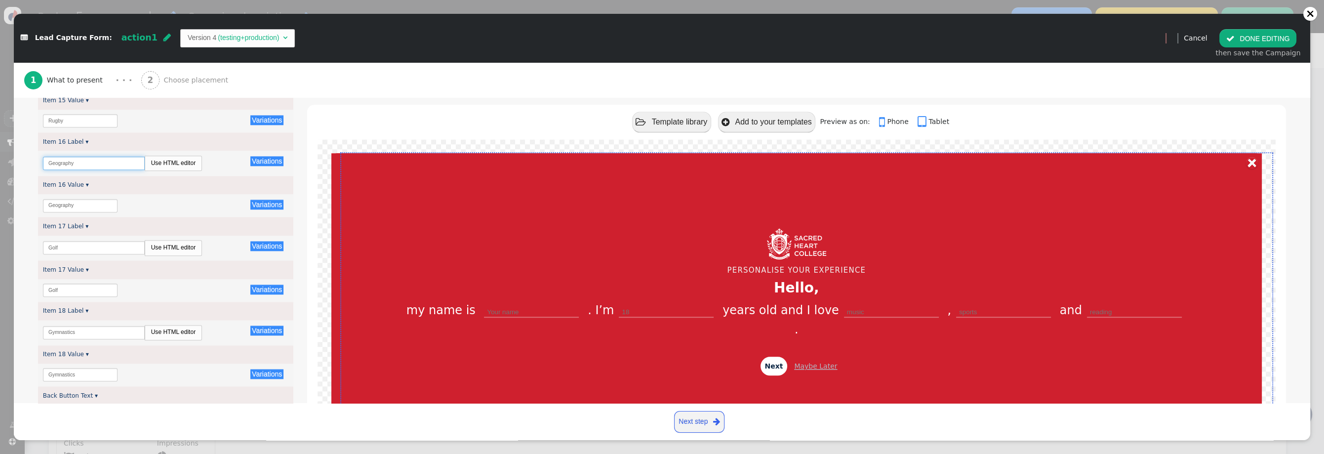
click at [78, 162] on input "Geography" at bounding box center [94, 163] width 102 height 13
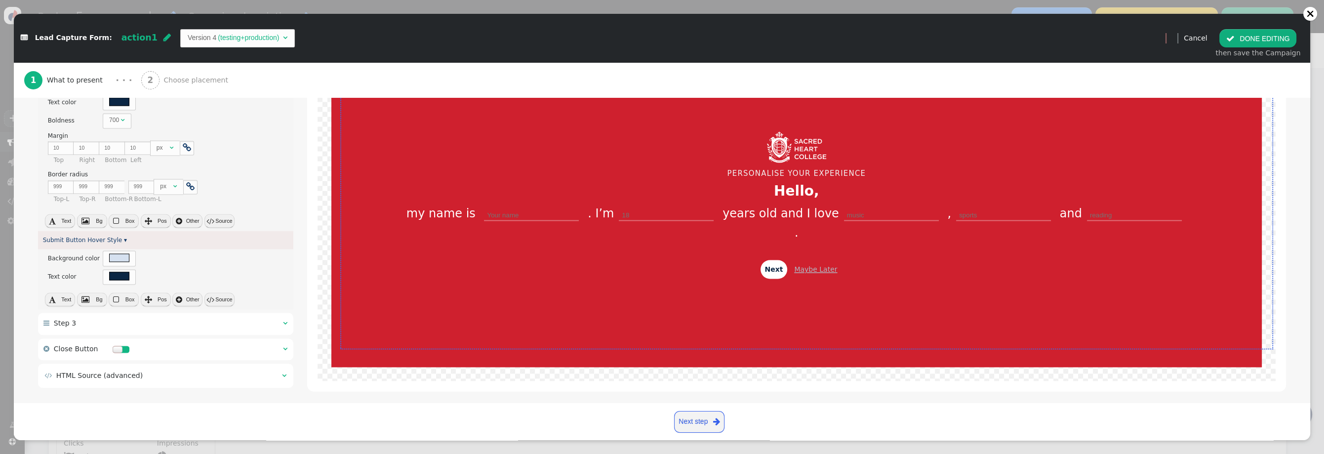
scroll to position [2925, 0]
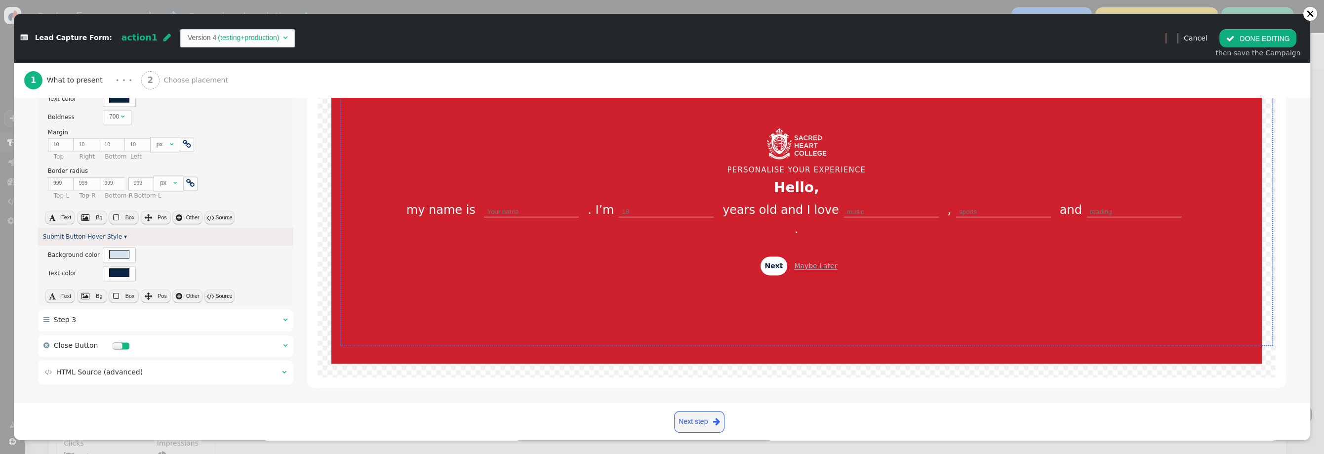
click at [113, 321] on div " Step 3  " at bounding box center [165, 320] width 255 height 22
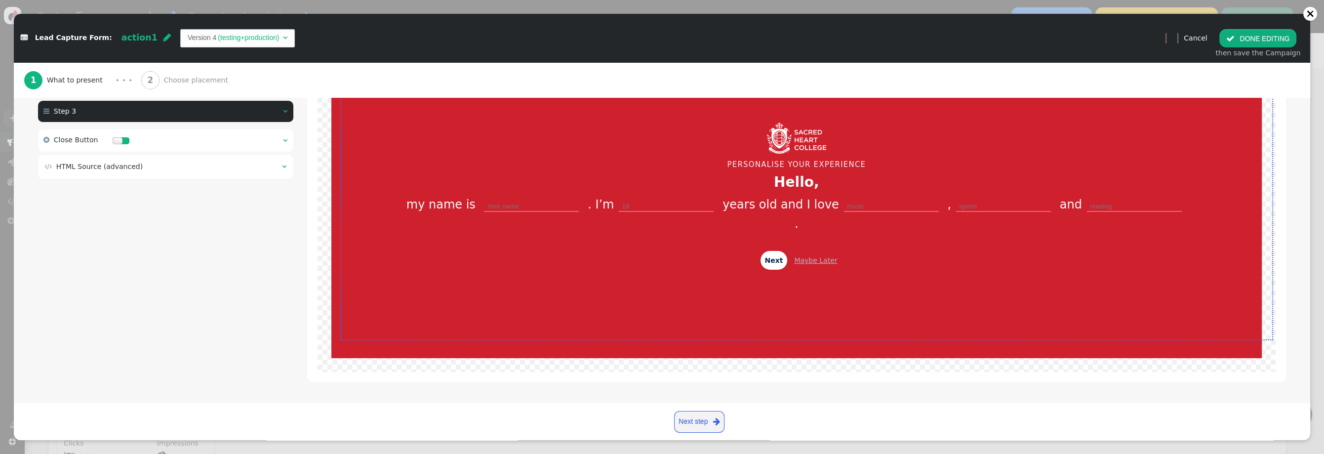
scroll to position [178, 0]
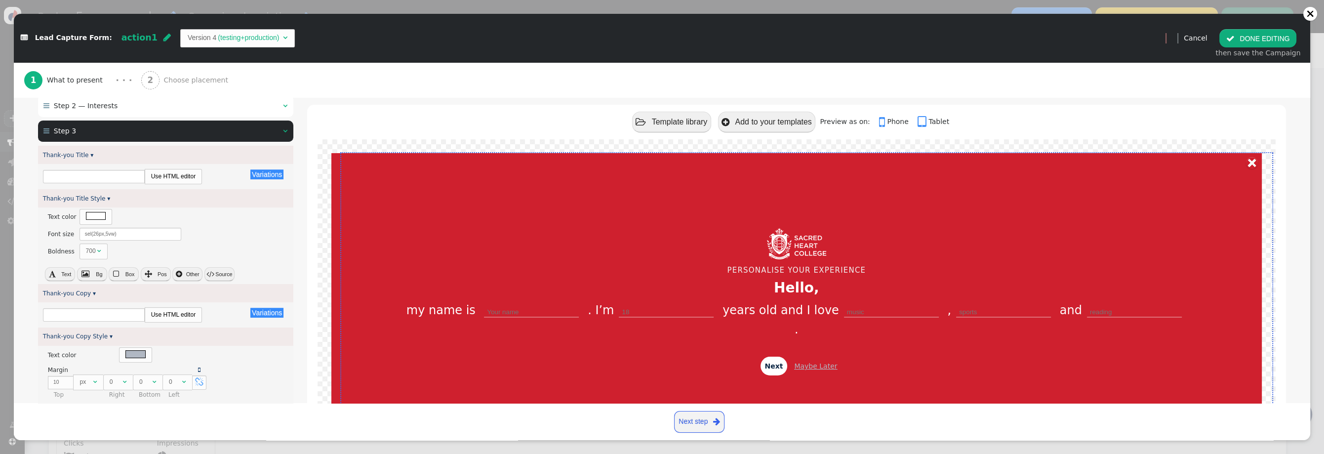
type input "Close"
type input "Thanks! Your preferences are saved."
type input "We’ll use these details to personalize your experience."
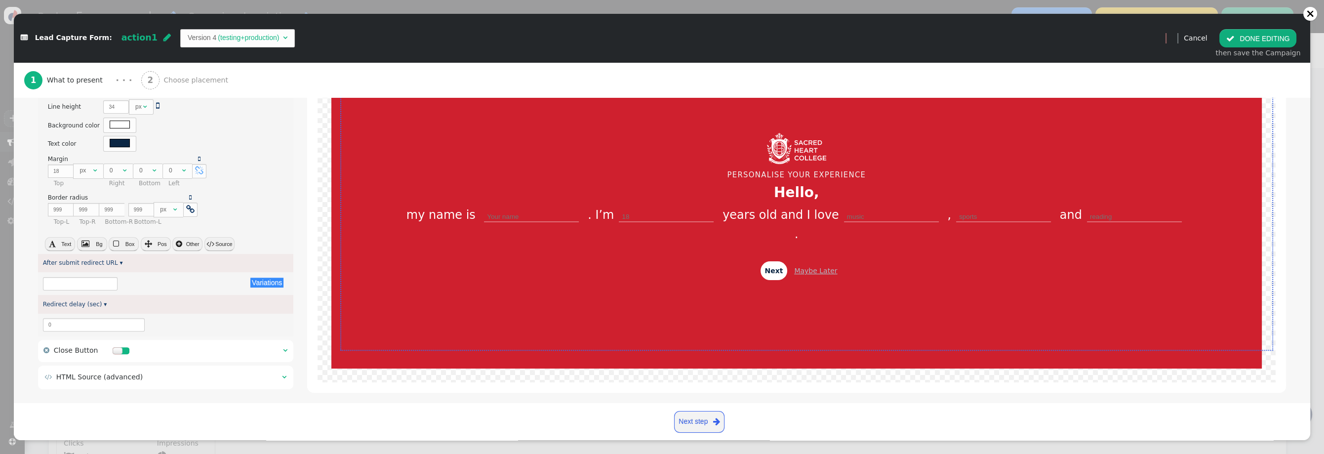
scroll to position [630, 0]
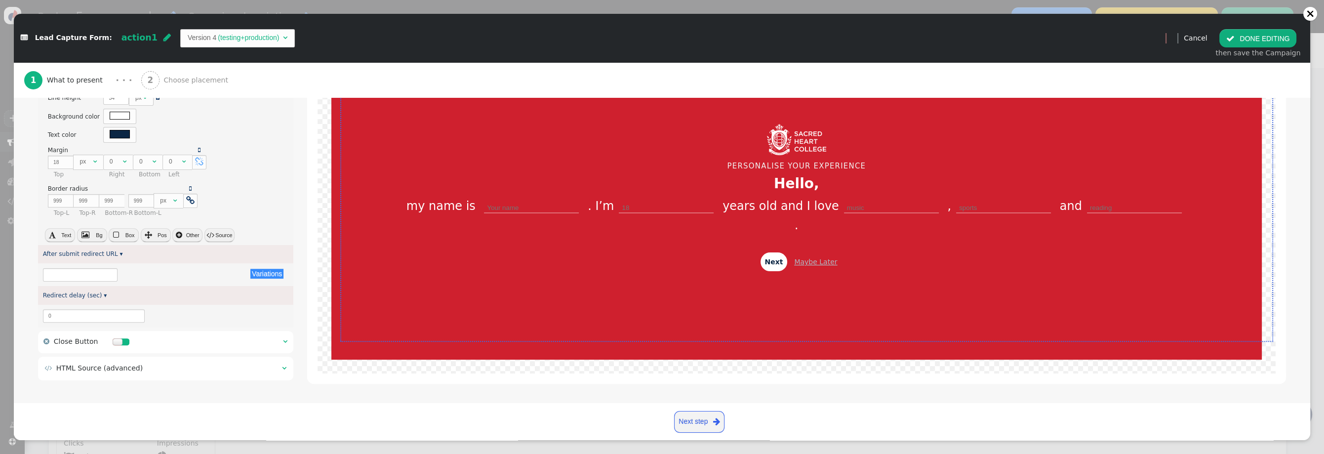
click at [128, 376] on div " HTML Source (advanced) " at bounding box center [165, 369] width 255 height 24
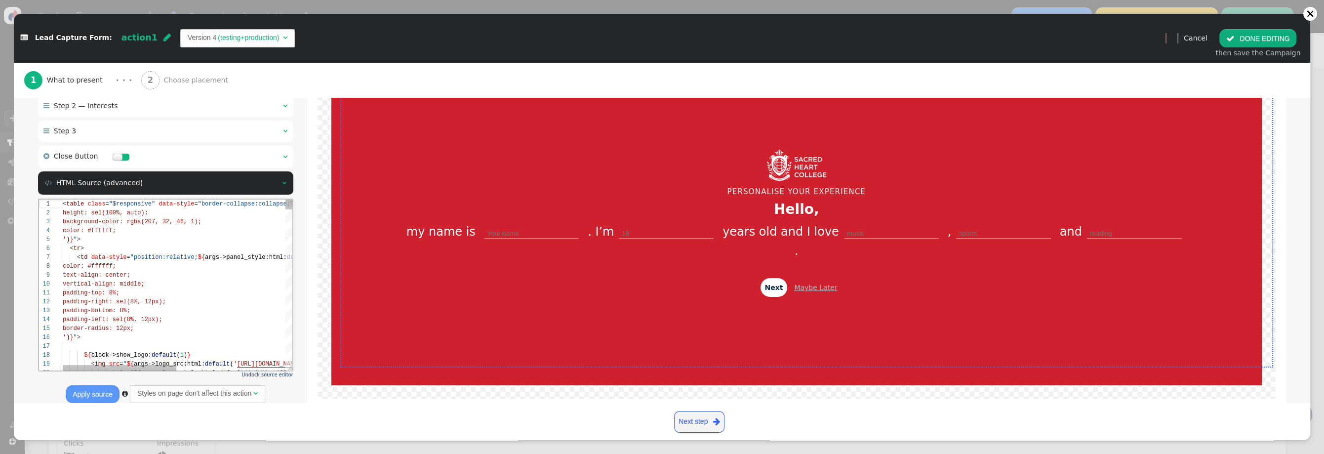
scroll to position [89, 0]
click at [1238, 43] on button " DONE EDITING" at bounding box center [1257, 38] width 77 height 18
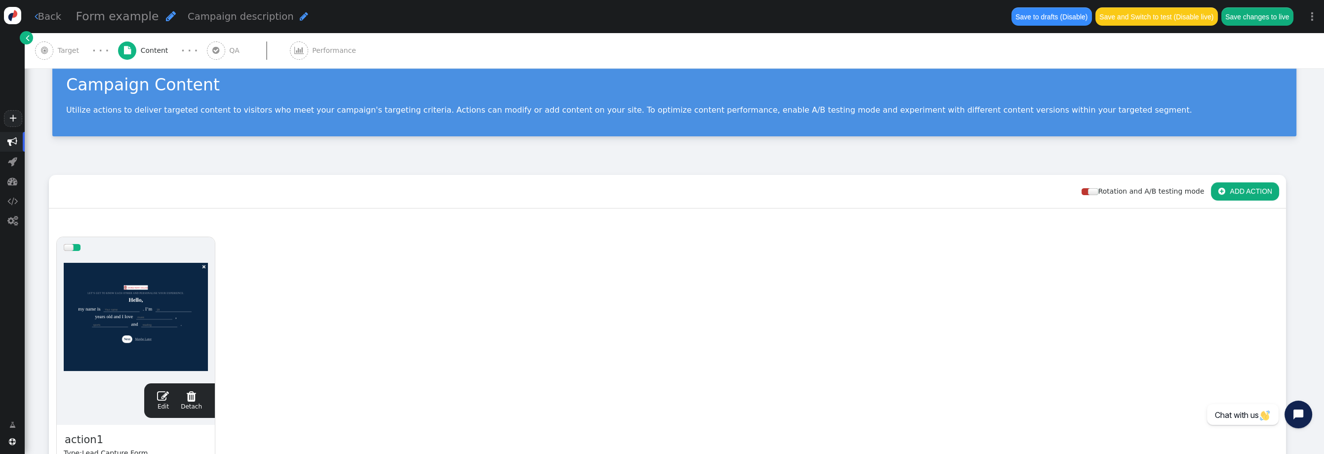
scroll to position [20, 0]
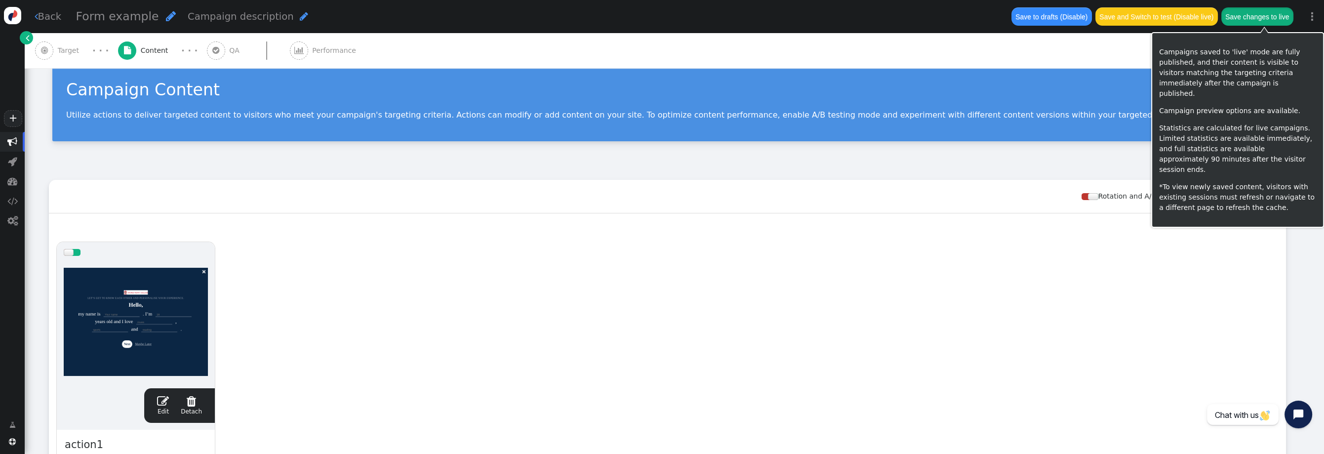
click at [1244, 18] on button "Save changes to live" at bounding box center [1257, 16] width 72 height 18
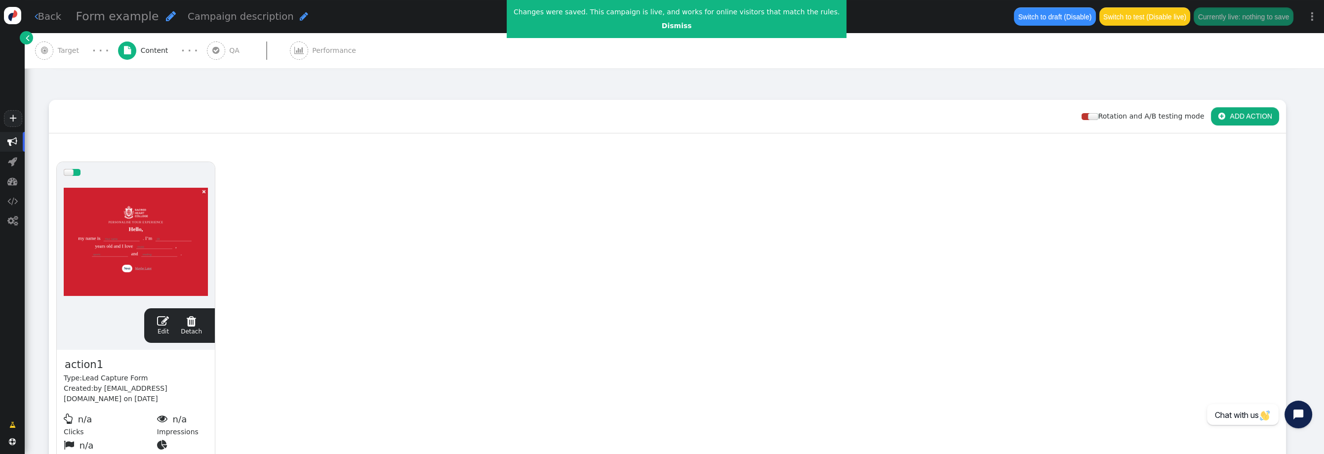
scroll to position [111, 0]
